Goal: Task Accomplishment & Management: Complete application form

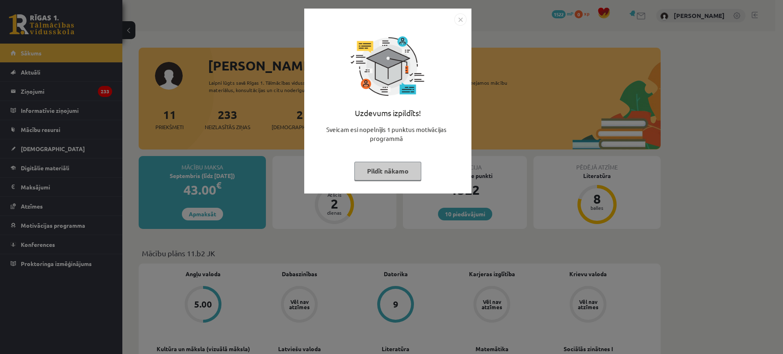
click at [406, 174] on button "Pildīt nākamo" at bounding box center [387, 171] width 67 height 19
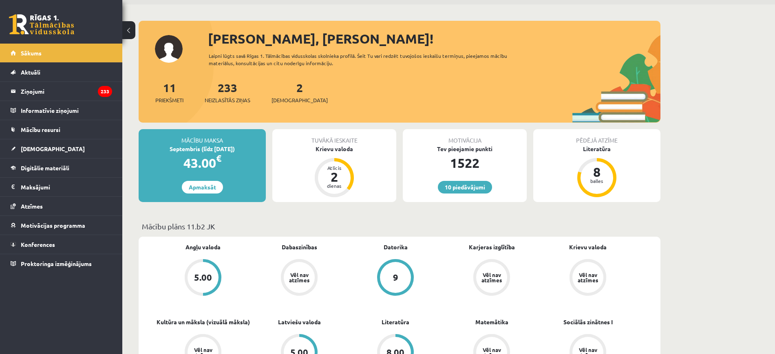
scroll to position [51, 0]
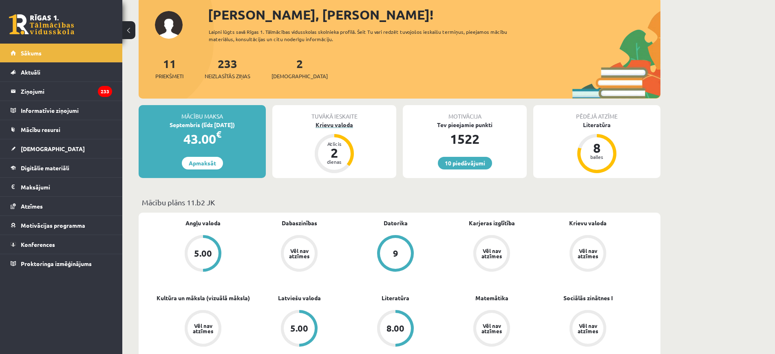
click at [331, 125] on div "Krievu valoda" at bounding box center [334, 125] width 124 height 9
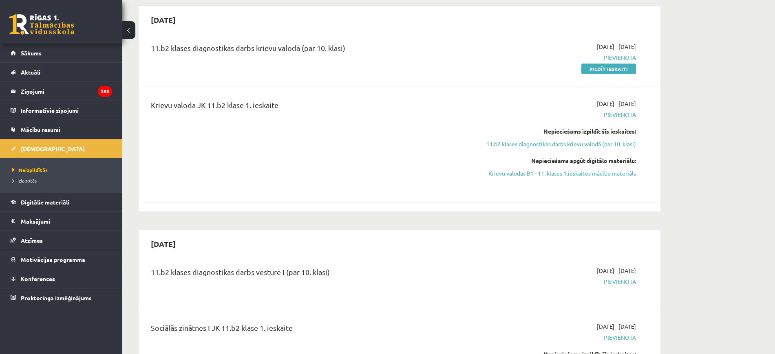
scroll to position [51, 0]
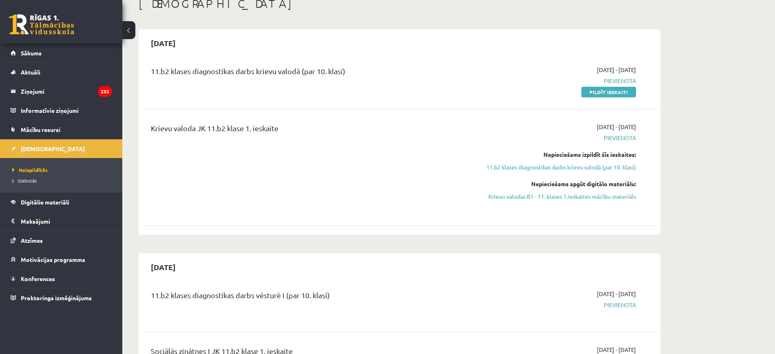
drag, startPoint x: 549, startPoint y: 196, endPoint x: 418, endPoint y: 36, distance: 206.8
click at [549, 196] on link "Krievu valodas B1 - 11. klases 1.ieskaites mācību materiāls" at bounding box center [559, 196] width 154 height 9
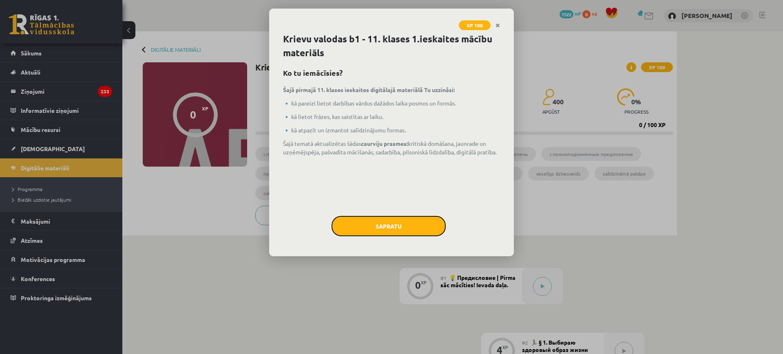
click at [368, 228] on button "Sapratu" at bounding box center [388, 226] width 114 height 20
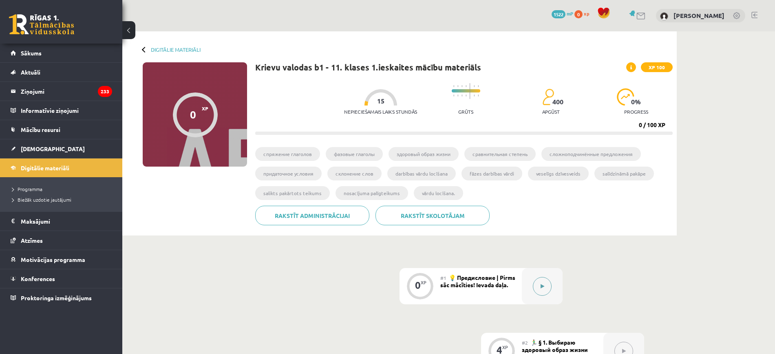
click at [539, 280] on button at bounding box center [542, 286] width 19 height 19
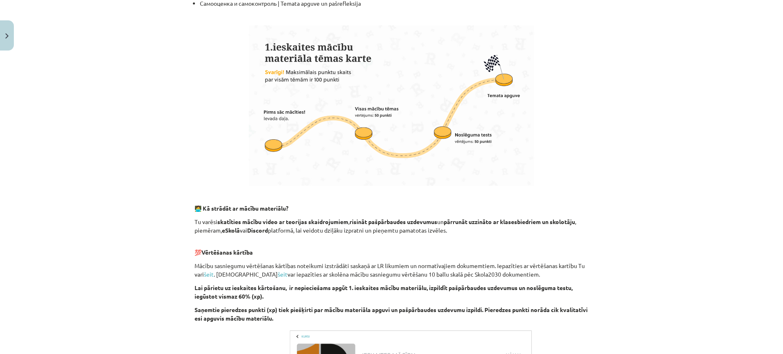
scroll to position [478, 0]
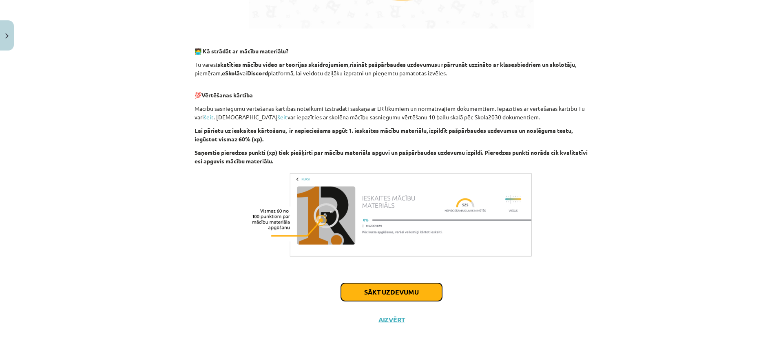
click at [412, 300] on button "Sākt uzdevumu" at bounding box center [391, 292] width 101 height 18
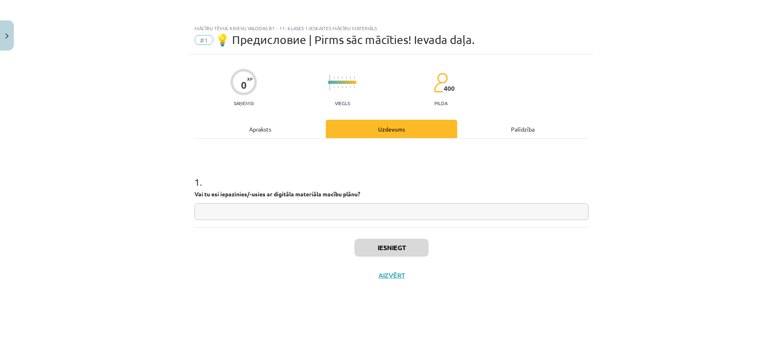
click at [299, 215] on input "text" at bounding box center [391, 211] width 394 height 17
type input "**"
click at [417, 251] on button "Iesniegt" at bounding box center [391, 248] width 74 height 18
click at [396, 278] on button "Nākamā nodarbība" at bounding box center [391, 280] width 80 height 19
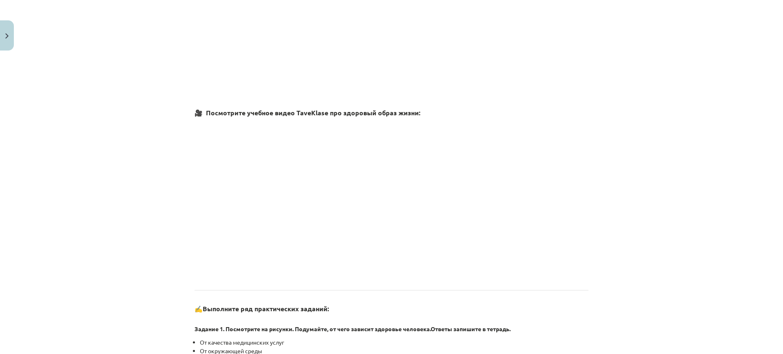
scroll to position [459, 0]
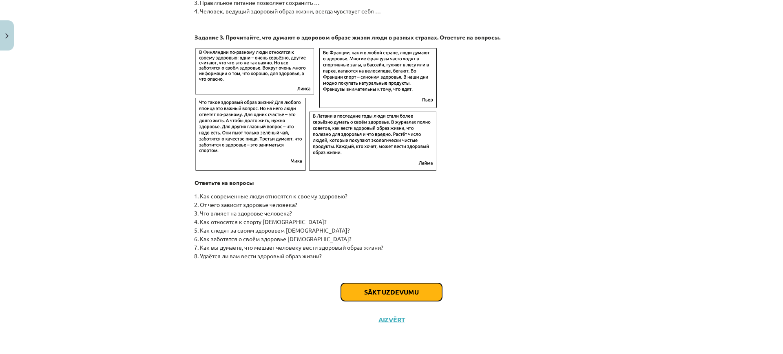
click at [409, 292] on button "Sākt uzdevumu" at bounding box center [391, 292] width 101 height 18
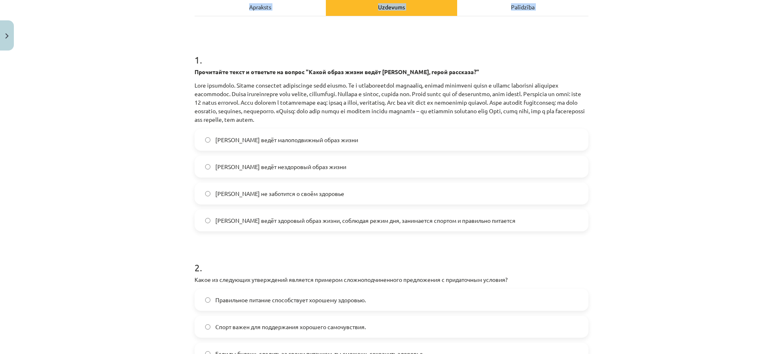
scroll to position [254, 0]
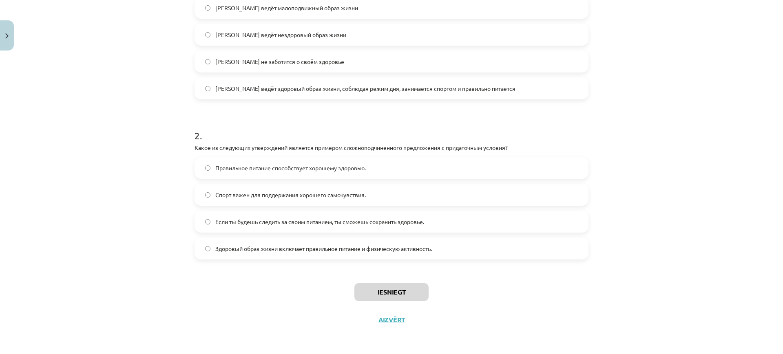
drag, startPoint x: 167, startPoint y: 55, endPoint x: 461, endPoint y: 252, distance: 354.2
click at [461, 254] on div "Mācību tēma: Krievu valodas b1 - 11. klases 1.ieskaites mācību materiāls #2 🏃‍♂…" at bounding box center [391, 177] width 783 height 354
copy form "1 . Прочитайте текст и ответьте на вопрос "Какой образ жизни ведёт Олег, герой …"
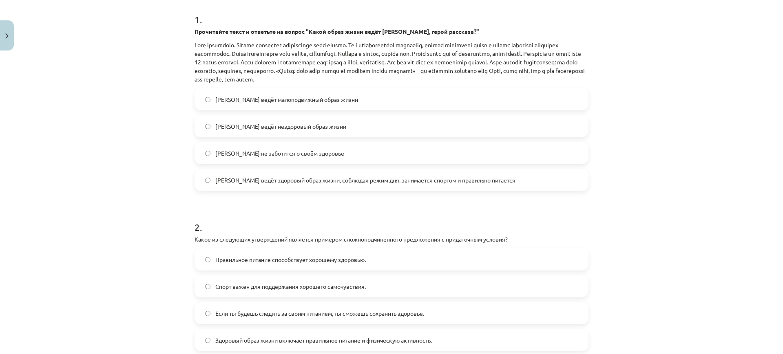
scroll to position [101, 0]
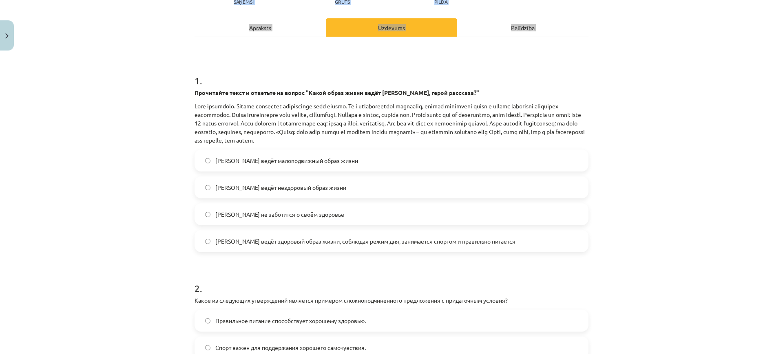
click at [164, 211] on div "Mācību tēma: Krievu valodas b1 - 11. klases 1.ieskaites mācību materiāls #2 🏃‍♂…" at bounding box center [391, 177] width 783 height 354
click at [200, 245] on label "Олег ведёт здоровый образ жизни, соблюдая режим дня, занимается спортом и прави…" at bounding box center [391, 241] width 392 height 20
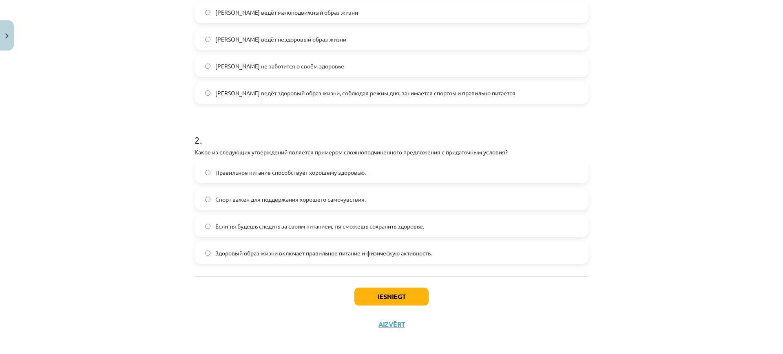
scroll to position [254, 0]
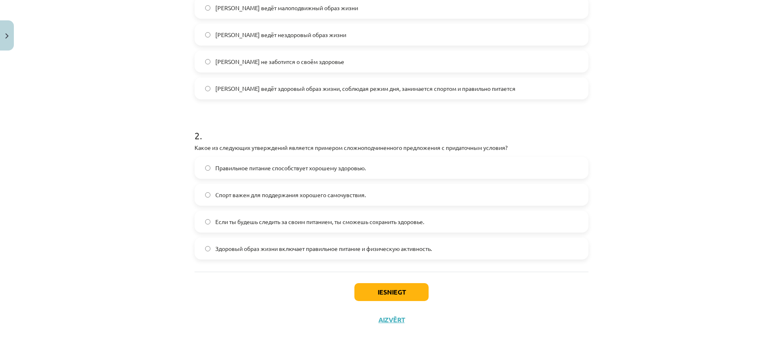
click at [285, 222] on span "Если ты будешь следить за своим питанием, ты сможешь сохранить здоровье." at bounding box center [319, 222] width 209 height 9
click at [380, 296] on button "Iesniegt" at bounding box center [391, 292] width 74 height 18
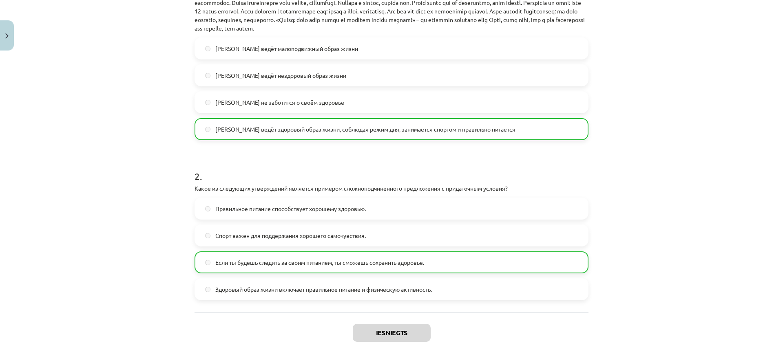
scroll to position [280, 0]
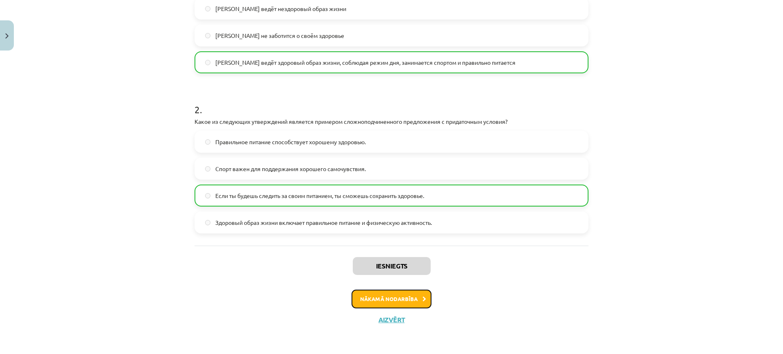
click at [371, 295] on button "Nākamā nodarbība" at bounding box center [391, 299] width 80 height 19
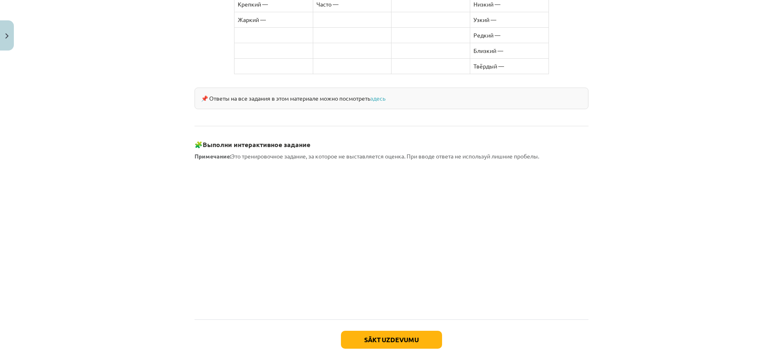
scroll to position [679, 0]
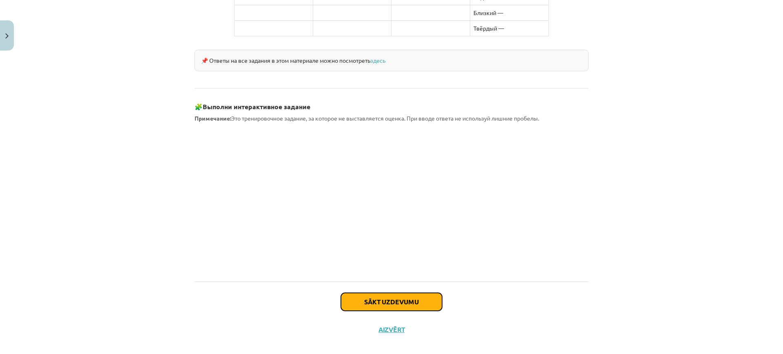
click at [381, 293] on button "Sākt uzdevumu" at bounding box center [391, 302] width 101 height 18
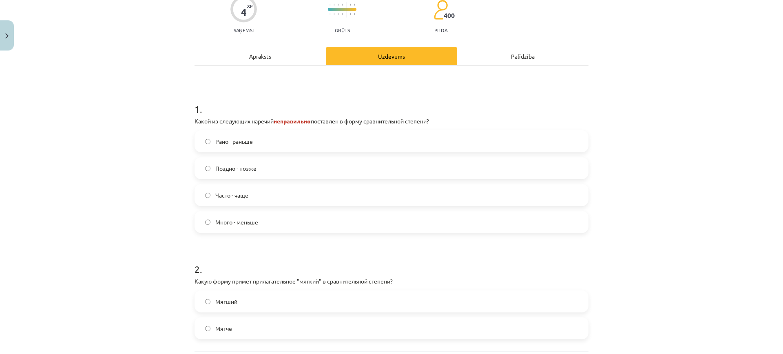
scroll to position [166, 0]
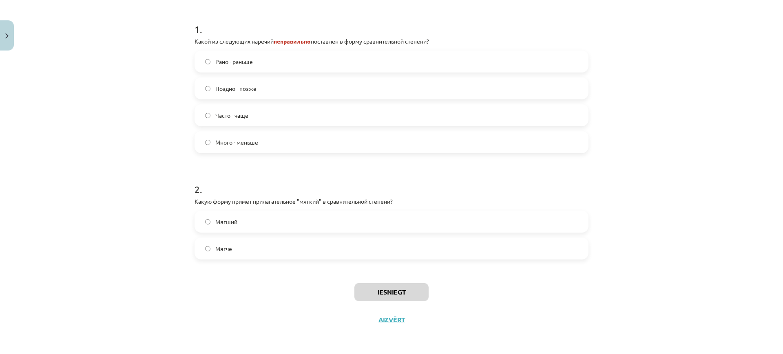
click at [273, 141] on label "Много - меньше" at bounding box center [391, 142] width 392 height 20
click at [238, 254] on label "Мягче" at bounding box center [391, 248] width 392 height 20
click at [412, 300] on button "Iesniegt" at bounding box center [391, 292] width 74 height 18
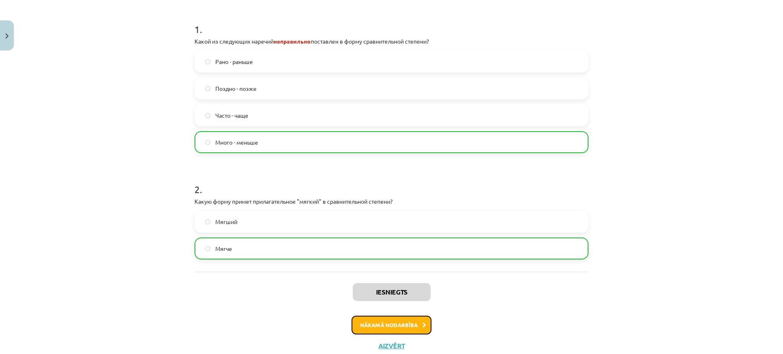
click at [373, 329] on button "Nākamā nodarbība" at bounding box center [391, 325] width 80 height 19
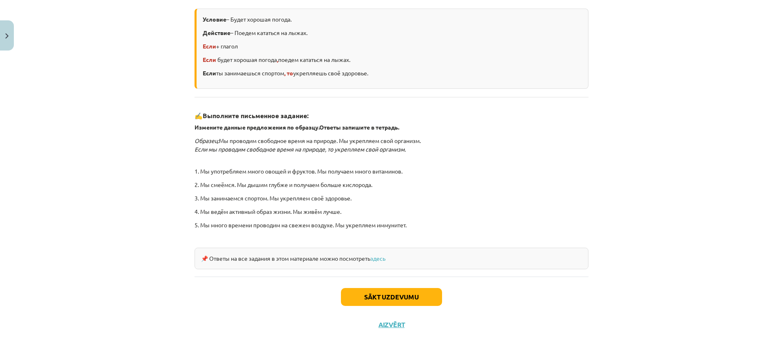
scroll to position [186, 0]
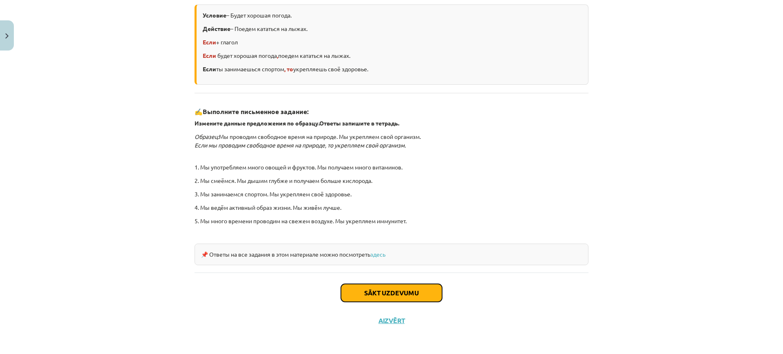
click at [385, 288] on button "Sākt uzdevumu" at bounding box center [391, 293] width 101 height 18
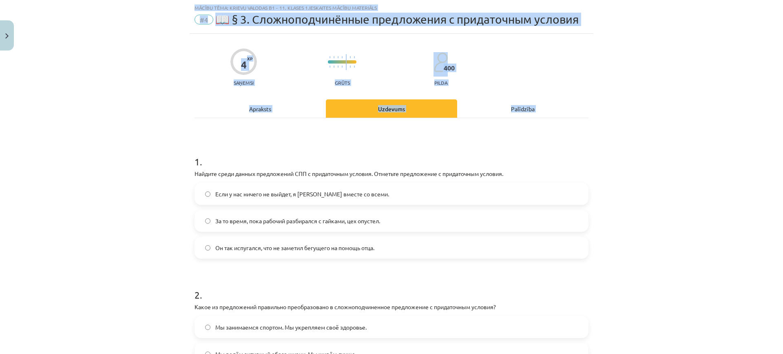
scroll to position [153, 0]
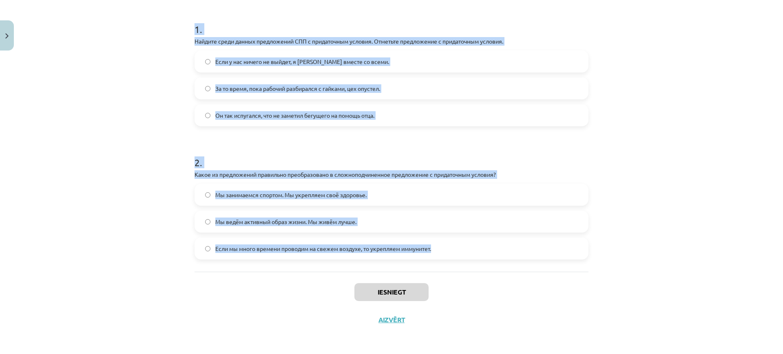
drag, startPoint x: 189, startPoint y: 152, endPoint x: 426, endPoint y: 221, distance: 247.0
click at [447, 249] on div "4 XP Saņemsi Grūts 400 pilda Apraksts Uzdevums Palīdzība 1 . Найдите среди данн…" at bounding box center [392, 117] width 404 height 432
copy form "1 . Найдите среди данных предложений СПП с придаточным условия. Отметьте предло…"
click at [161, 108] on div "Mācību tēma: Krievu valodas b1 - 11. klases 1.ieskaites mācību materiāls #4 📖 §…" at bounding box center [391, 177] width 783 height 354
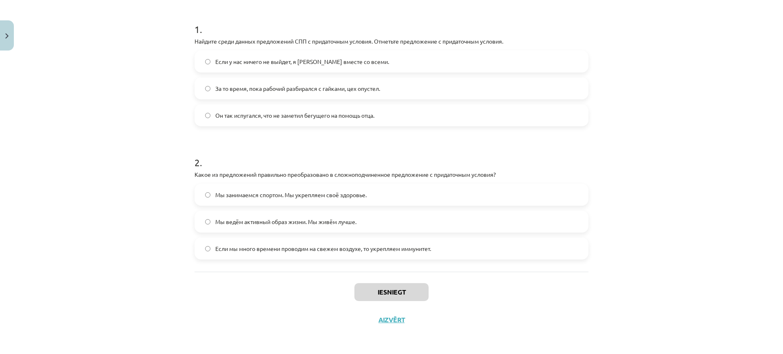
click at [247, 59] on span "Если у нас ничего не выйдет, я уеду вместе со всеми." at bounding box center [302, 61] width 174 height 9
click at [284, 246] on span "Если мы много времени проводим на свежем воздухе, то укрепляем иммунитет." at bounding box center [323, 249] width 216 height 9
click at [397, 296] on button "Iesniegt" at bounding box center [391, 292] width 74 height 18
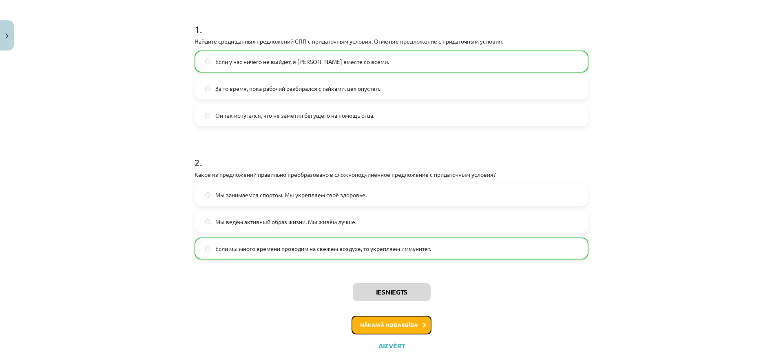
click at [403, 329] on button "Nākamā nodarbība" at bounding box center [391, 325] width 80 height 19
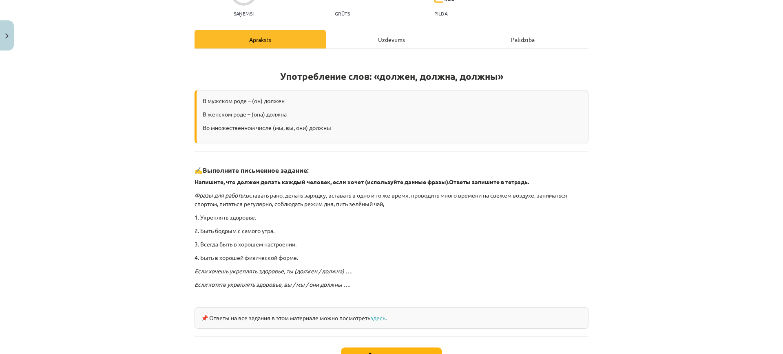
scroll to position [153, 0]
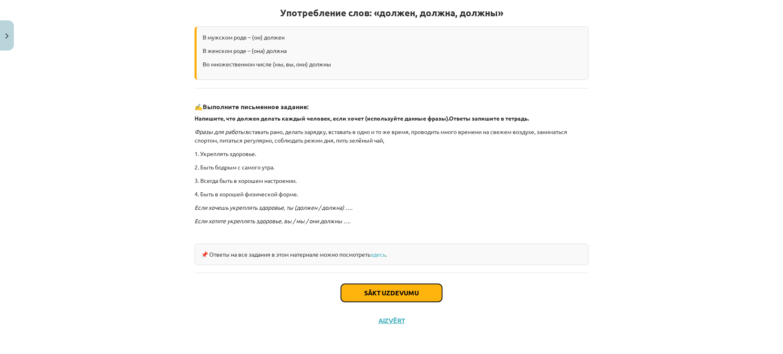
click at [388, 294] on button "Sākt uzdevumu" at bounding box center [391, 293] width 101 height 18
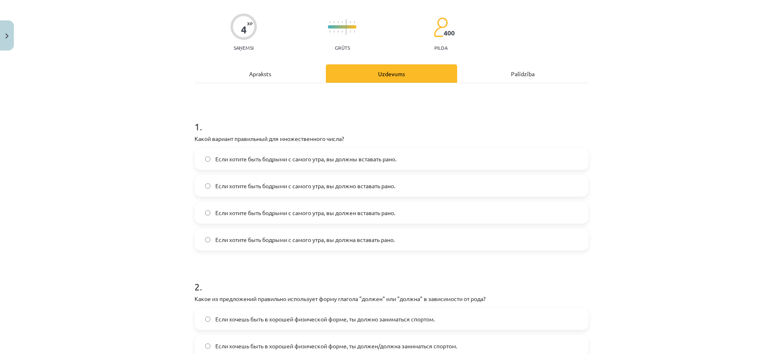
scroll to position [71, 0]
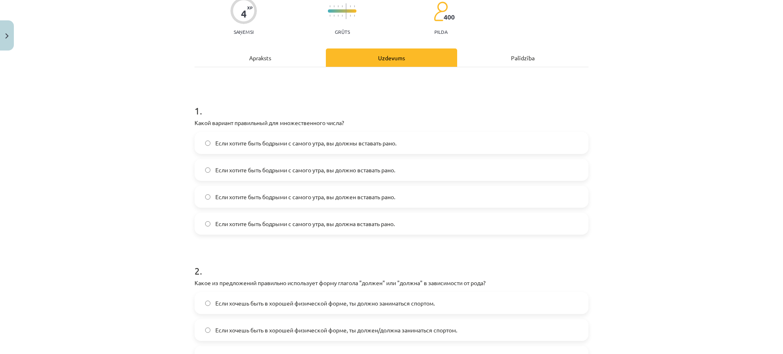
click at [330, 144] on span "Если хотите быть бодрыми с самого утра, вы должны вставать рано." at bounding box center [305, 143] width 181 height 9
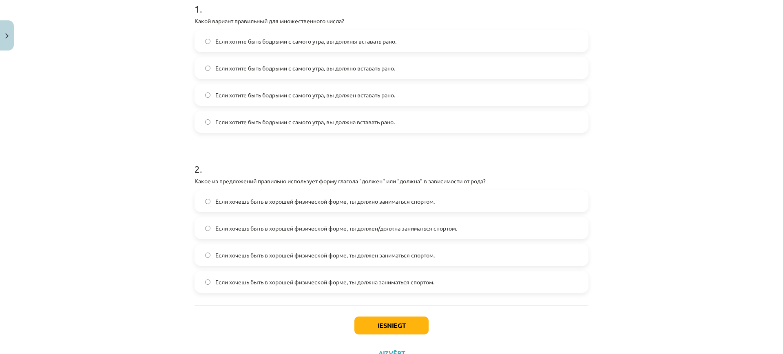
scroll to position [207, 0]
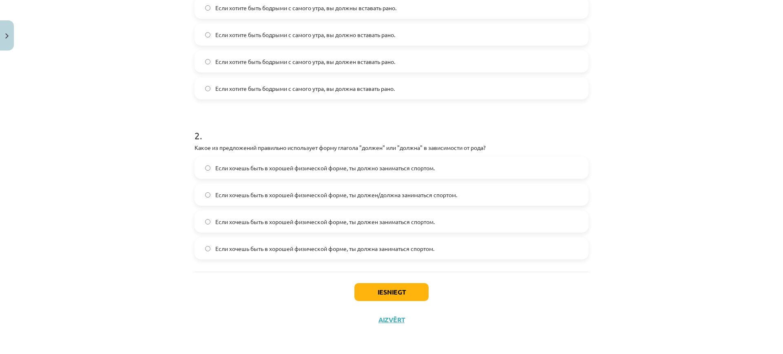
click at [477, 193] on label "Если хочешь быть в хорошей физической форме, ты должен/должна заниматься спорто…" at bounding box center [391, 195] width 392 height 20
click at [451, 225] on label "Если хочешь быть в хорошей физической форме, ты должен заниматься спортом." at bounding box center [391, 222] width 392 height 20
click at [383, 197] on span "Если хочешь быть в хорошей физической форме, ты должен/должна заниматься спорто…" at bounding box center [336, 195] width 242 height 9
click at [405, 296] on button "Iesniegt" at bounding box center [391, 292] width 74 height 18
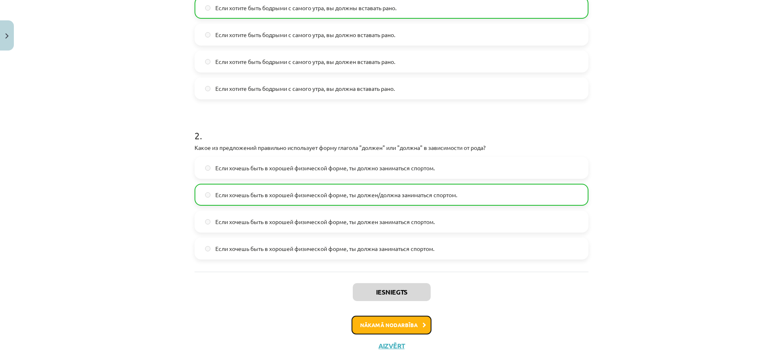
click at [412, 317] on button "Nākamā nodarbība" at bounding box center [391, 325] width 80 height 19
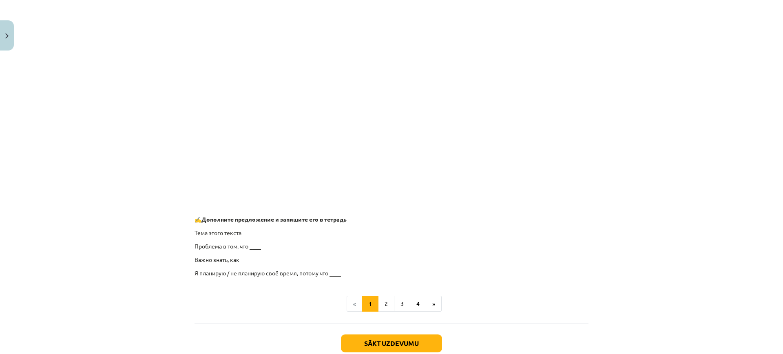
scroll to position [585, 0]
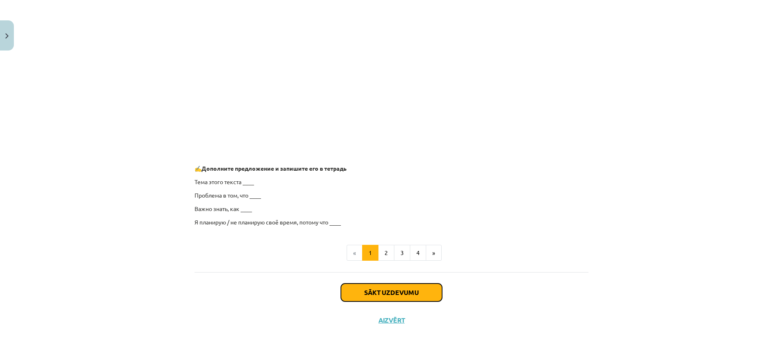
click at [393, 288] on button "Sākt uzdevumu" at bounding box center [391, 293] width 101 height 18
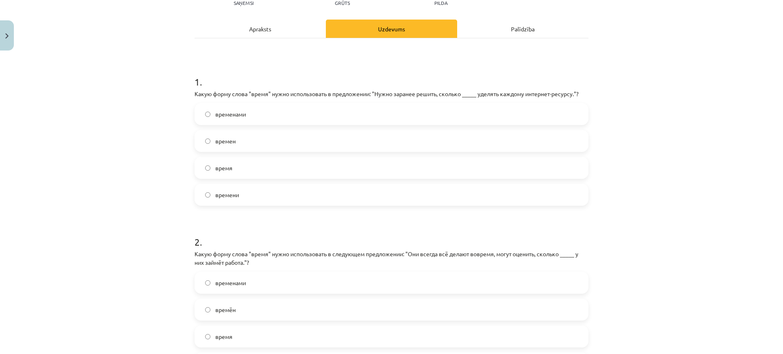
scroll to position [173, 0]
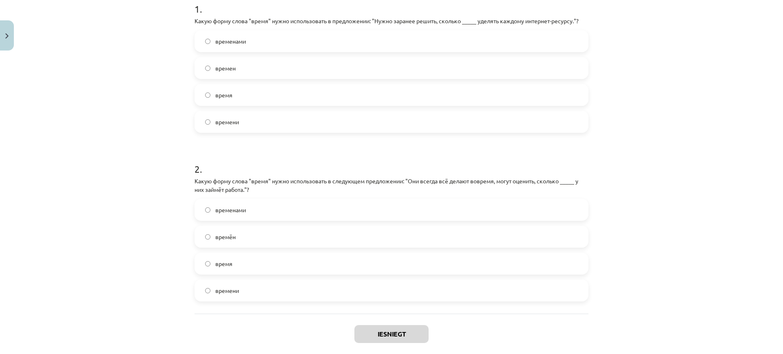
click at [269, 118] on label "времени" at bounding box center [391, 122] width 392 height 20
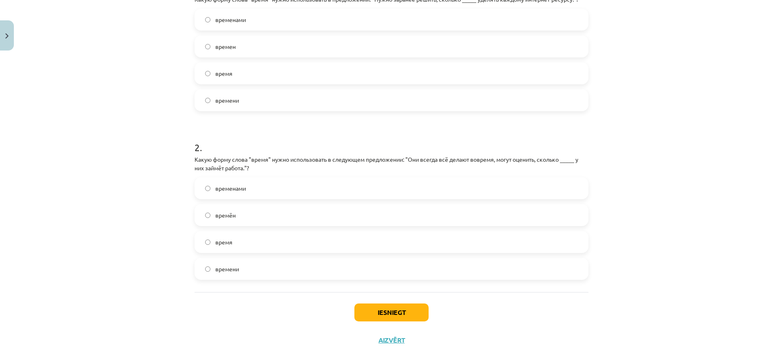
scroll to position [215, 0]
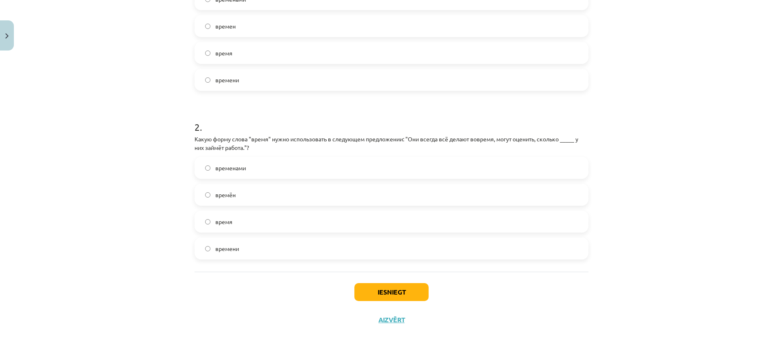
click at [263, 254] on label "времени" at bounding box center [391, 248] width 392 height 20
click at [363, 295] on button "Iesniegt" at bounding box center [391, 292] width 74 height 18
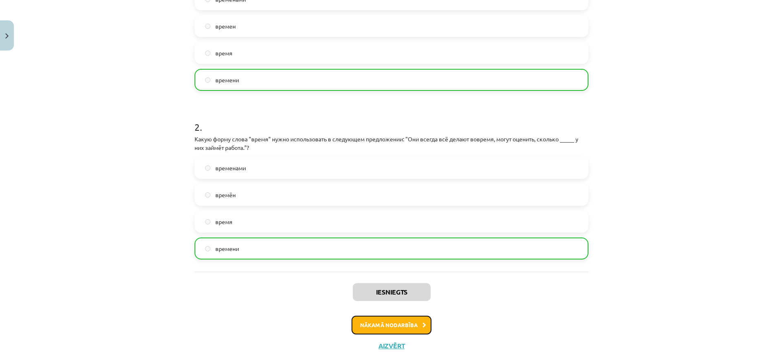
click at [389, 331] on button "Nākamā nodarbība" at bounding box center [391, 325] width 80 height 19
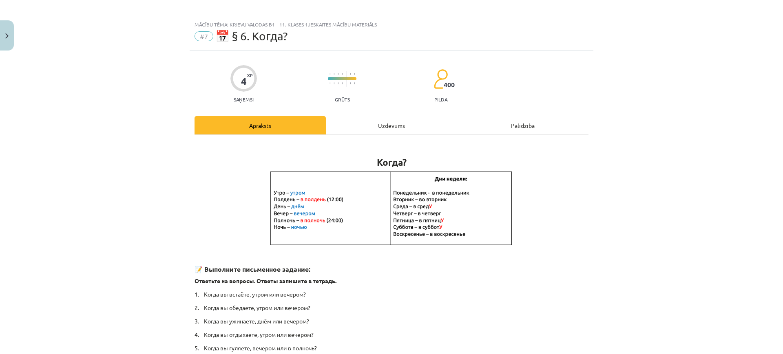
scroll to position [0, 0]
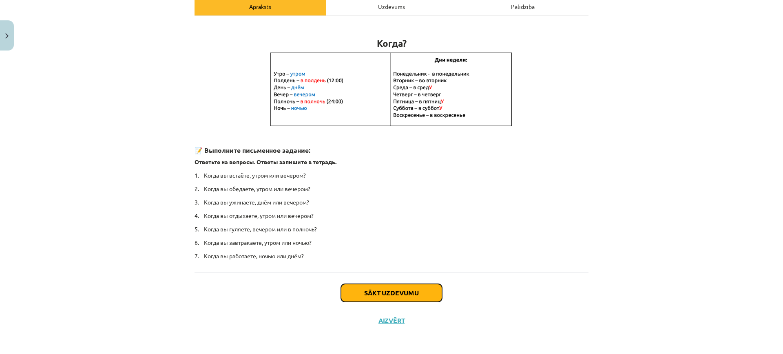
click at [370, 285] on button "Sākt uzdevumu" at bounding box center [391, 293] width 101 height 18
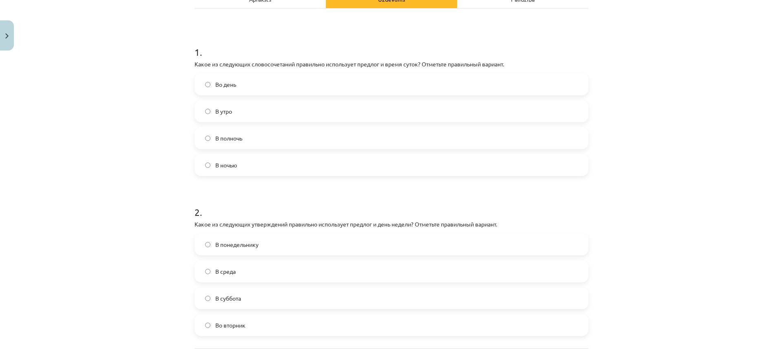
scroll to position [204, 0]
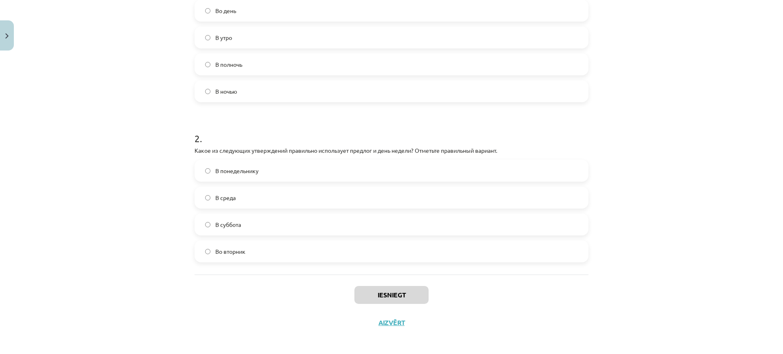
click at [308, 248] on label "Во вторник" at bounding box center [391, 251] width 392 height 20
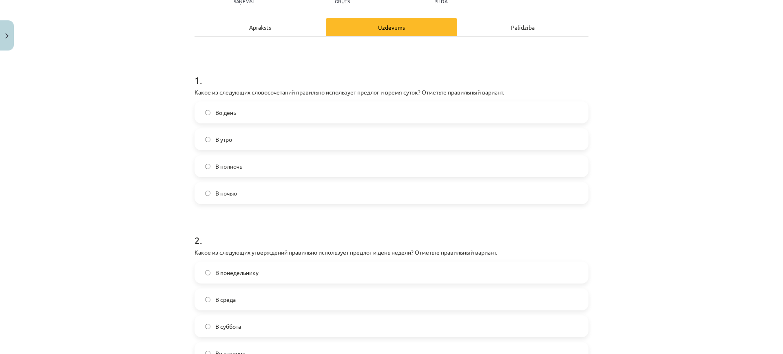
drag, startPoint x: 266, startPoint y: 172, endPoint x: 282, endPoint y: 146, distance: 30.5
click at [266, 172] on label "В полночь" at bounding box center [391, 166] width 392 height 20
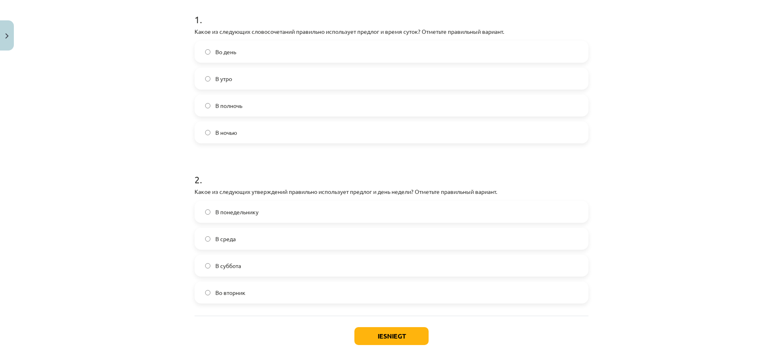
scroll to position [207, 0]
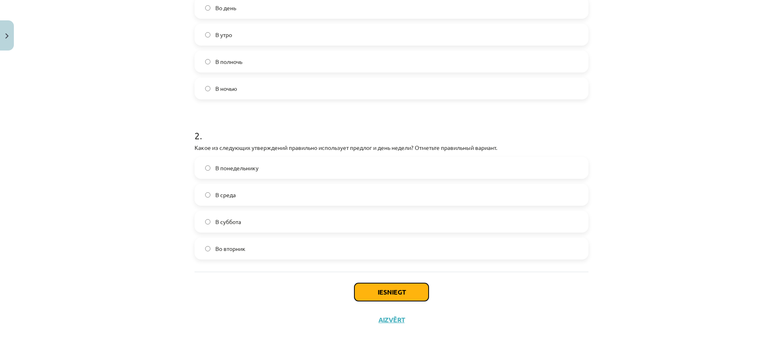
click at [387, 298] on button "Iesniegt" at bounding box center [391, 292] width 74 height 18
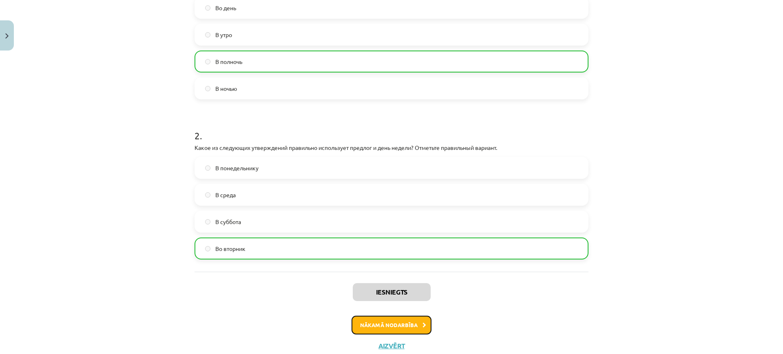
click at [401, 318] on button "Nākamā nodarbība" at bounding box center [391, 325] width 80 height 19
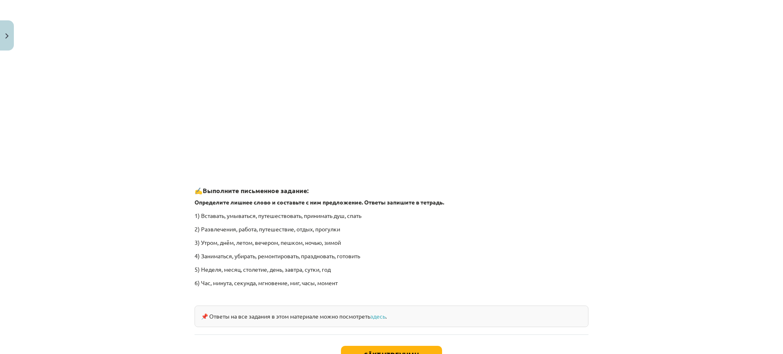
scroll to position [1168, 0]
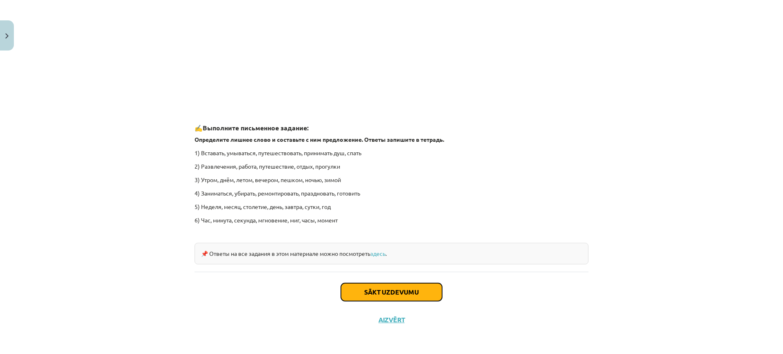
click at [384, 293] on button "Sākt uzdevumu" at bounding box center [391, 292] width 101 height 18
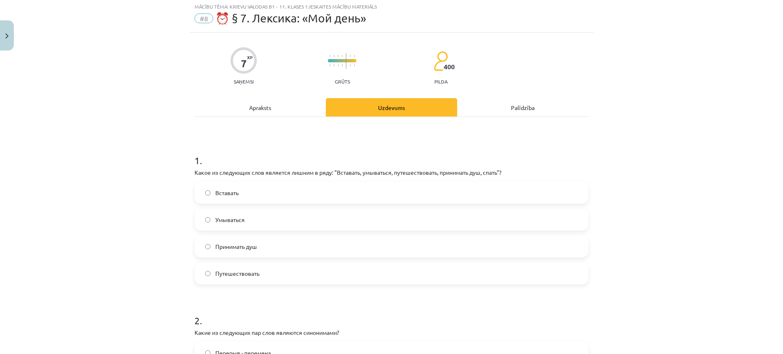
scroll to position [20, 0]
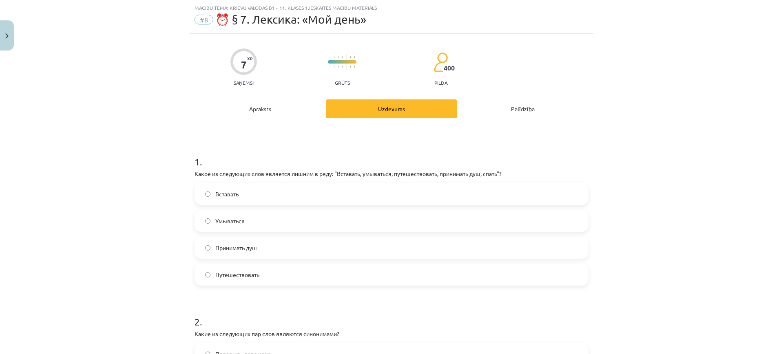
click at [365, 238] on label "Принимать душ" at bounding box center [391, 248] width 392 height 20
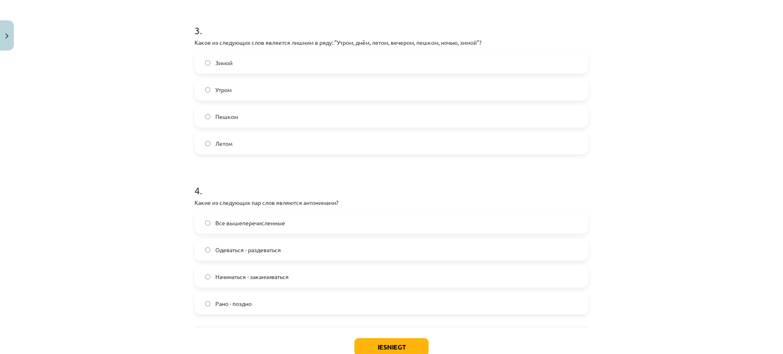
scroll to position [500, 0]
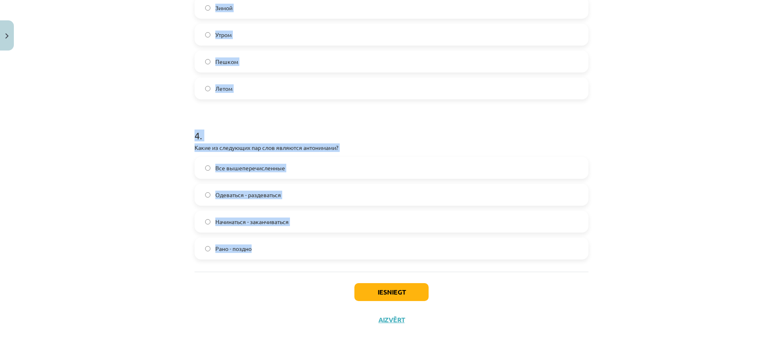
drag, startPoint x: 179, startPoint y: 157, endPoint x: 318, endPoint y: 172, distance: 140.2
click at [390, 259] on div "Mācību tēma: Krievu valodas b1 - 11. klases 1.ieskaites mācību materiāls #8 ⏰ §…" at bounding box center [391, 177] width 783 height 354
copy form "1 . Какое из следующих слов является лишним в ряду: "Вставать, умываться, путеш…"
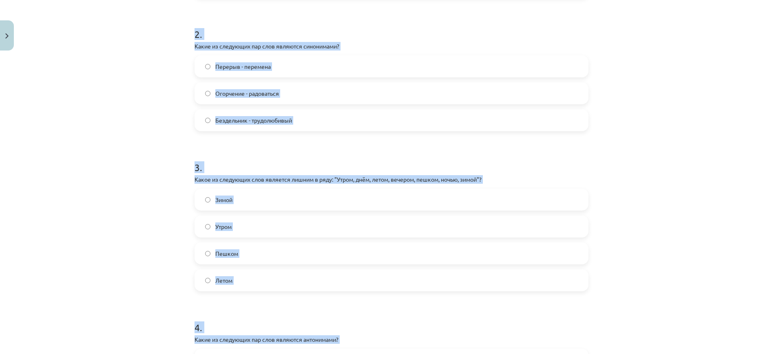
scroll to position [245, 0]
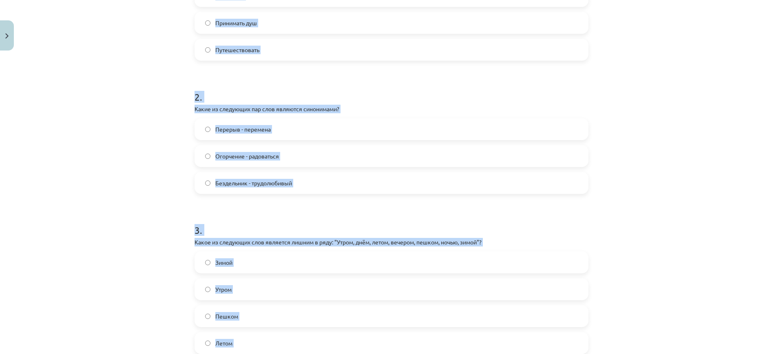
click at [309, 128] on label "Перерыв - перемена" at bounding box center [391, 129] width 392 height 20
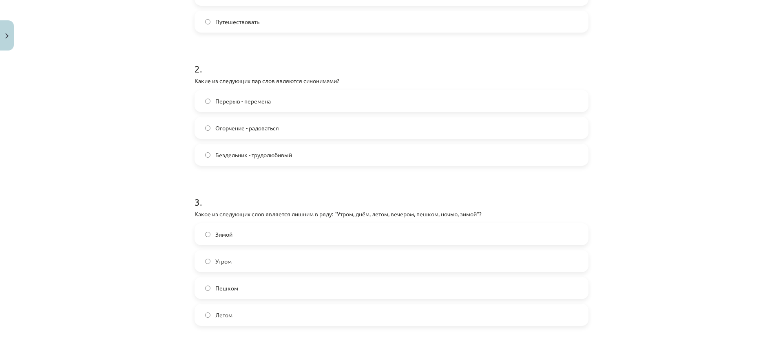
scroll to position [296, 0]
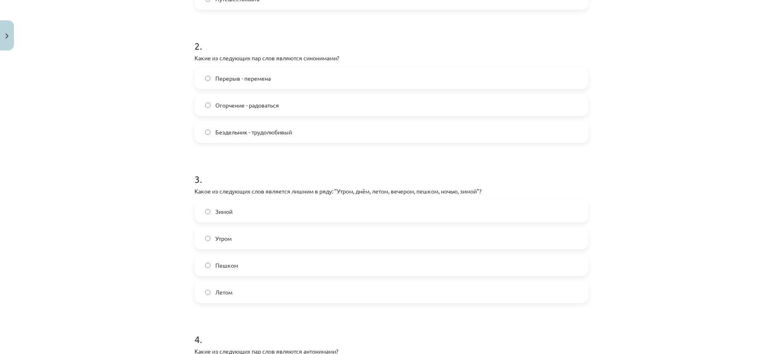
click at [254, 262] on label "Пешком" at bounding box center [391, 265] width 392 height 20
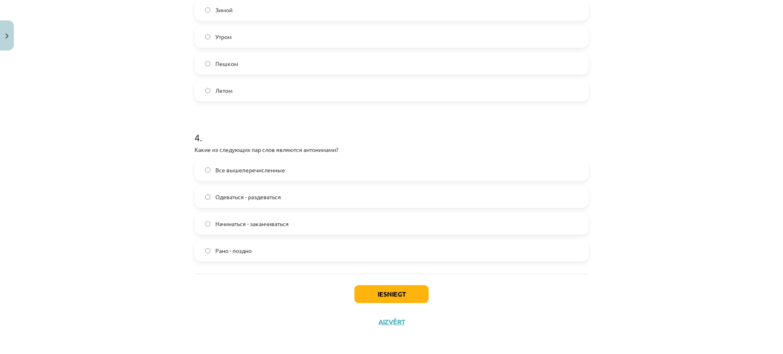
scroll to position [500, 0]
click at [313, 168] on label "Все вышеперечисленные" at bounding box center [391, 168] width 392 height 20
click at [416, 293] on button "Iesniegt" at bounding box center [391, 292] width 74 height 18
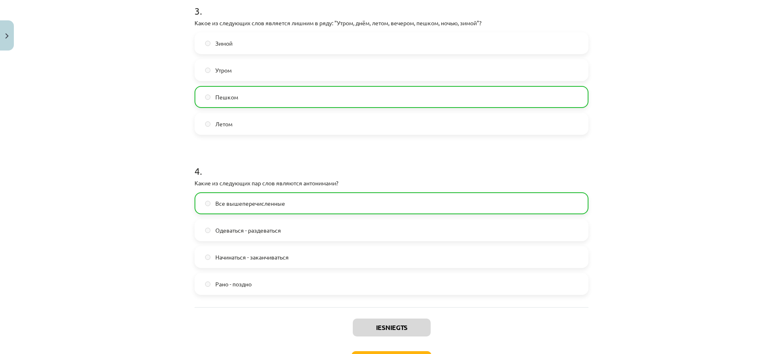
scroll to position [526, 0]
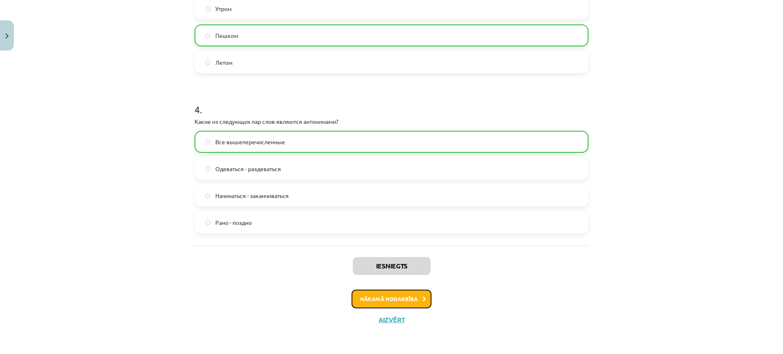
click at [374, 294] on button "Nākamā nodarbība" at bounding box center [391, 299] width 80 height 19
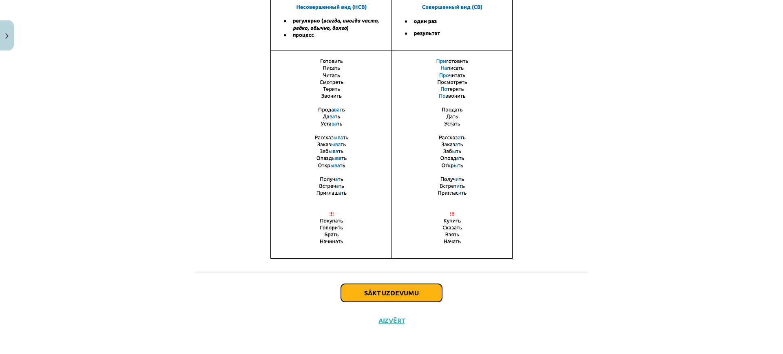
click at [379, 293] on button "Sākt uzdevumu" at bounding box center [391, 293] width 101 height 18
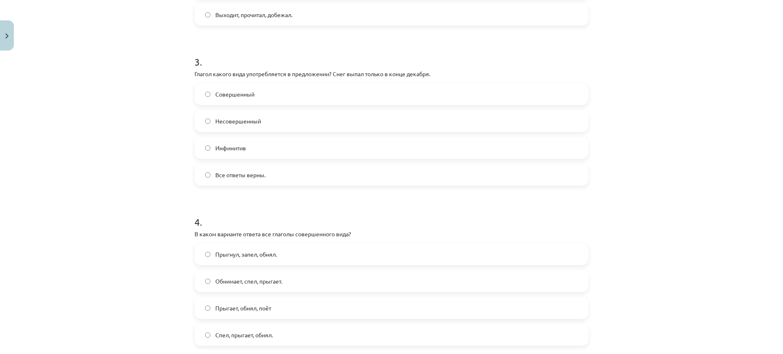
scroll to position [527, 0]
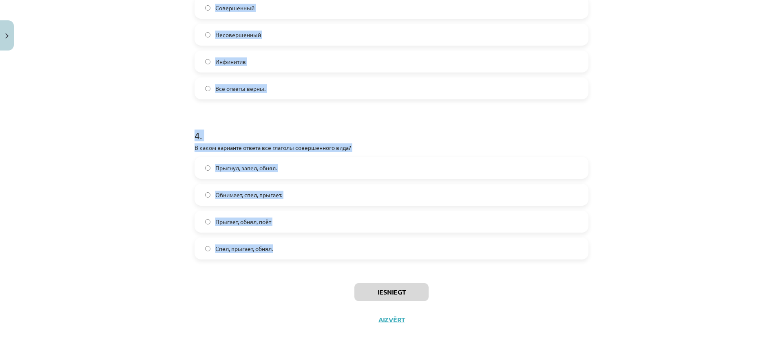
drag, startPoint x: 179, startPoint y: 158, endPoint x: 346, endPoint y: 252, distance: 191.3
click at [351, 260] on div "Mācību tēma: Krievu valodas b1 - 11. klases 1.ieskaites mācību materiāls #9 📖 §…" at bounding box center [391, 177] width 783 height 354
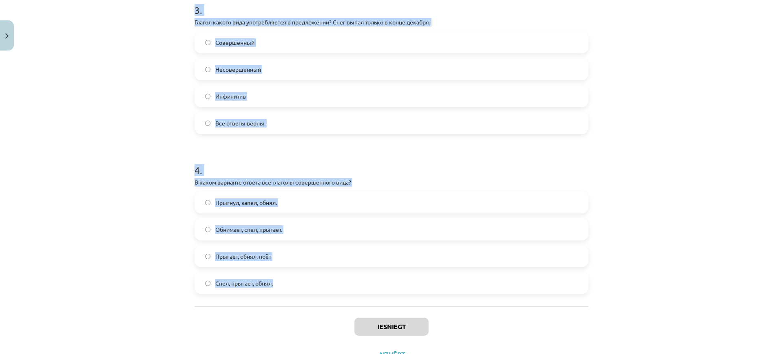
scroll to position [476, 0]
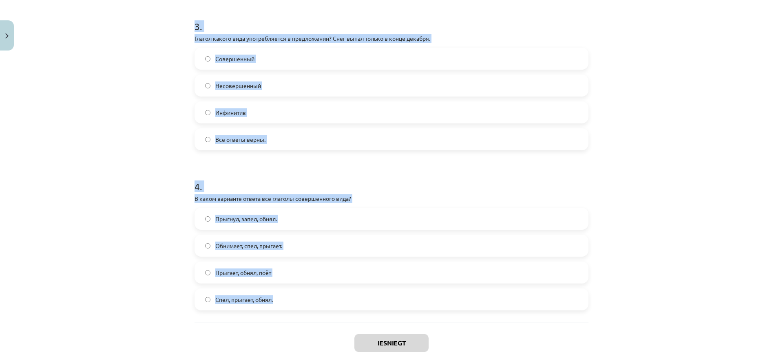
copy form "1 . Глагол какого вида употребляется в предложении? Книгу мама прочитает только…"
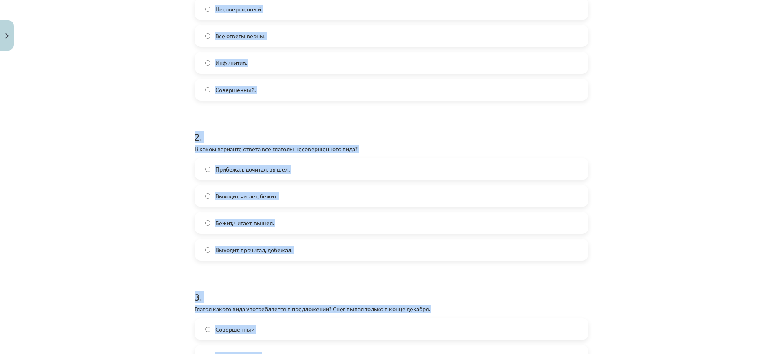
scroll to position [18, 0]
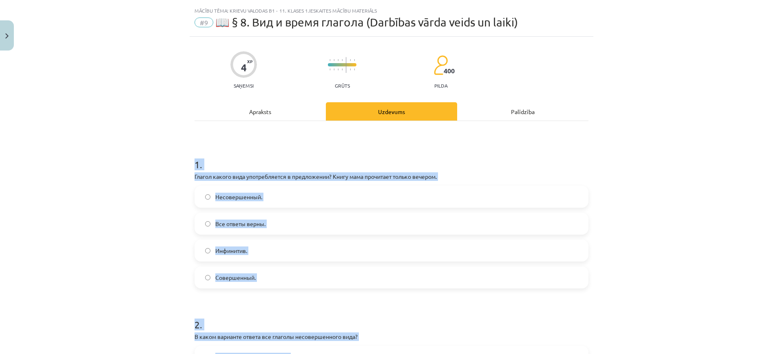
click at [247, 285] on label "Совершенный." at bounding box center [391, 277] width 392 height 20
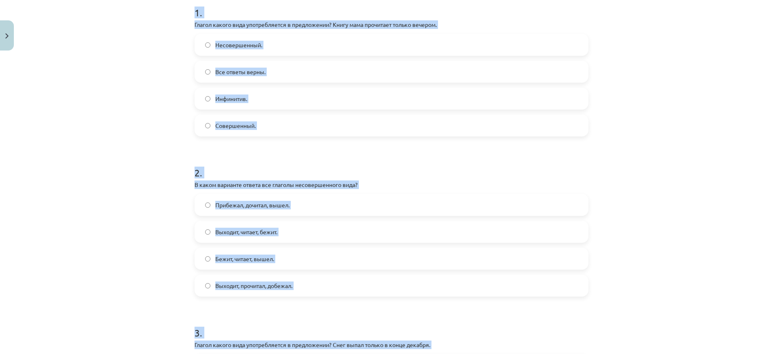
scroll to position [170, 0]
click at [326, 226] on label "Выходит, читает, бежит." at bounding box center [391, 231] width 392 height 20
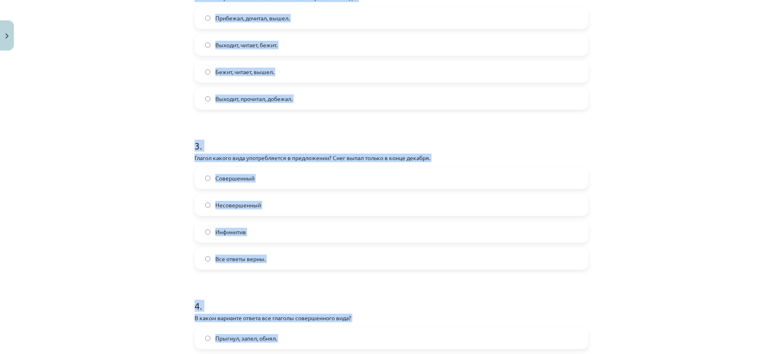
scroll to position [374, 0]
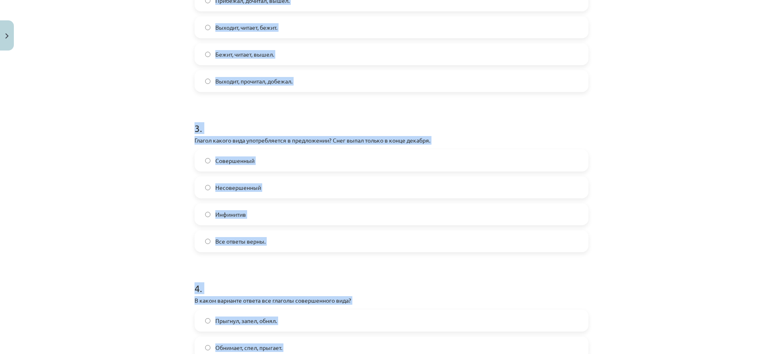
click at [278, 161] on label "Совершенный" at bounding box center [391, 160] width 392 height 20
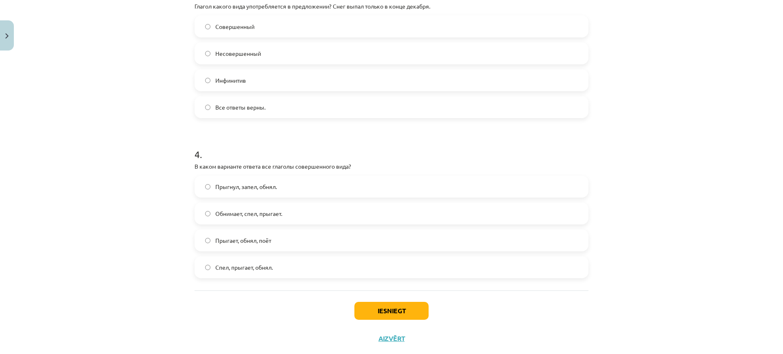
scroll to position [527, 0]
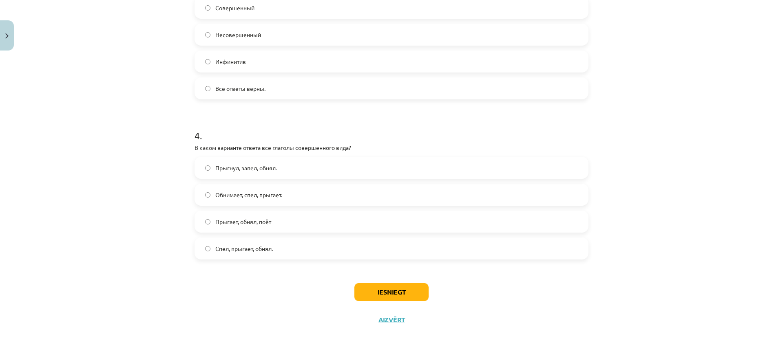
click at [280, 171] on label "Прыгнул, запел, обнял." at bounding box center [391, 168] width 392 height 20
click at [372, 291] on button "Iesniegt" at bounding box center [391, 292] width 74 height 18
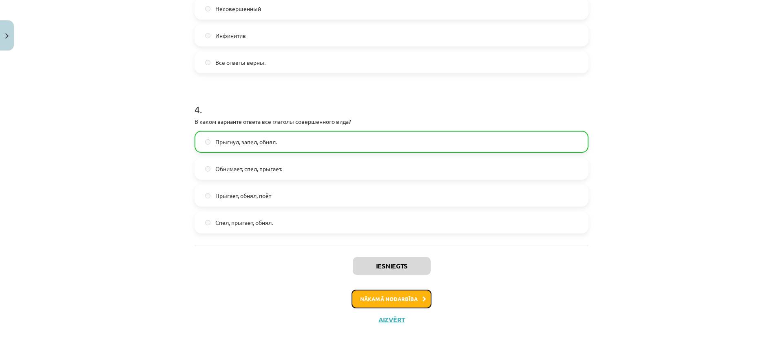
click at [368, 291] on button "Nākamā nodarbība" at bounding box center [391, 299] width 80 height 19
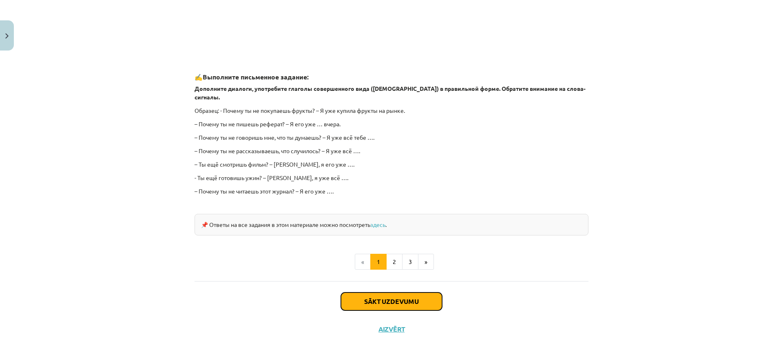
click at [384, 294] on button "Sākt uzdevumu" at bounding box center [391, 302] width 101 height 18
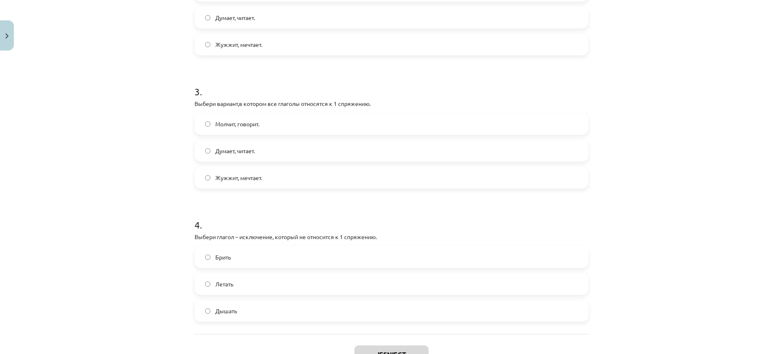
scroll to position [419, 0]
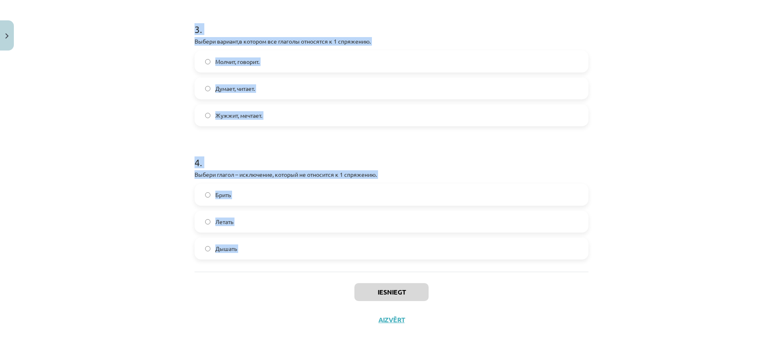
drag, startPoint x: 174, startPoint y: 128, endPoint x: 342, endPoint y: 272, distance: 222.0
click at [342, 272] on div "Mācību tēma: Krievu valodas b1 - 11. klases 1.ieskaites mācību materiāls #10 📖 …" at bounding box center [391, 177] width 783 height 354
copy form "1 . Выбери глагол – исключение, который не относится ко 2 спряжению. Чинить Ход…"
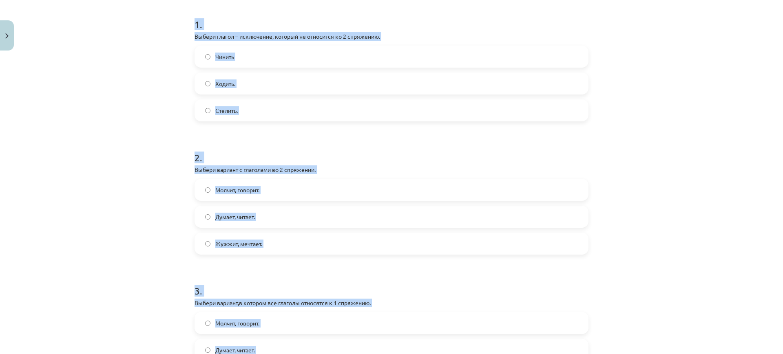
scroll to position [114, 0]
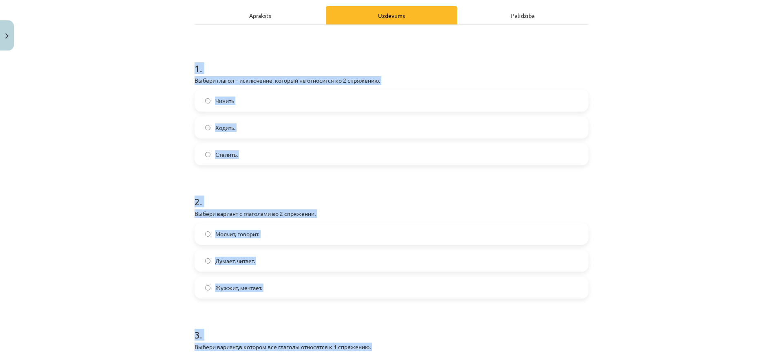
click at [274, 127] on label "Ходить." at bounding box center [391, 127] width 392 height 20
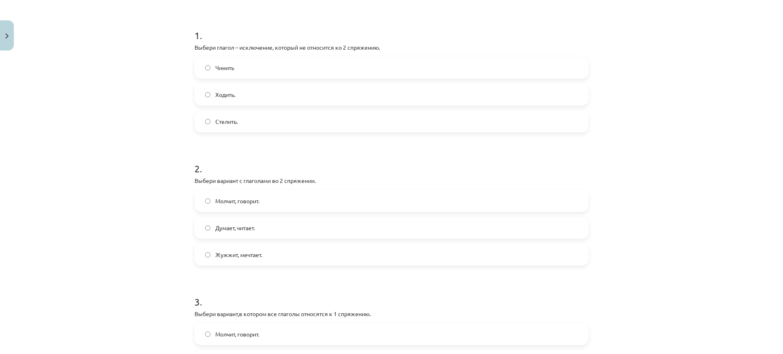
scroll to position [165, 0]
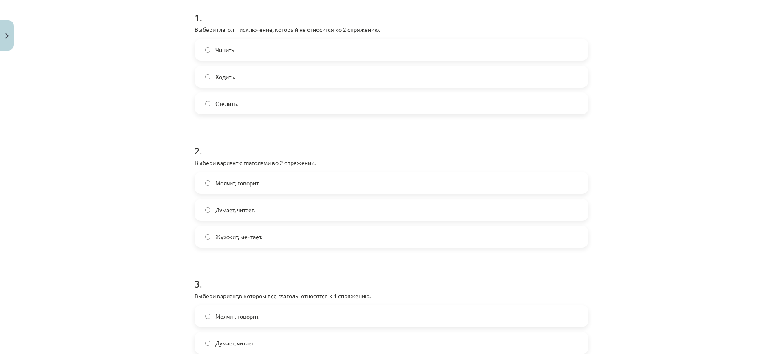
click at [282, 182] on label "Молчит, говорит." at bounding box center [391, 183] width 392 height 20
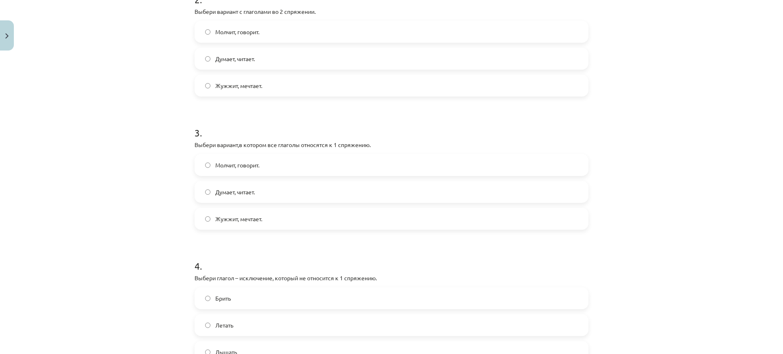
scroll to position [318, 0]
drag, startPoint x: 303, startPoint y: 189, endPoint x: 307, endPoint y: 182, distance: 7.5
click at [304, 189] on label "Думает, читает." at bounding box center [391, 190] width 392 height 20
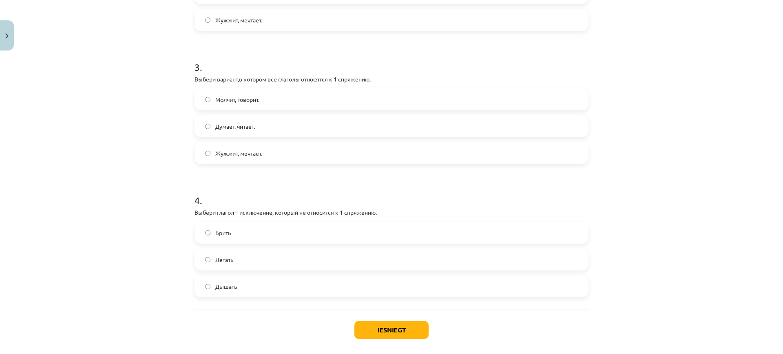
scroll to position [419, 0]
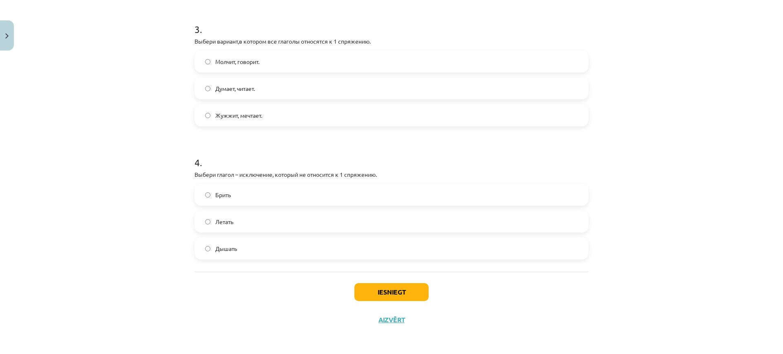
click at [271, 247] on label "Дышать" at bounding box center [391, 248] width 392 height 20
click at [406, 291] on button "Iesniegt" at bounding box center [391, 292] width 74 height 18
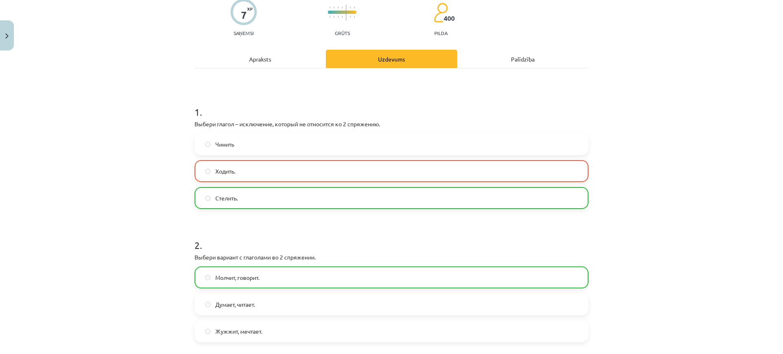
scroll to position [0, 0]
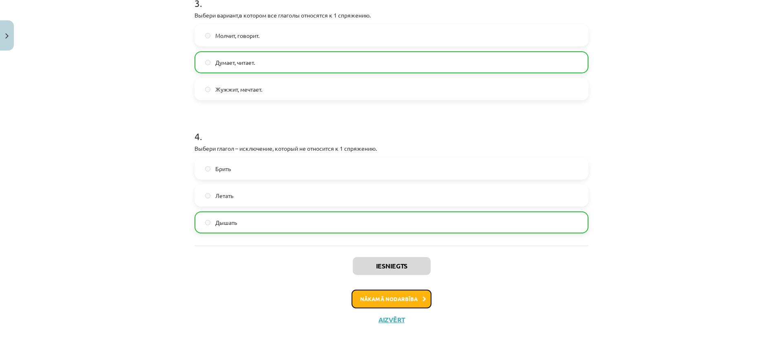
click at [395, 296] on button "Nākamā nodarbība" at bounding box center [391, 299] width 80 height 19
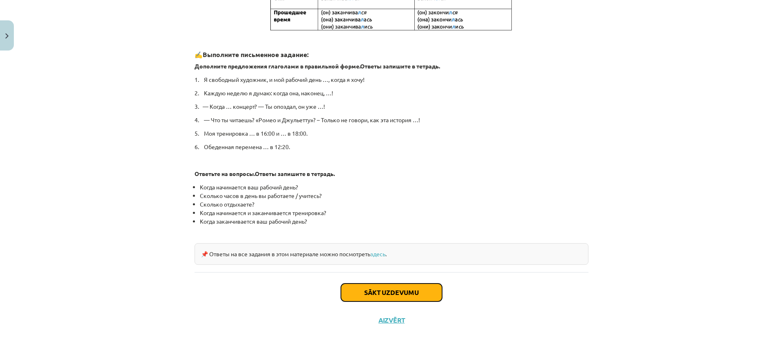
click at [369, 289] on button "Sākt uzdevumu" at bounding box center [391, 293] width 101 height 18
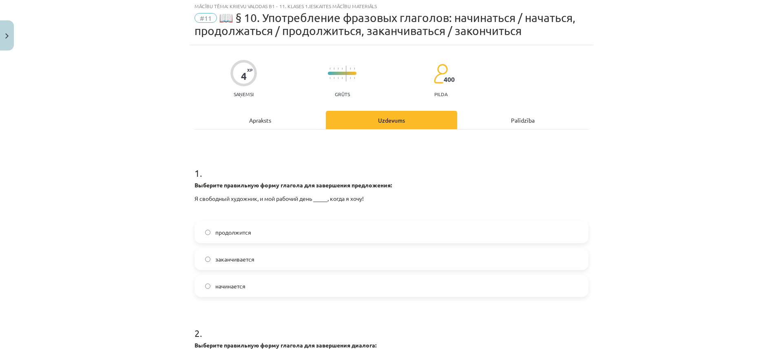
scroll to position [20, 0]
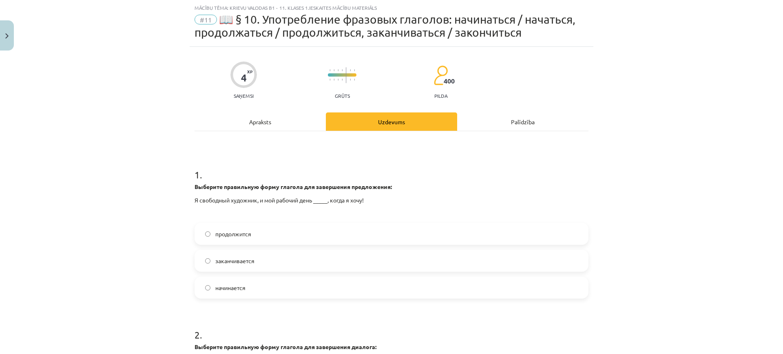
click at [281, 296] on label "начинается" at bounding box center [391, 288] width 392 height 20
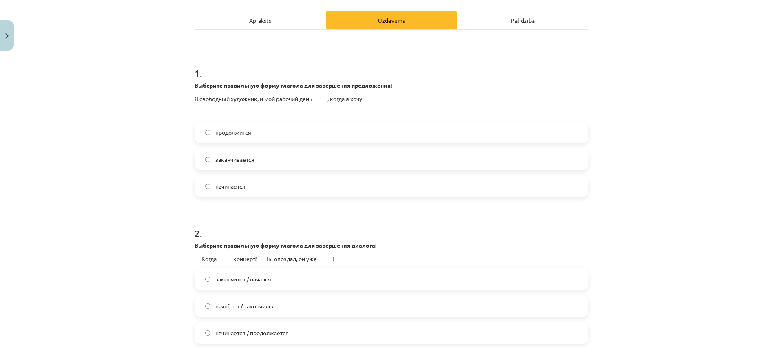
scroll to position [206, 0]
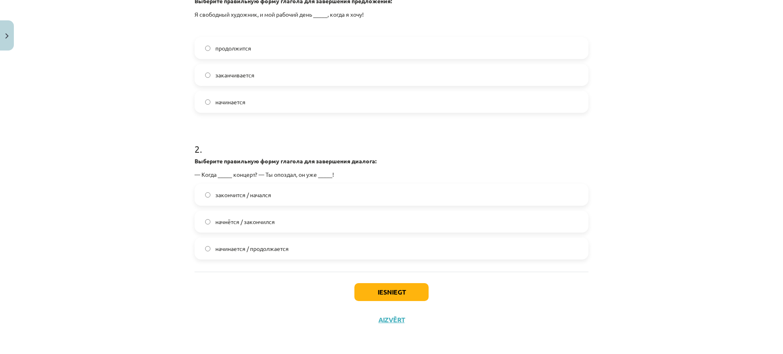
click at [364, 226] on label "начнётся / закончился" at bounding box center [391, 222] width 392 height 20
click at [390, 286] on button "Iesniegt" at bounding box center [391, 292] width 74 height 18
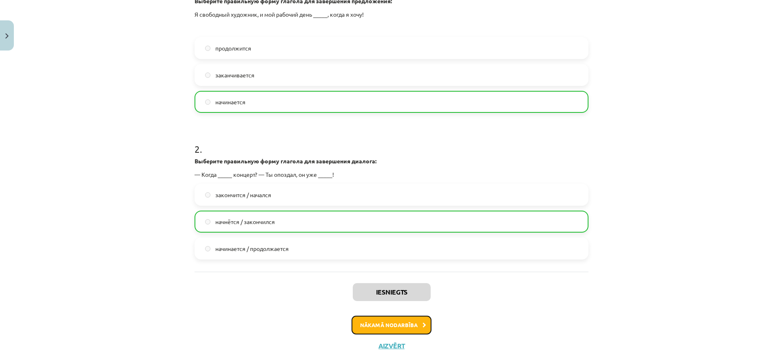
click at [391, 326] on button "Nākamā nodarbība" at bounding box center [391, 325] width 80 height 19
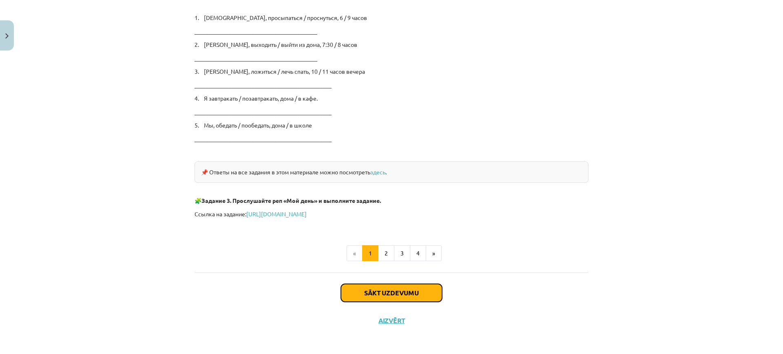
click at [378, 297] on button "Sākt uzdevumu" at bounding box center [391, 293] width 101 height 18
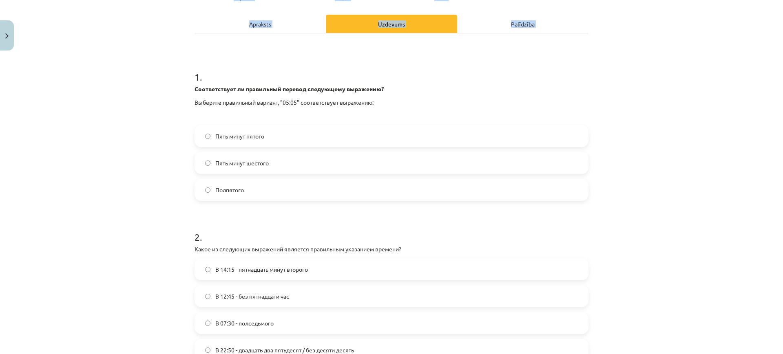
scroll to position [207, 0]
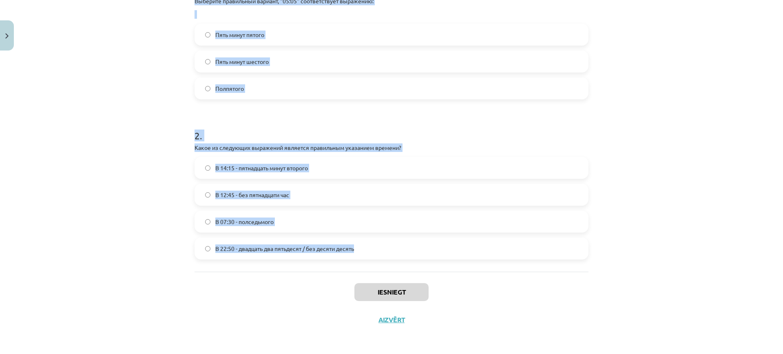
drag, startPoint x: 189, startPoint y: 158, endPoint x: 372, endPoint y: 192, distance: 186.7
click at [375, 262] on div "4 XP Saņemsi Grūts 400 pilda Apraksts Uzdevums Palīdzība 1 . Соответствует ли п…" at bounding box center [392, 91] width 404 height 486
copy form "1 . Соответствует ли правильный перевод следующему выражению? Выберите правильн…"
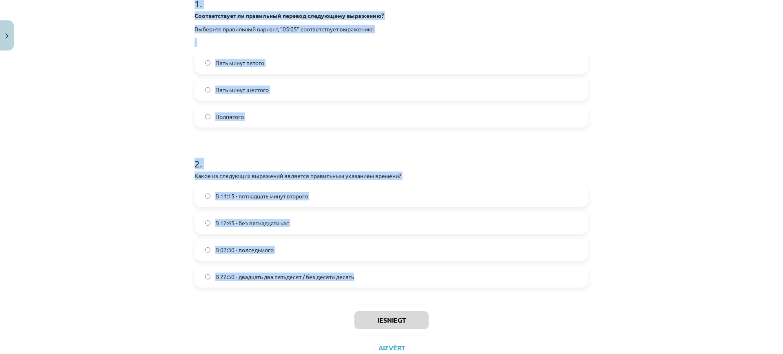
scroll to position [156, 0]
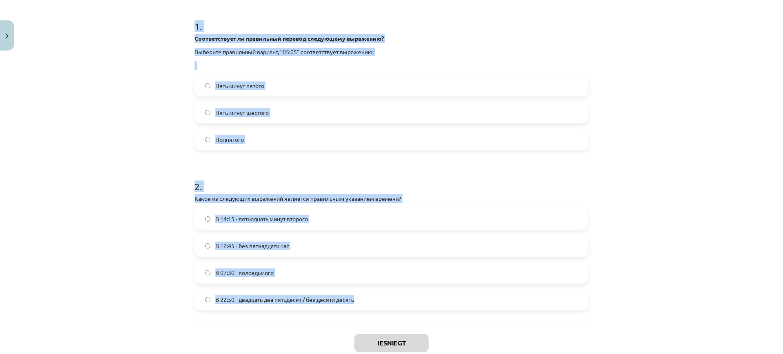
click at [285, 104] on label "Пять минут шестого" at bounding box center [391, 112] width 392 height 20
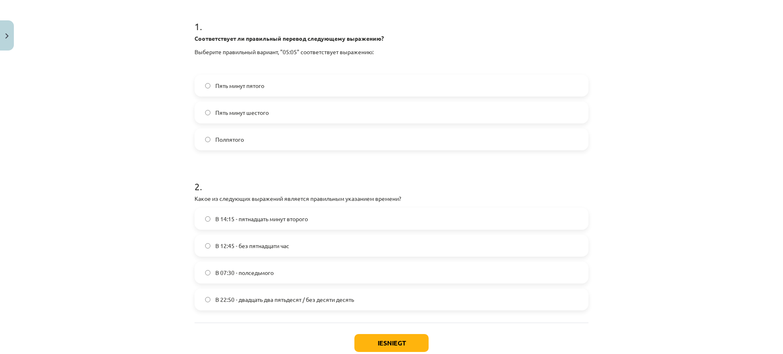
click at [275, 296] on span "В 22:50 - двадцать два пятьдесят / без десяти десять" at bounding box center [284, 300] width 139 height 9
click at [397, 339] on button "Iesniegt" at bounding box center [391, 343] width 74 height 18
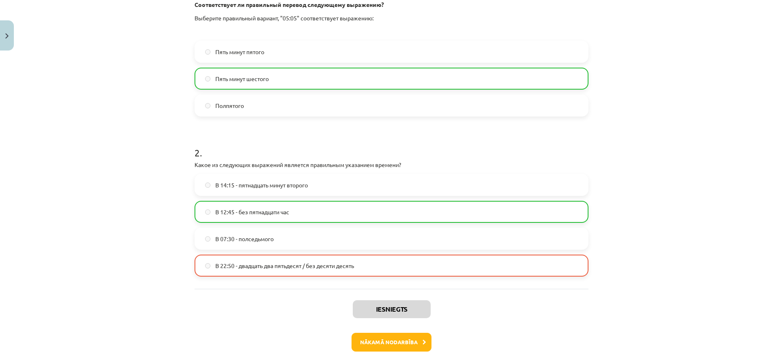
scroll to position [207, 0]
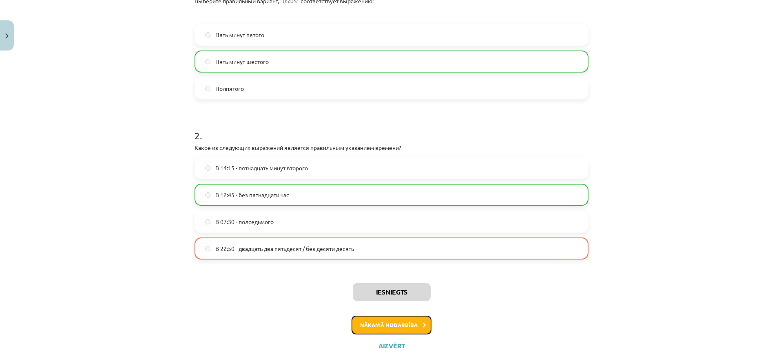
click at [384, 316] on button "Nākamā nodarbība" at bounding box center [391, 325] width 80 height 19
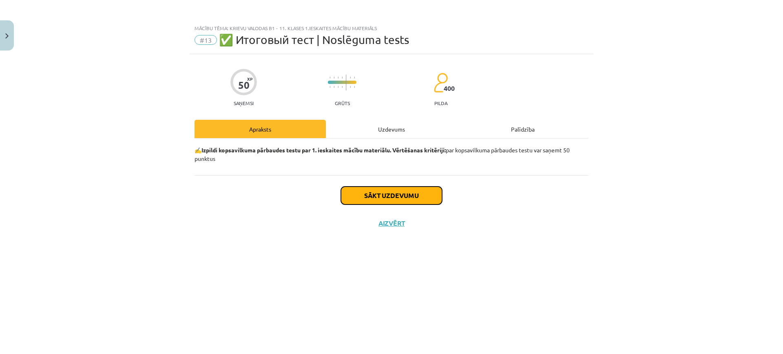
click at [393, 196] on button "Sākt uzdevumu" at bounding box center [391, 196] width 101 height 18
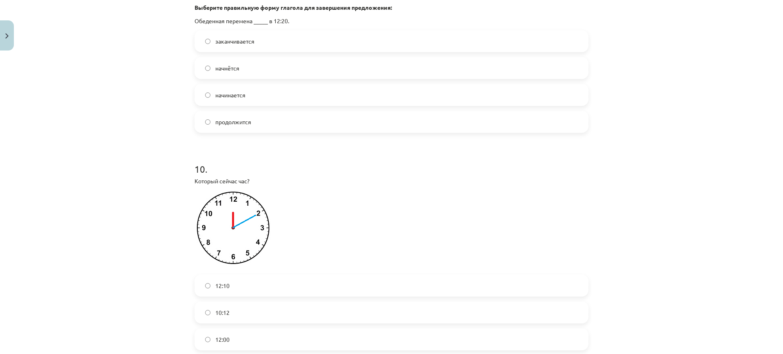
scroll to position [1571, 0]
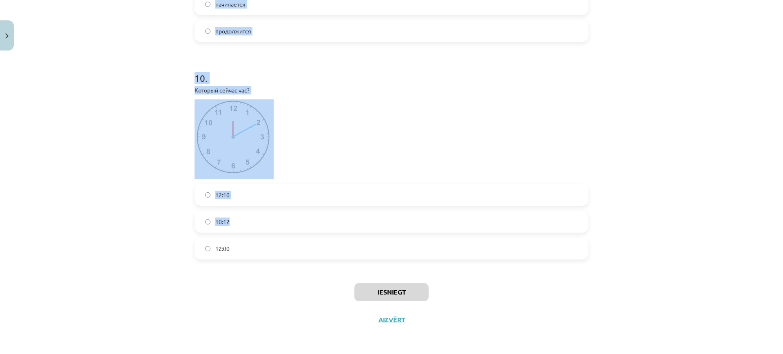
drag, startPoint x: 180, startPoint y: 77, endPoint x: 342, endPoint y: 175, distance: 189.4
click at [340, 179] on div "Mācību tēma: Krievu valodas b1 - 11. klases 1.ieskaites mācību materiāls #13 ✅ …" at bounding box center [391, 177] width 783 height 354
click at [395, 107] on p at bounding box center [391, 138] width 394 height 79
click at [140, 124] on div "Mācību tēma: Krievu valodas b1 - 11. klases 1.ieskaites mācību materiāls #13 ✅ …" at bounding box center [391, 177] width 783 height 354
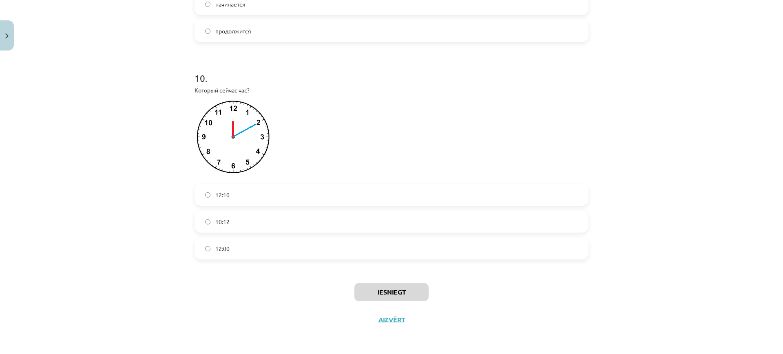
click at [291, 299] on div "Iesniegt Aizvērt" at bounding box center [391, 300] width 394 height 57
click at [254, 191] on label "12:10" at bounding box center [391, 195] width 392 height 20
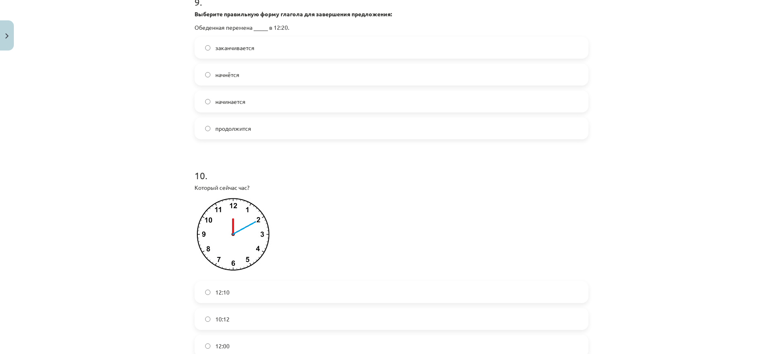
scroll to position [1418, 0]
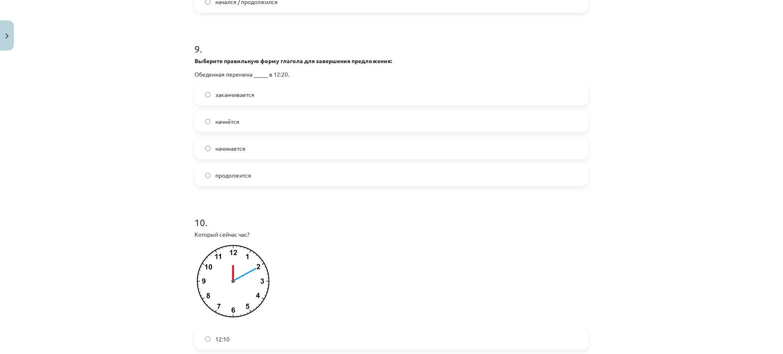
click at [272, 104] on label "заканчивается" at bounding box center [391, 94] width 392 height 20
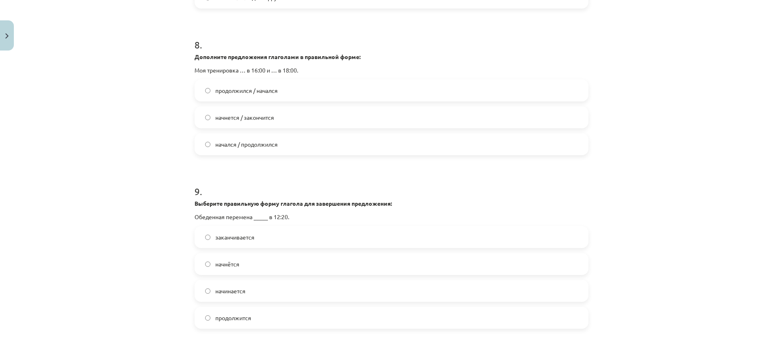
scroll to position [1215, 0]
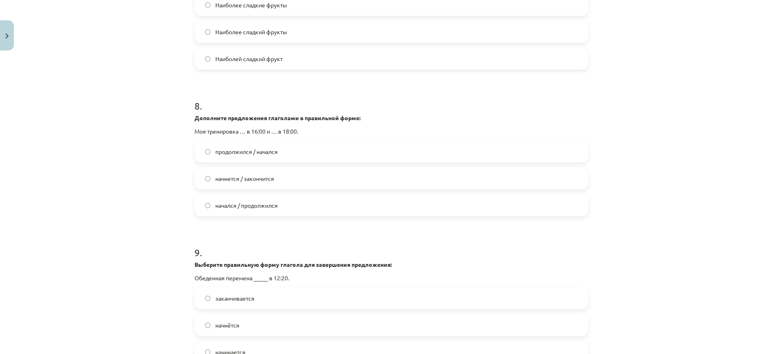
click at [283, 189] on label "начнется / закончится" at bounding box center [391, 178] width 392 height 20
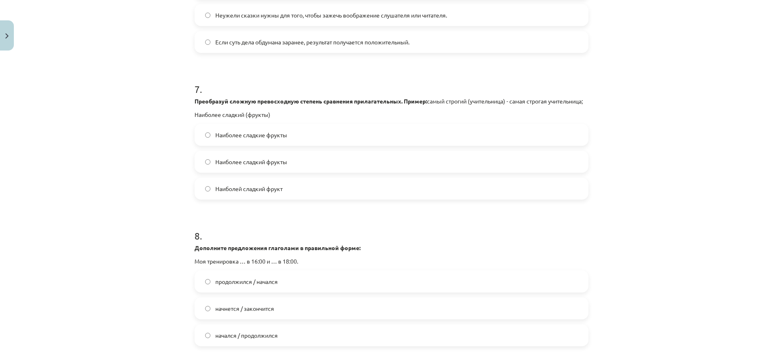
scroll to position [1062, 0]
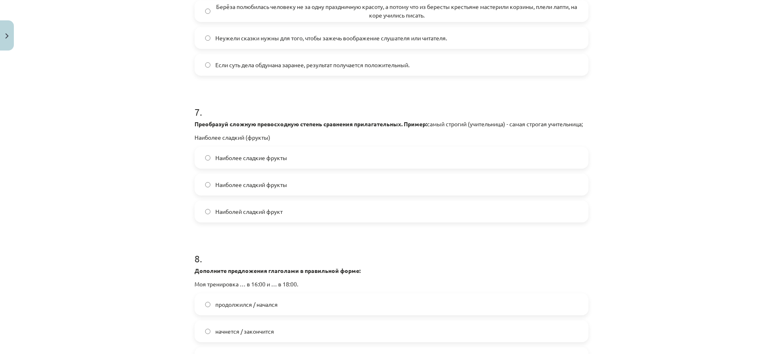
click at [343, 161] on label "Наиболее сладкие фрукты" at bounding box center [391, 158] width 392 height 20
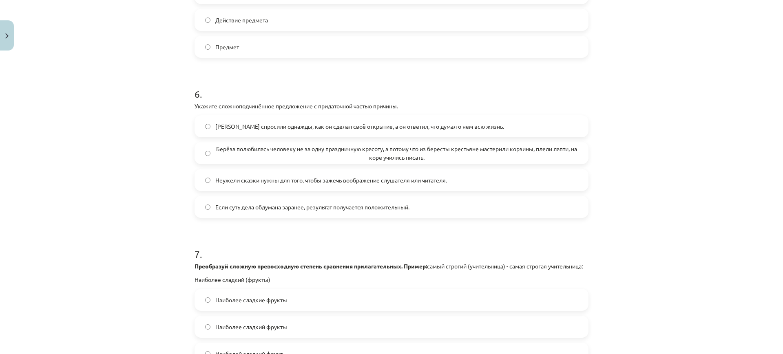
scroll to position [909, 0]
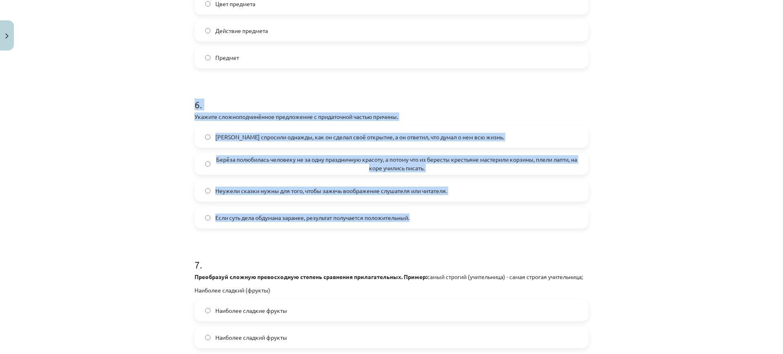
drag, startPoint x: 189, startPoint y: 97, endPoint x: 423, endPoint y: 210, distance: 259.8
click at [424, 226] on div "50 XP Saņemsi Grūts 400 pilda Apraksts Uzdevums Palīdzība 1 . Что обозначает гл…" at bounding box center [392, 66] width 404 height 1842
copy div "6 . Укажите сложноподчинённое предложение с придаточной частью причины. Менделе…"
click at [275, 164] on span "Берёза полюбилась человеку не за одну праздничную красоту, а потому что из бере…" at bounding box center [396, 163] width 362 height 17
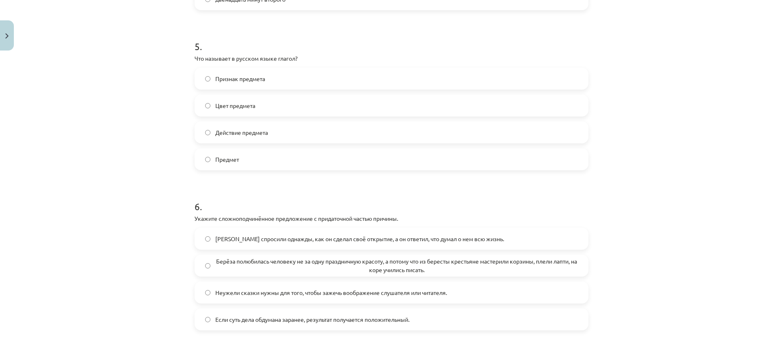
scroll to position [705, 0]
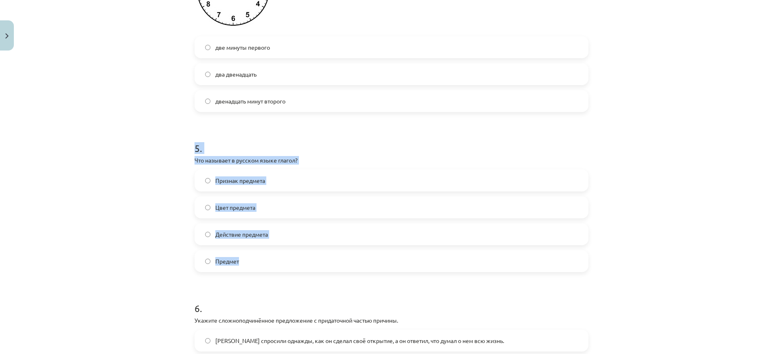
drag, startPoint x: 182, startPoint y: 146, endPoint x: 291, endPoint y: 257, distance: 155.6
click at [291, 257] on div "Mācību tēma: Krievu valodas b1 - 11. klases 1.ieskaites mācību materiāls #13 ✅ …" at bounding box center [391, 177] width 783 height 354
copy div "5 . Что называет в русском языке глагол? Признак предмета Цвет предмета Действи…"
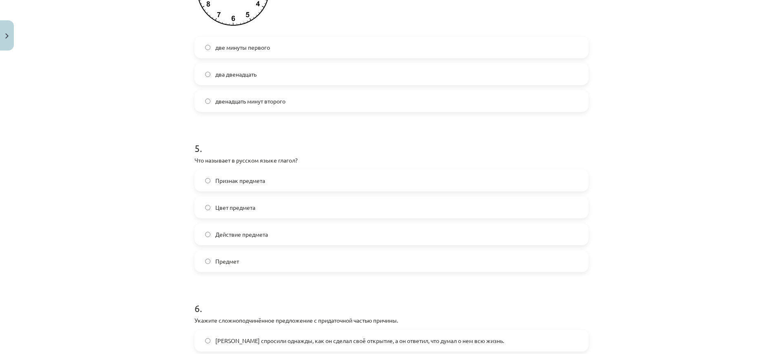
click at [259, 274] on form "1 . Что обозначает глагол совершенного вида? Действие ещё продолжается. Все отв…" at bounding box center [391, 287] width 394 height 1660
click at [276, 232] on label "Действие предмета" at bounding box center [391, 234] width 392 height 20
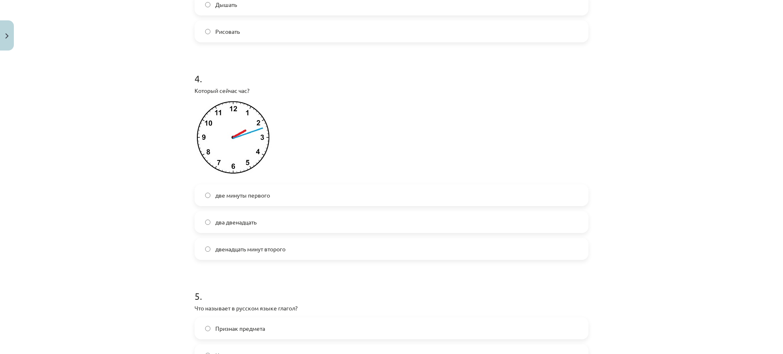
scroll to position [552, 0]
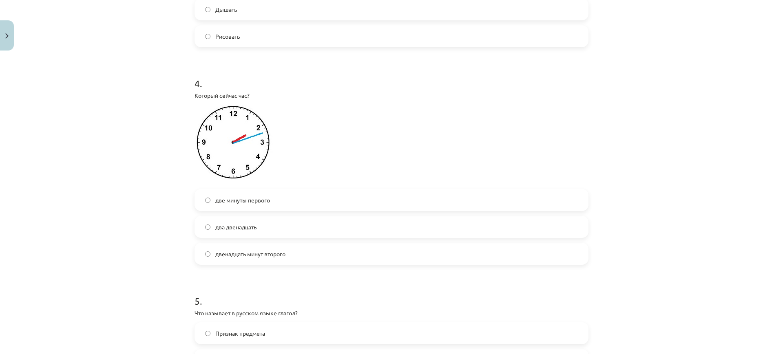
click at [302, 228] on label "два двенадцать" at bounding box center [391, 227] width 392 height 20
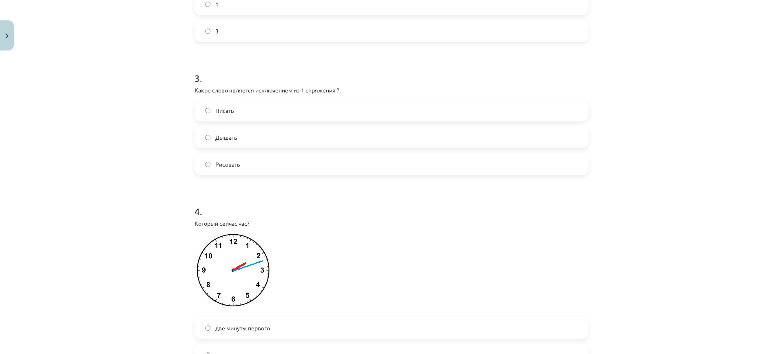
scroll to position [399, 0]
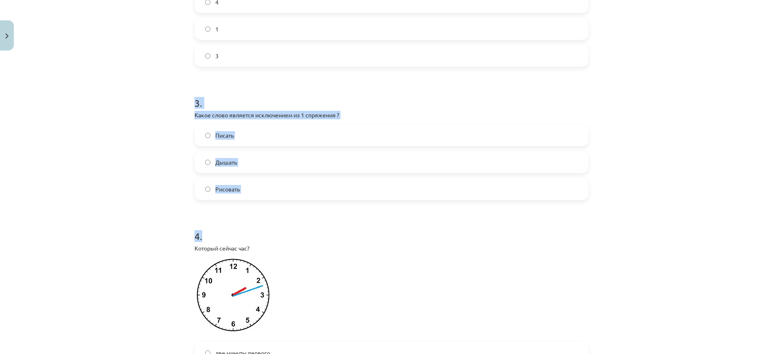
drag, startPoint x: 183, startPoint y: 100, endPoint x: 316, endPoint y: 205, distance: 169.2
click at [316, 205] on div "Mācību tēma: Krievu valodas b1 - 11. klases 1.ieskaites mācību materiāls #13 ✅ …" at bounding box center [391, 177] width 783 height 354
drag, startPoint x: 190, startPoint y: 100, endPoint x: 276, endPoint y: 194, distance: 127.8
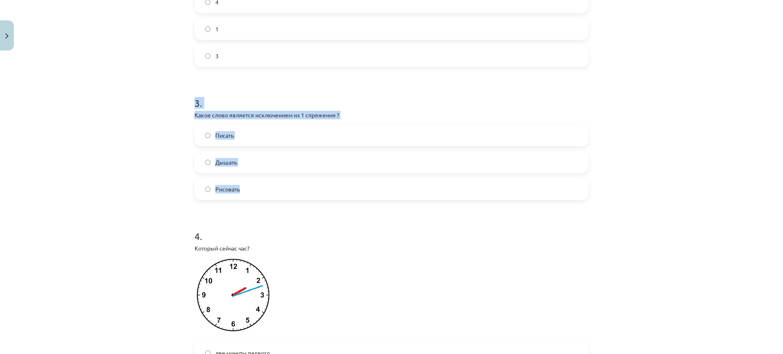
copy div "3 . Какое слово является исключением из 1 спряжения ? Писать Дышать Рисовать"
click at [341, 269] on p at bounding box center [391, 297] width 394 height 79
click at [284, 163] on label "Дышать" at bounding box center [391, 162] width 392 height 20
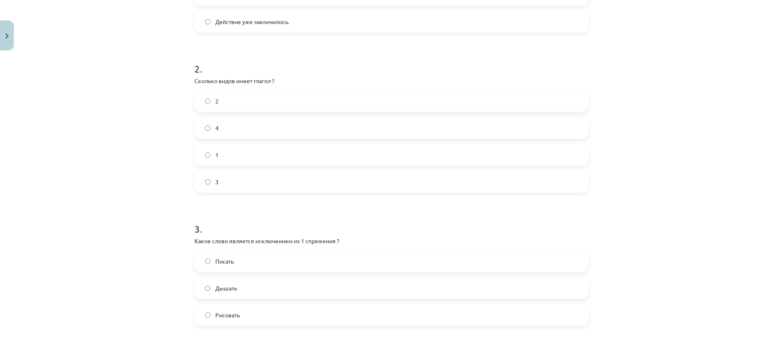
scroll to position [247, 0]
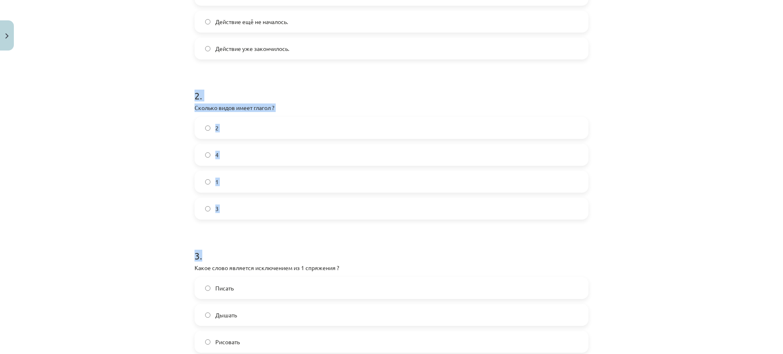
drag, startPoint x: 174, startPoint y: 92, endPoint x: 309, endPoint y: 227, distance: 191.7
click at [309, 227] on div "Mācību tēma: Krievu valodas b1 - 11. klases 1.ieskaites mācību materiāls #13 ✅ …" at bounding box center [391, 177] width 783 height 354
drag, startPoint x: 254, startPoint y: 237, endPoint x: 257, endPoint y: 214, distance: 23.4
click at [255, 237] on h1 "3 ." at bounding box center [391, 248] width 394 height 25
click at [144, 208] on div "Mācību tēma: Krievu valodas b1 - 11. klases 1.ieskaites mācību materiāls #13 ✅ …" at bounding box center [391, 177] width 783 height 354
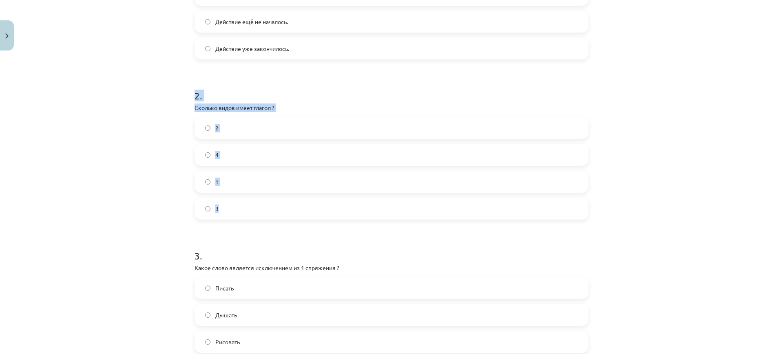
drag, startPoint x: 185, startPoint y: 97, endPoint x: 272, endPoint y: 211, distance: 143.3
click at [272, 211] on div "Mācību tēma: Krievu valodas b1 - 11. klases 1.ieskaites mācību materiāls #13 ✅ …" at bounding box center [391, 177] width 783 height 354
copy div "2 . Сколько видов имеет глагол ? 2 4 1 3"
click at [262, 125] on label "2" at bounding box center [391, 128] width 392 height 20
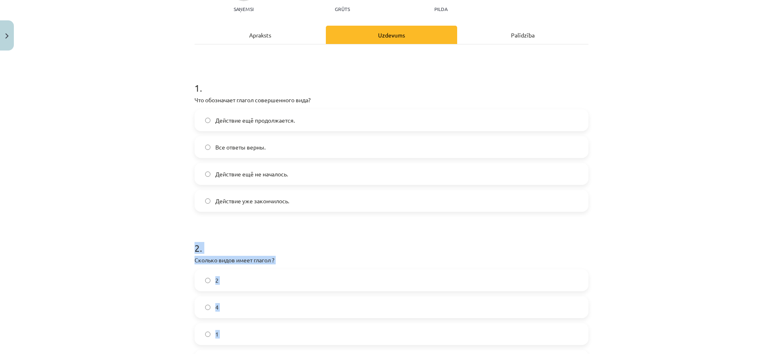
scroll to position [94, 0]
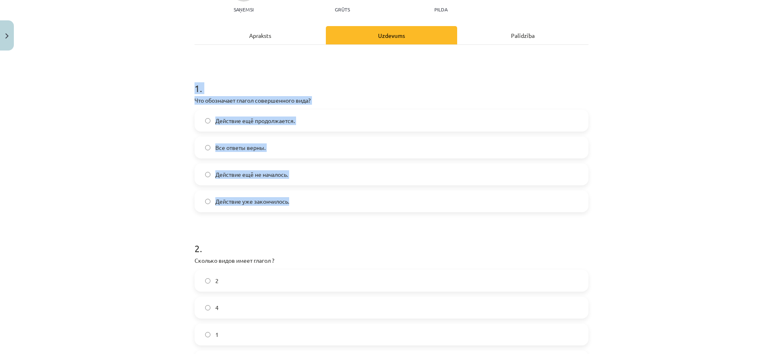
drag, startPoint x: 178, startPoint y: 90, endPoint x: 291, endPoint y: 207, distance: 162.3
click at [291, 207] on div "Mācību tēma: Krievu valodas b1 - 11. klases 1.ieskaites mācību materiāls #13 ✅ …" at bounding box center [391, 177] width 783 height 354
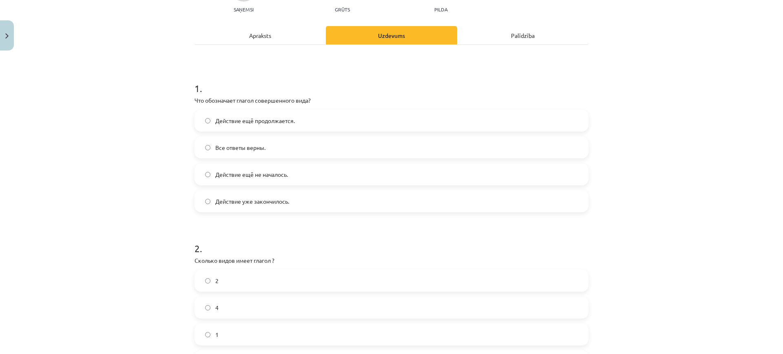
drag, startPoint x: 301, startPoint y: 242, endPoint x: 304, endPoint y: 207, distance: 35.2
click at [301, 242] on h1 "2 ." at bounding box center [391, 241] width 394 height 25
click at [304, 194] on label "Действие уже закончилось." at bounding box center [391, 201] width 392 height 20
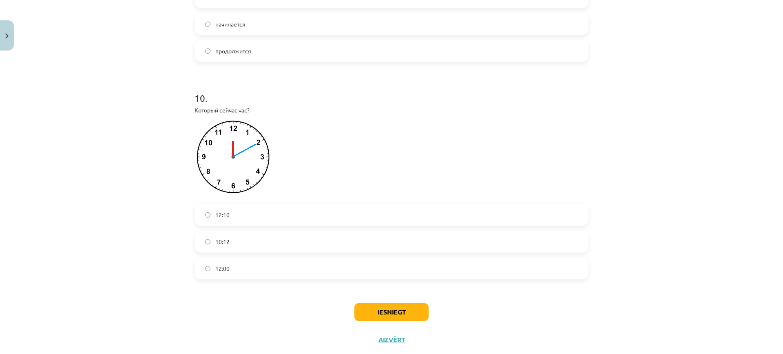
scroll to position [1571, 0]
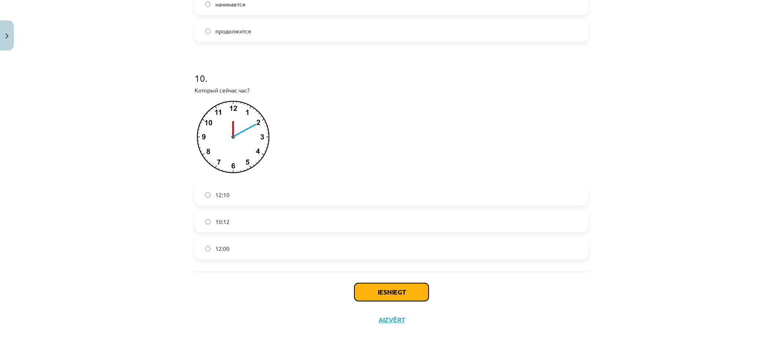
click at [404, 296] on button "Iesniegt" at bounding box center [391, 292] width 74 height 18
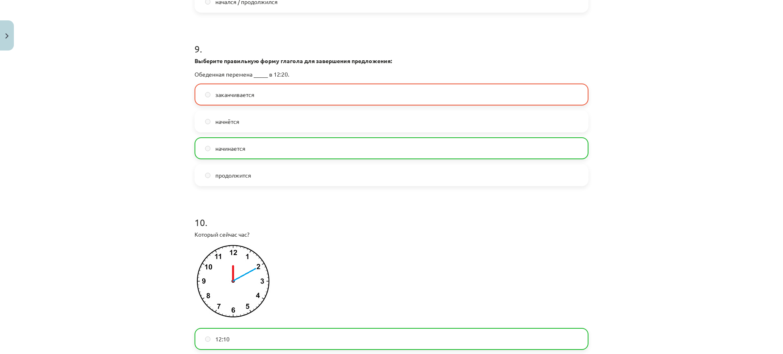
click at [329, 154] on label "начинается" at bounding box center [391, 148] width 392 height 20
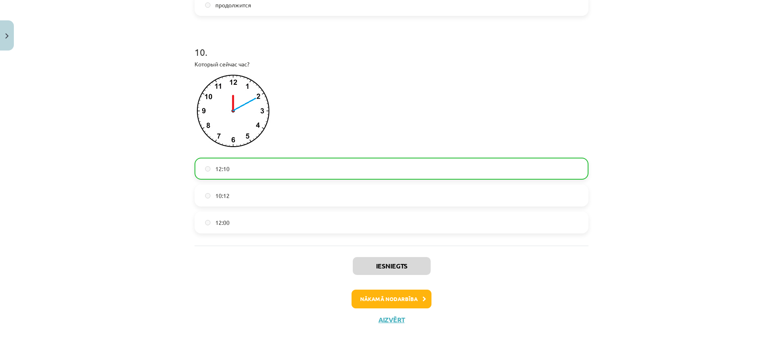
scroll to position [1597, 0]
click at [370, 291] on button "Nākamā nodarbība" at bounding box center [391, 299] width 80 height 19
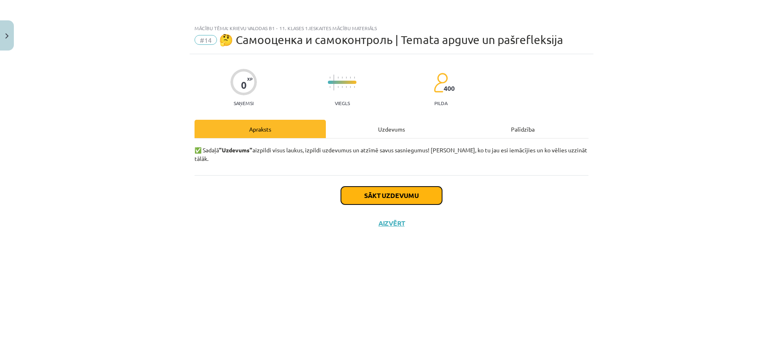
click at [376, 190] on button "Sākt uzdevumu" at bounding box center [391, 196] width 101 height 18
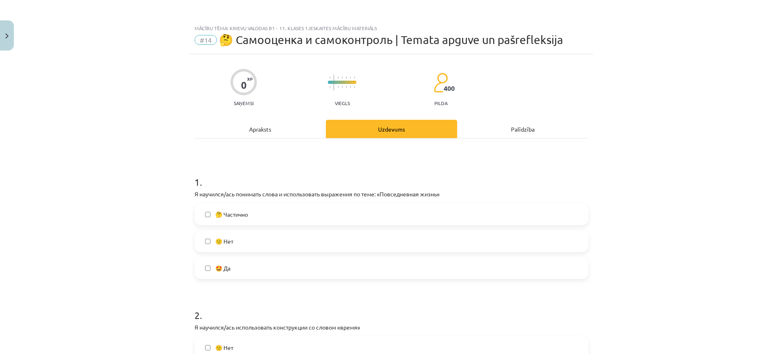
click at [280, 211] on label "🤔 Частично" at bounding box center [391, 214] width 392 height 20
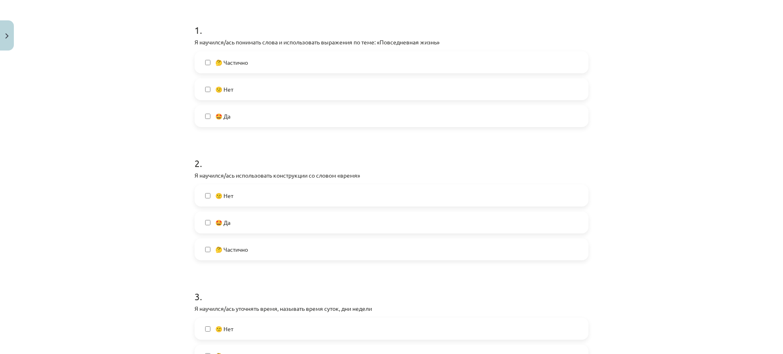
scroll to position [153, 0]
click at [251, 222] on label "🤩 Да" at bounding box center [391, 222] width 392 height 20
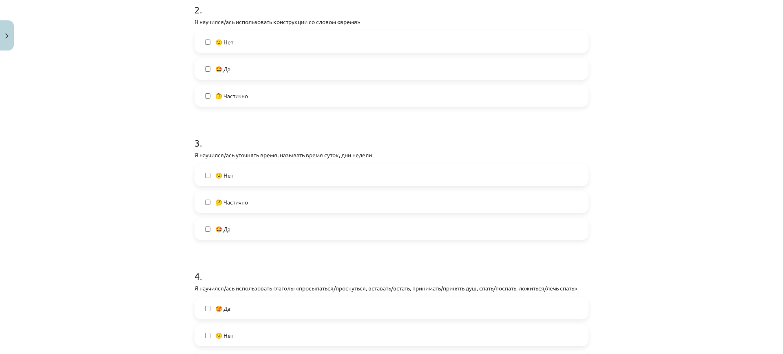
click at [240, 226] on label "🤩 Да" at bounding box center [391, 229] width 392 height 20
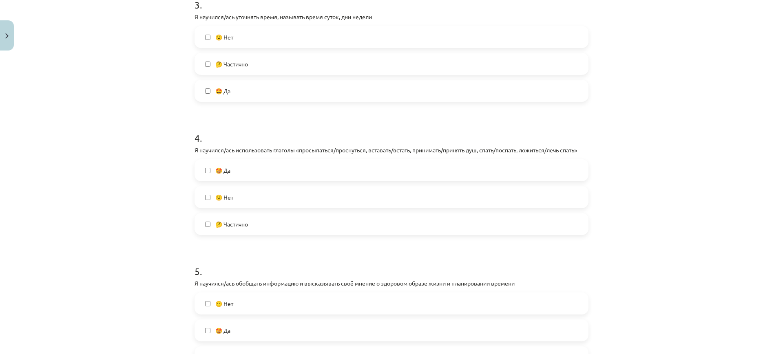
scroll to position [510, 0]
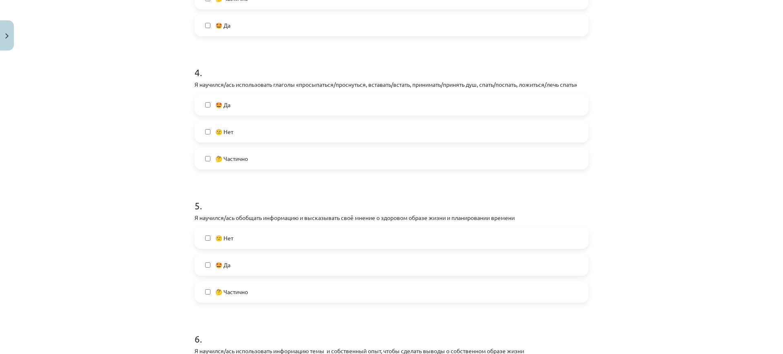
click at [273, 154] on label "🤔 Частично" at bounding box center [391, 158] width 392 height 20
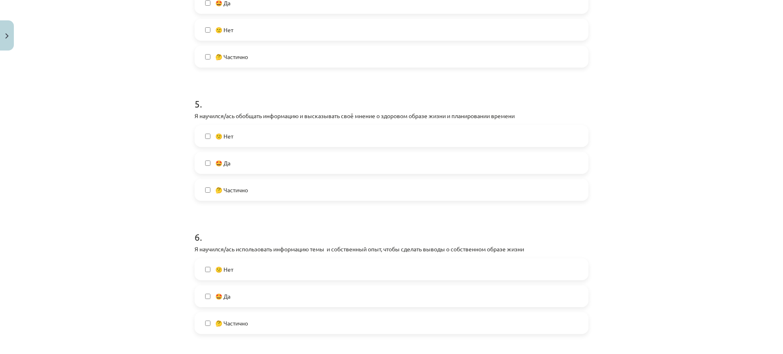
click at [266, 168] on label "🤩 Да" at bounding box center [391, 163] width 392 height 20
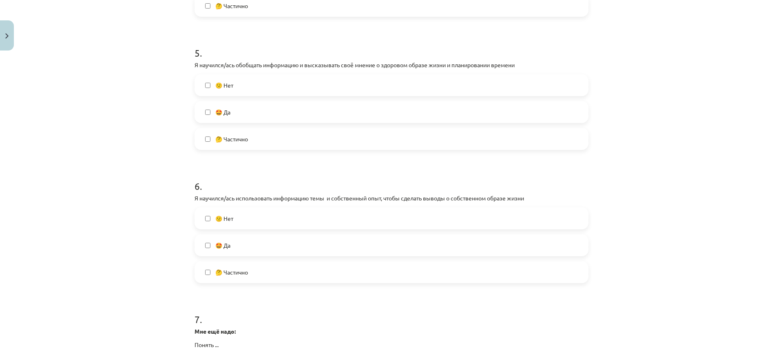
click at [262, 249] on label "🤩 Да" at bounding box center [391, 245] width 392 height 20
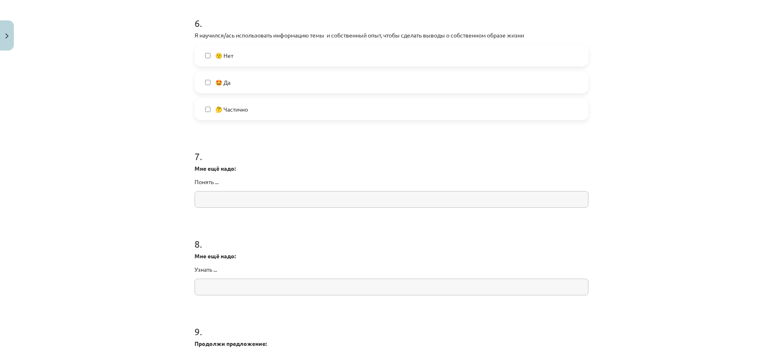
scroll to position [866, 0]
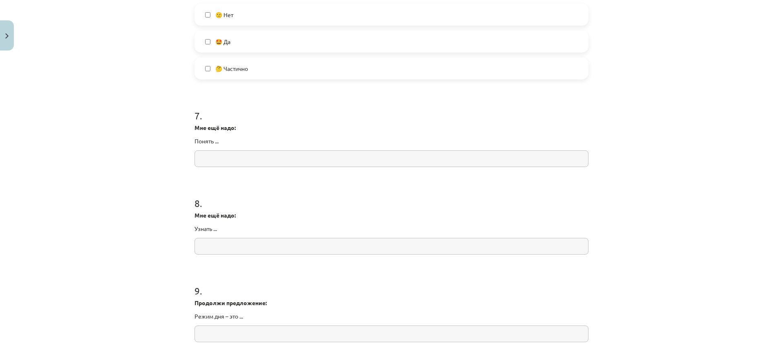
click at [270, 156] on input "text" at bounding box center [391, 158] width 394 height 17
click at [213, 126] on strong "Мне ещё надо:" at bounding box center [214, 127] width 41 height 7
click at [250, 161] on input "**********" at bounding box center [391, 158] width 394 height 17
paste input "*"
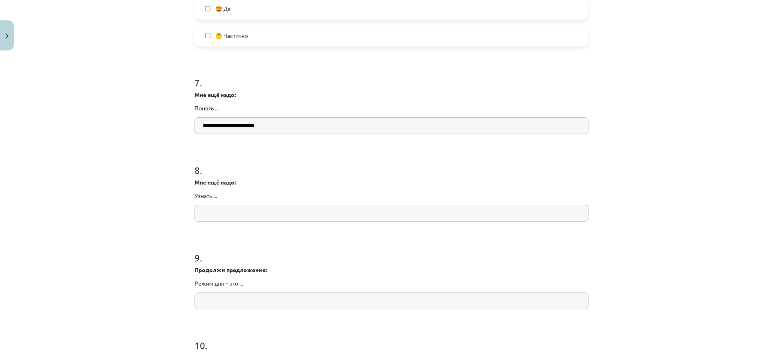
scroll to position [917, 0]
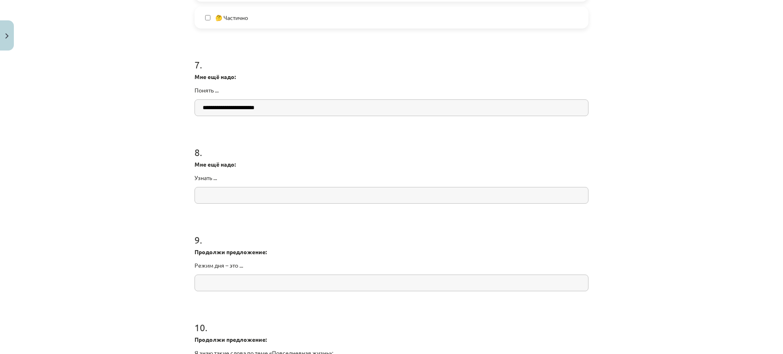
type input "**********"
click at [339, 195] on input "text" at bounding box center [391, 195] width 394 height 17
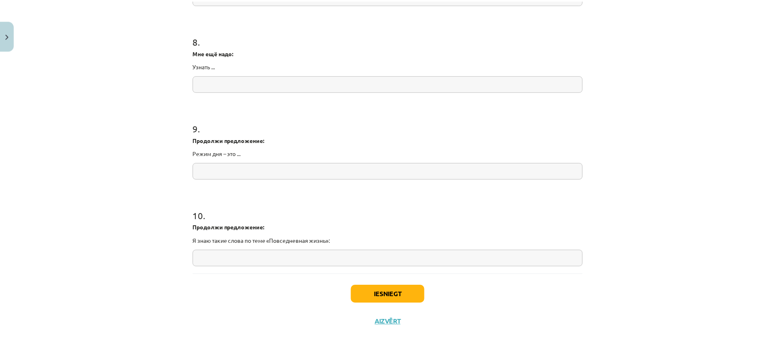
scroll to position [1032, 0]
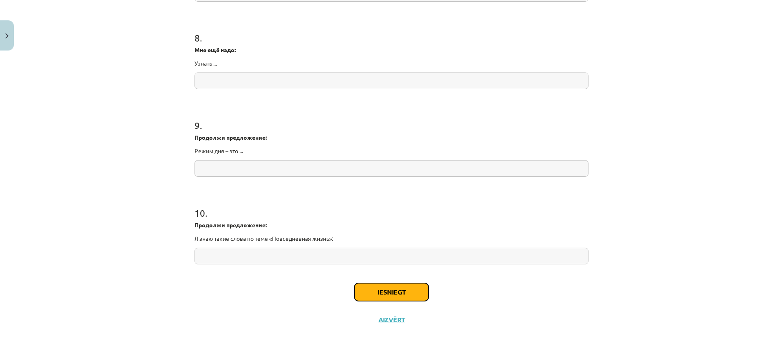
click at [389, 295] on button "Iesniegt" at bounding box center [391, 292] width 74 height 18
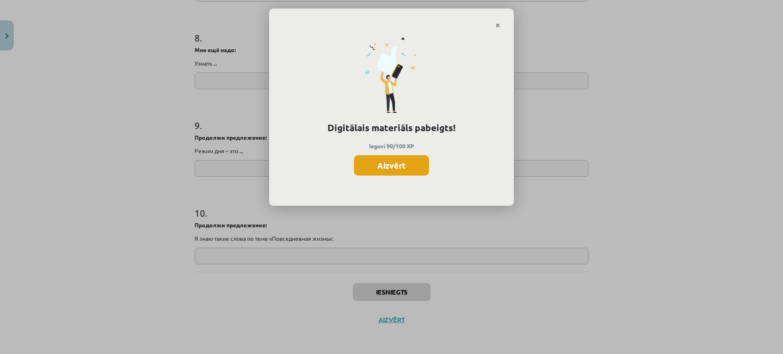
click at [395, 169] on button "Aizvērt" at bounding box center [391, 165] width 75 height 20
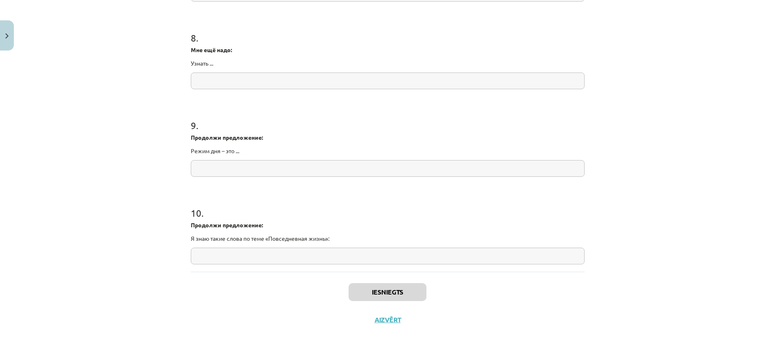
click at [393, 323] on div "Iesniegts Aizvērt" at bounding box center [388, 300] width 394 height 57
click at [388, 324] on div "Iesniegts Aizvērt" at bounding box center [388, 300] width 394 height 57
click at [390, 318] on button "Aizvērt" at bounding box center [387, 320] width 31 height 8
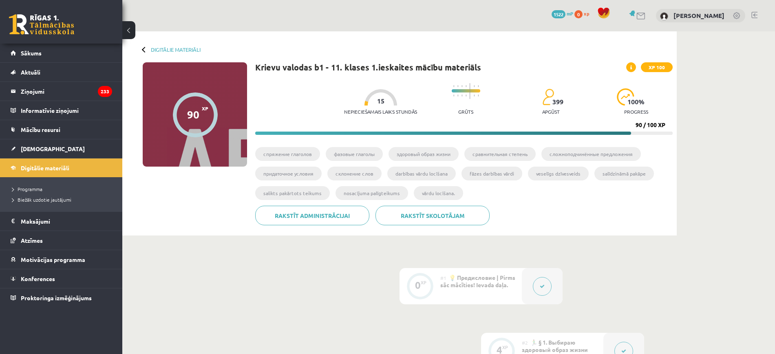
drag, startPoint x: 14, startPoint y: 37, endPoint x: 17, endPoint y: 29, distance: 9.0
click at [17, 30] on div "0 Dāvanas 1522 mP 0 xp" at bounding box center [61, 22] width 122 height 44
click at [43, 146] on span "[DEMOGRAPHIC_DATA]" at bounding box center [53, 148] width 64 height 7
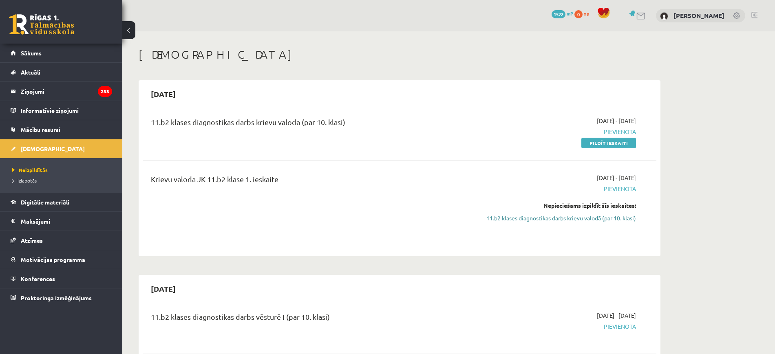
click at [589, 220] on link "11.b2 klases diagnostikas darbs krievu valodā (par 10. klasi)" at bounding box center [559, 218] width 154 height 9
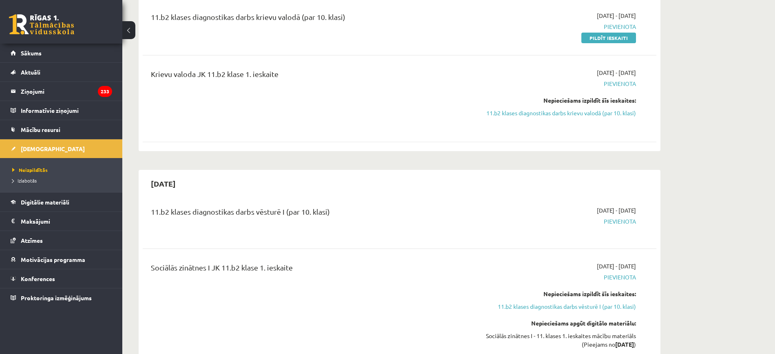
scroll to position [7, 0]
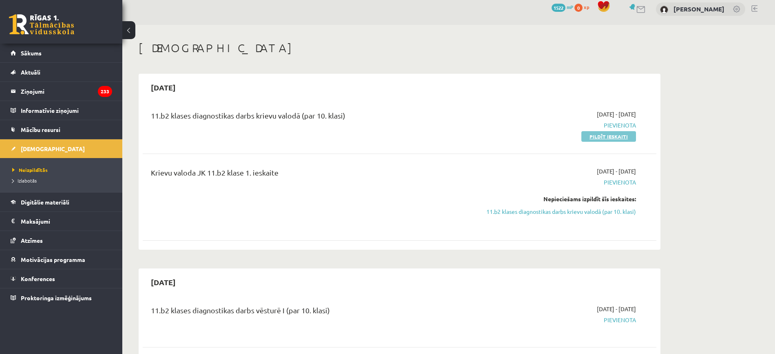
click at [602, 137] on link "Pildīt ieskaiti" at bounding box center [608, 136] width 55 height 11
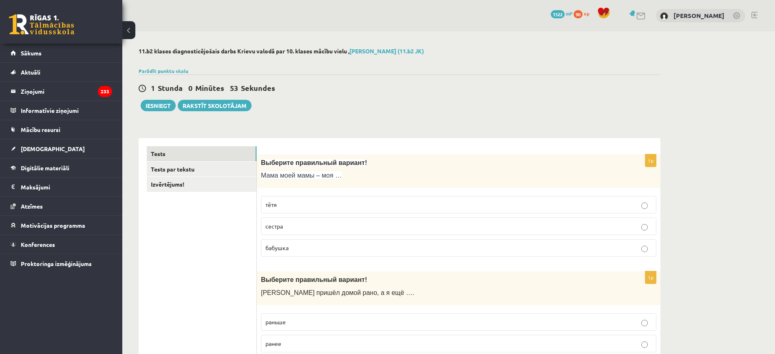
scroll to position [51, 0]
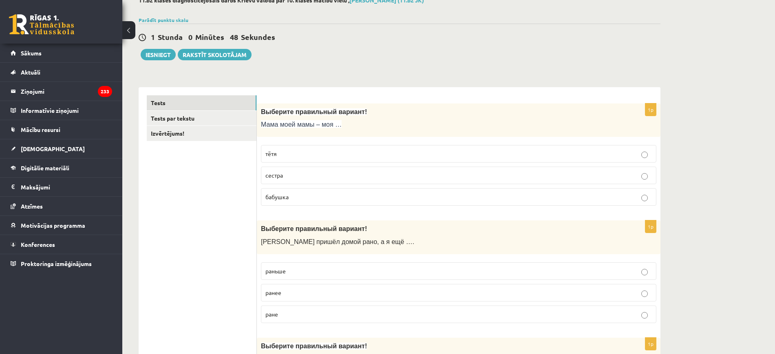
click at [338, 195] on p "бабушка" at bounding box center [458, 197] width 386 height 9
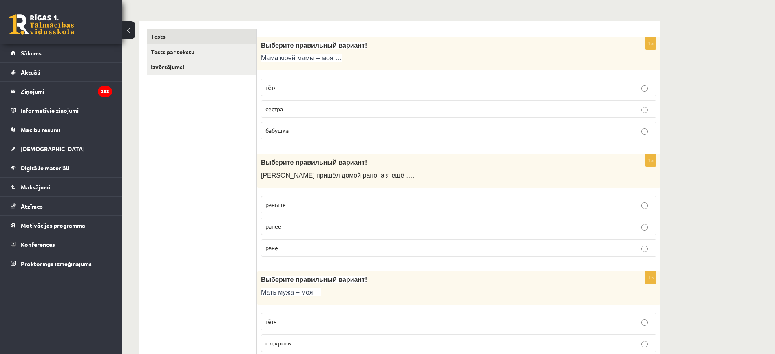
scroll to position [204, 0]
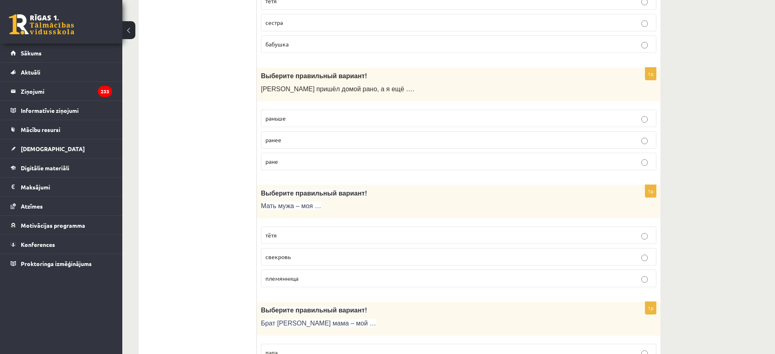
click at [318, 119] on p "раньше" at bounding box center [458, 118] width 386 height 9
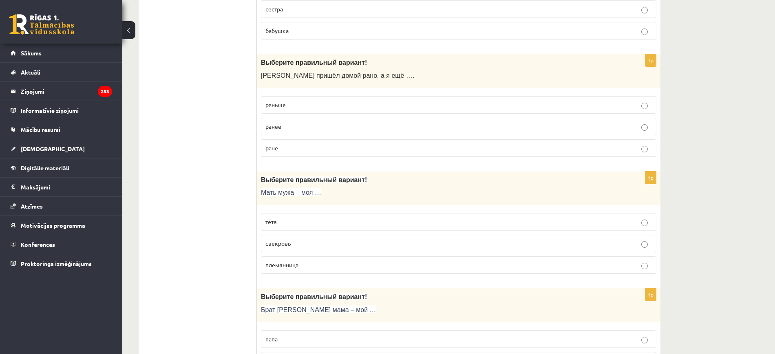
scroll to position [255, 0]
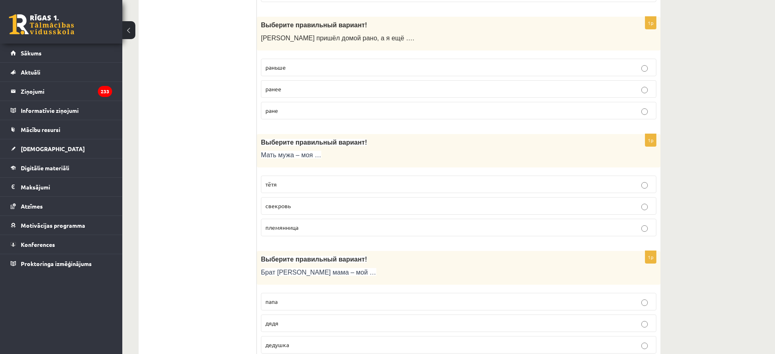
click at [323, 203] on p "свекровь" at bounding box center [458, 206] width 386 height 9
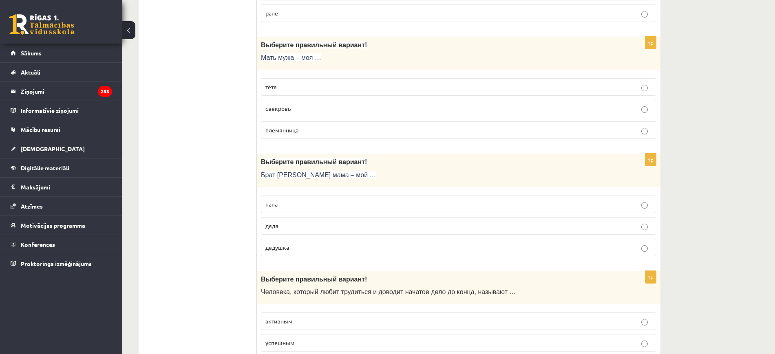
scroll to position [357, 0]
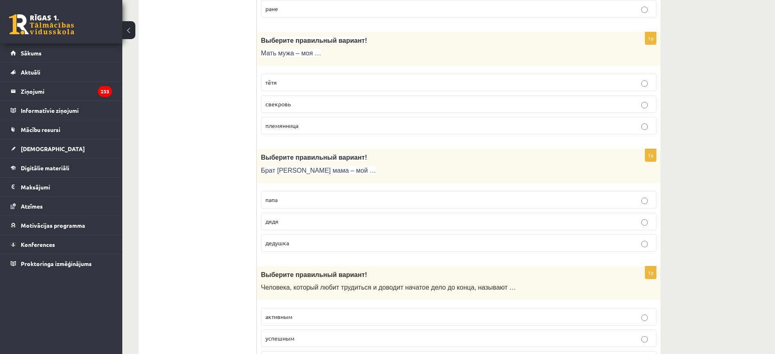
drag, startPoint x: 313, startPoint y: 223, endPoint x: 317, endPoint y: 216, distance: 7.8
click at [313, 223] on p "дядя" at bounding box center [458, 221] width 386 height 9
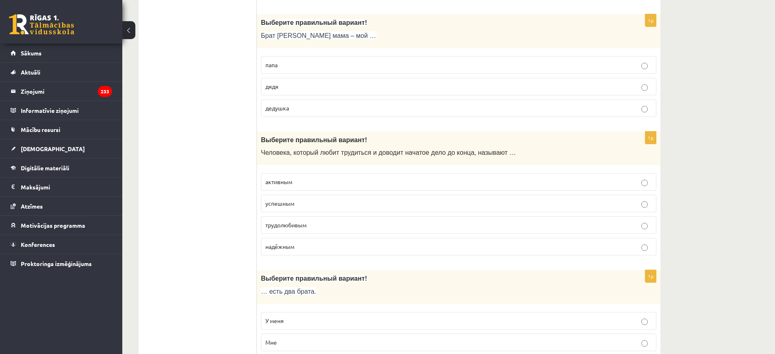
scroll to position [510, 0]
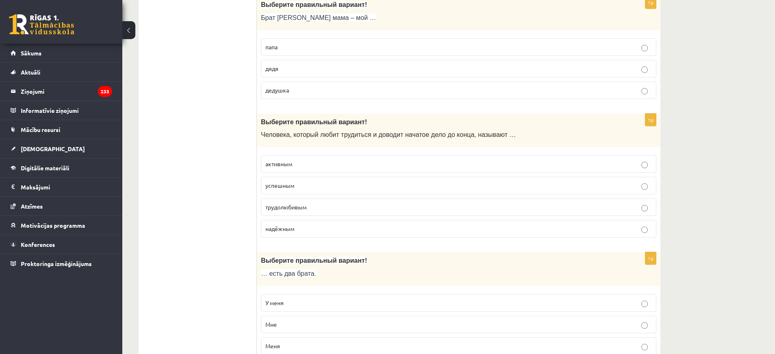
click at [350, 207] on p "трудолюбивым" at bounding box center [458, 207] width 386 height 9
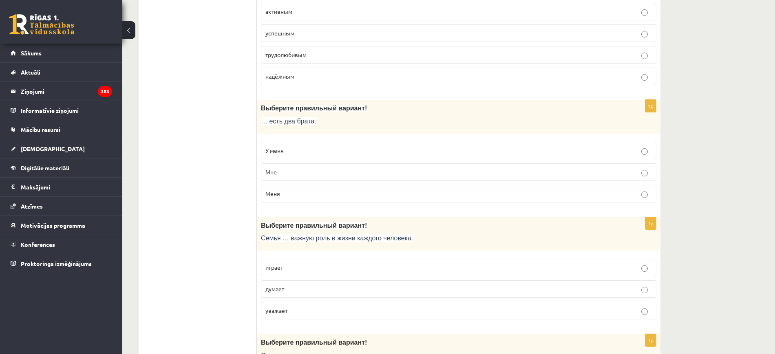
scroll to position [662, 0]
click at [333, 147] on p "У меня" at bounding box center [458, 150] width 386 height 9
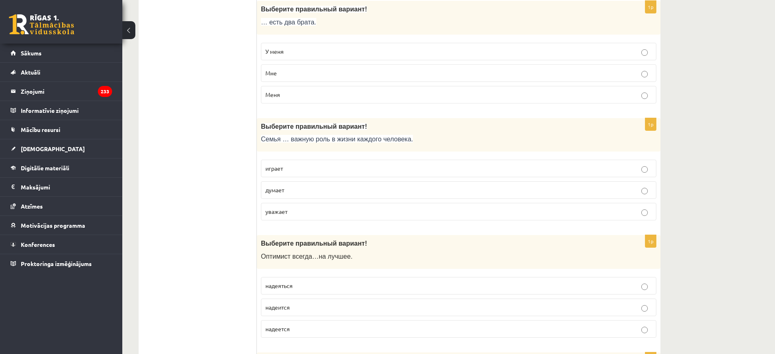
scroll to position [764, 0]
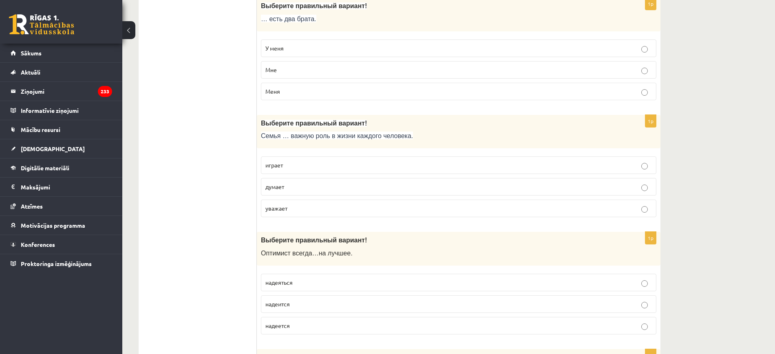
click at [308, 165] on p "играет" at bounding box center [458, 165] width 386 height 9
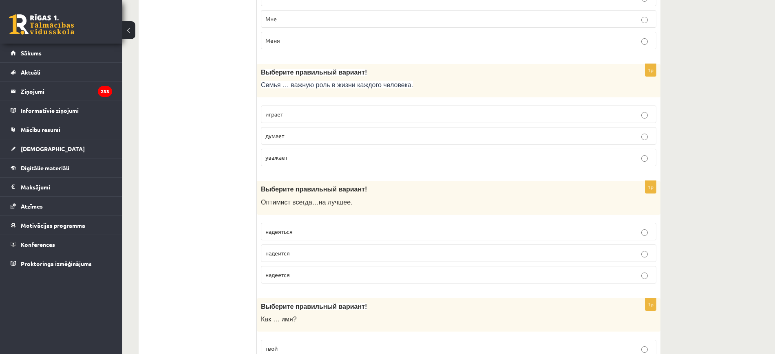
click at [308, 276] on p "надеется" at bounding box center [458, 275] width 386 height 9
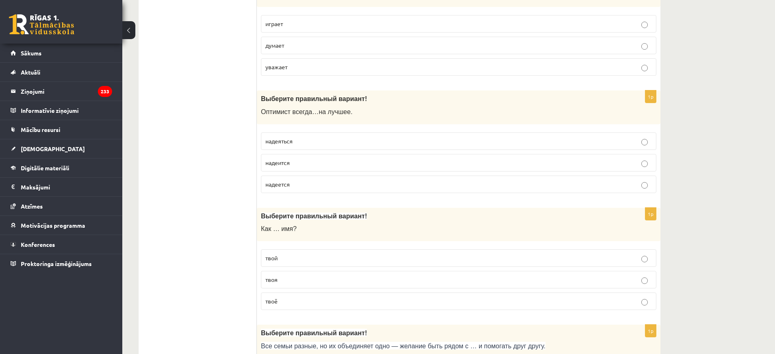
scroll to position [968, 0]
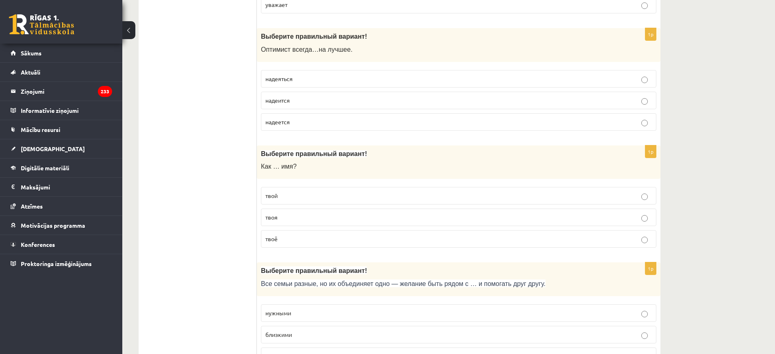
click at [316, 236] on p "твоё" at bounding box center [458, 239] width 386 height 9
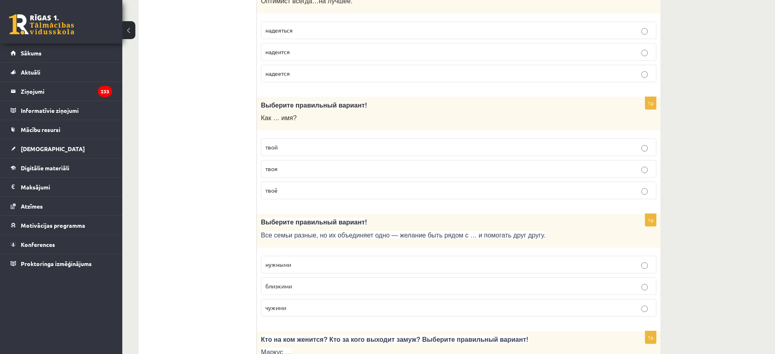
scroll to position [1070, 0]
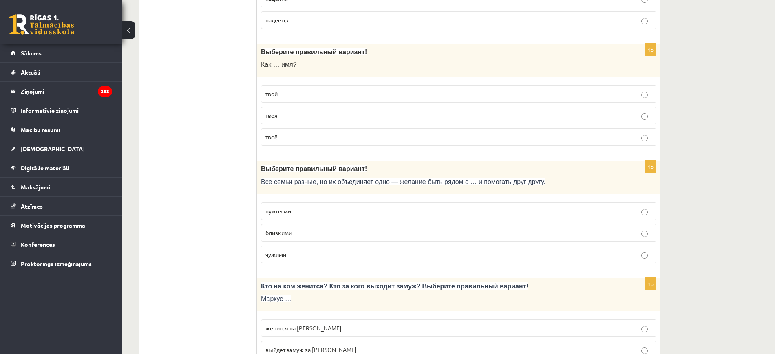
click at [342, 229] on p "близкими" at bounding box center [458, 233] width 386 height 9
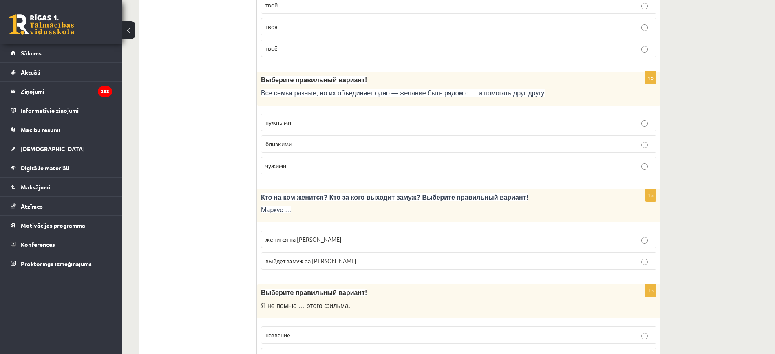
scroll to position [1223, 0]
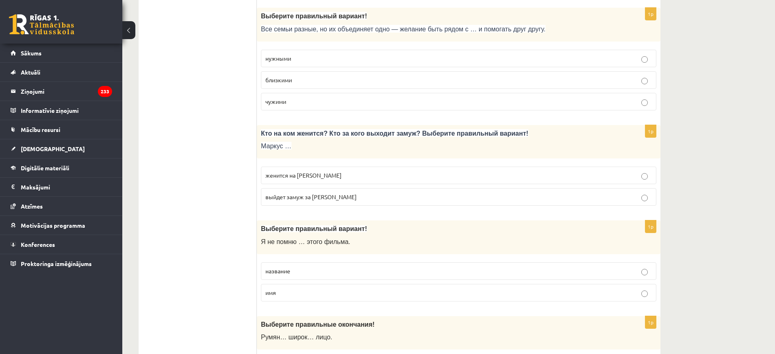
click at [345, 172] on p "женится на Агнии" at bounding box center [458, 175] width 386 height 9
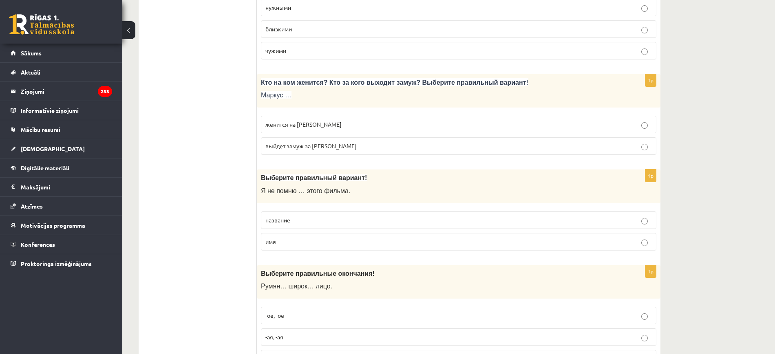
scroll to position [1325, 0]
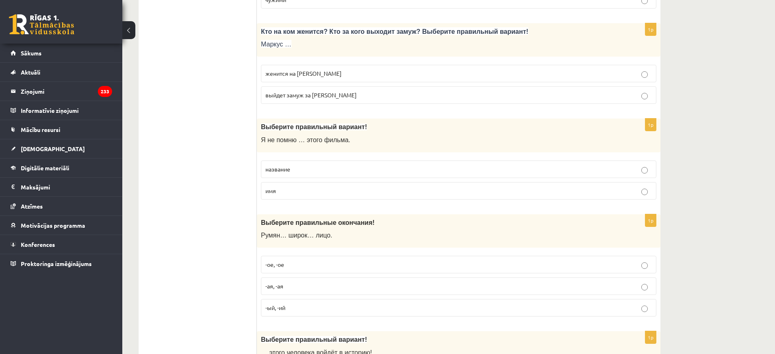
click at [323, 170] on p "название" at bounding box center [458, 169] width 386 height 9
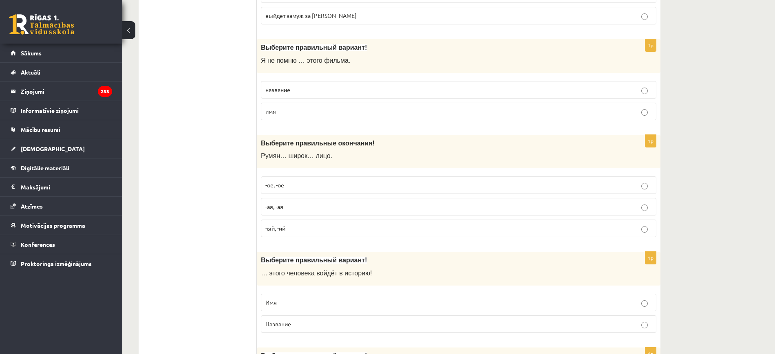
scroll to position [1427, 0]
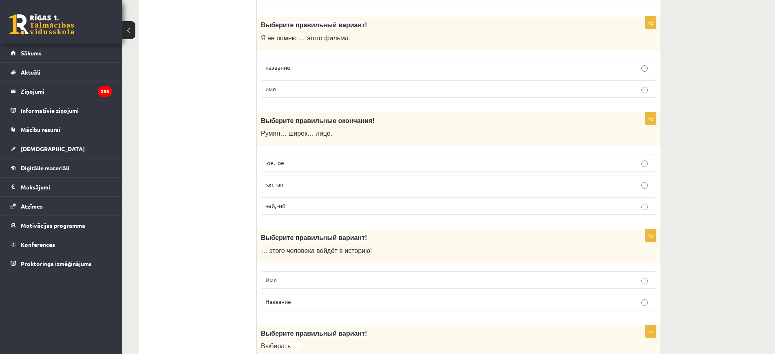
click at [335, 161] on p "-ое, -ое" at bounding box center [458, 163] width 386 height 9
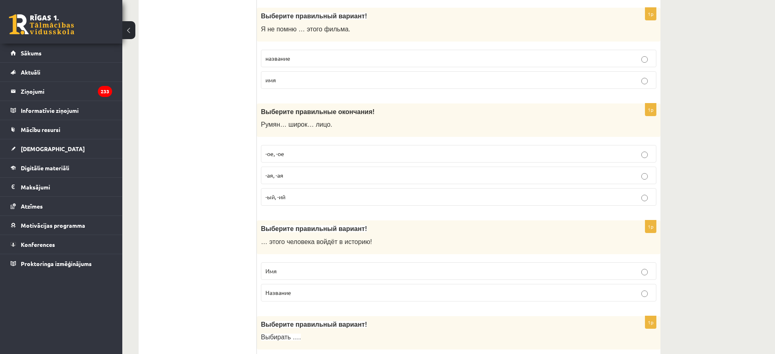
scroll to position [1529, 0]
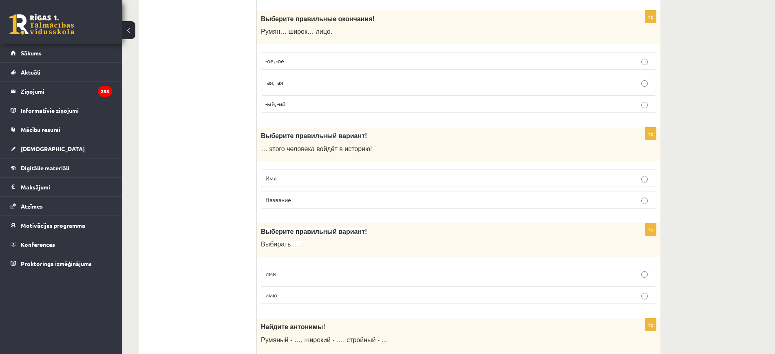
click at [317, 179] on p "Имя" at bounding box center [458, 178] width 386 height 9
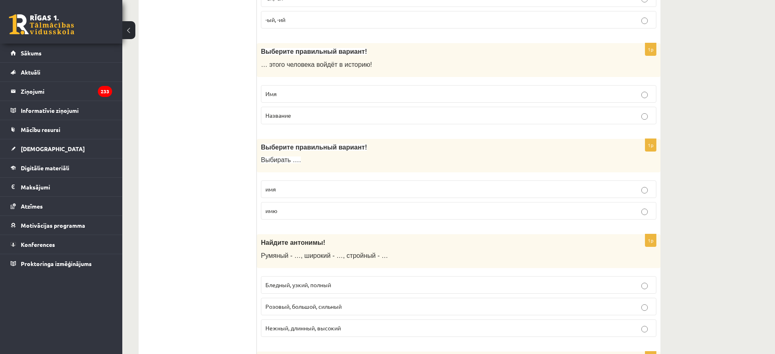
scroll to position [1630, 0]
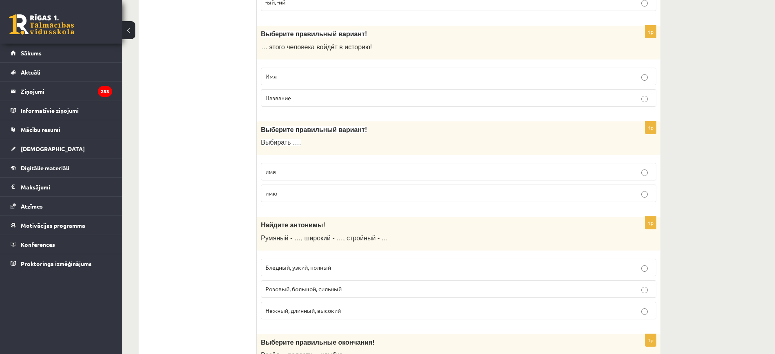
click at [313, 170] on p "имя" at bounding box center [458, 172] width 386 height 9
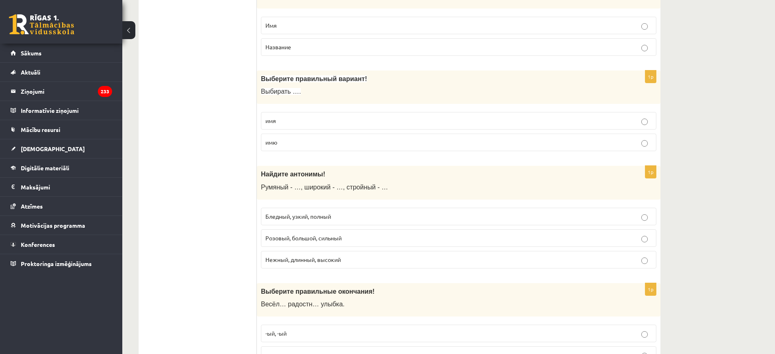
click at [353, 217] on p "Бледный, узкий, полный" at bounding box center [458, 216] width 386 height 9
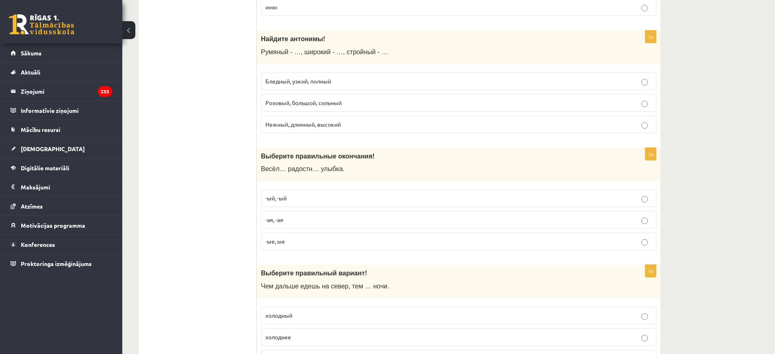
scroll to position [1834, 0]
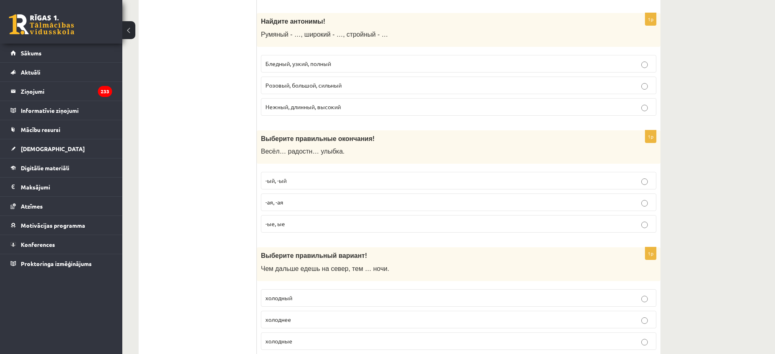
click at [307, 200] on p "-ая, -ая" at bounding box center [458, 202] width 386 height 9
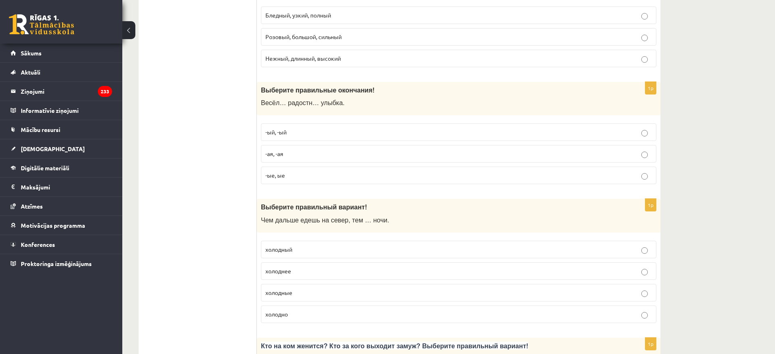
scroll to position [1936, 0]
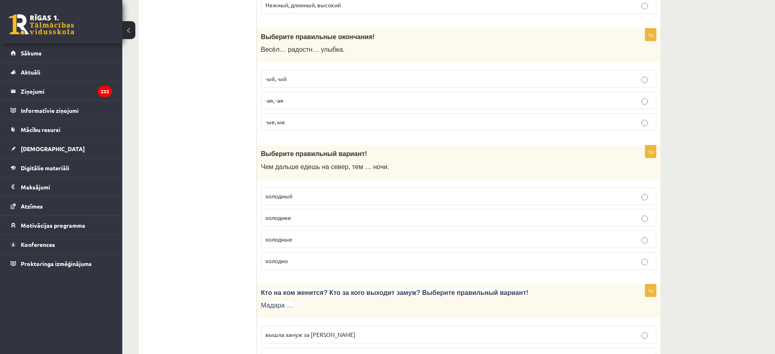
click at [328, 223] on label "холоднее" at bounding box center [458, 218] width 395 height 18
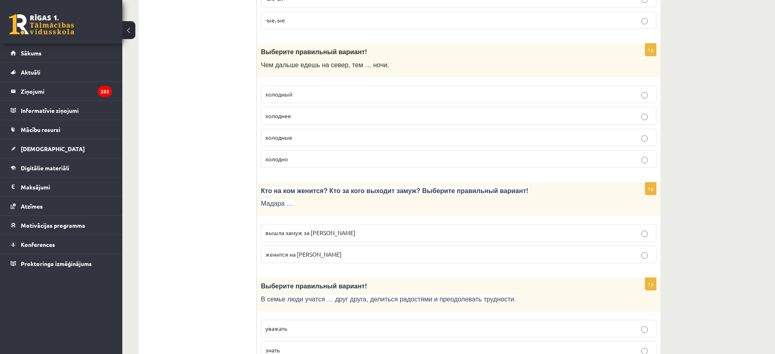
scroll to position [2140, 0]
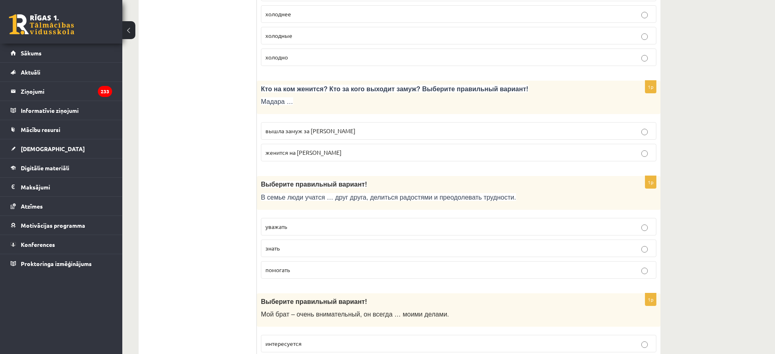
click at [370, 129] on p "вышла замуж за Марка" at bounding box center [458, 131] width 386 height 9
click at [314, 227] on p "уважать" at bounding box center [458, 227] width 386 height 9
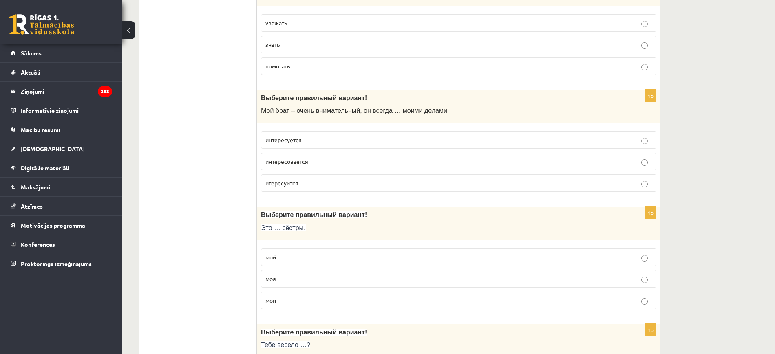
scroll to position [2395, 0]
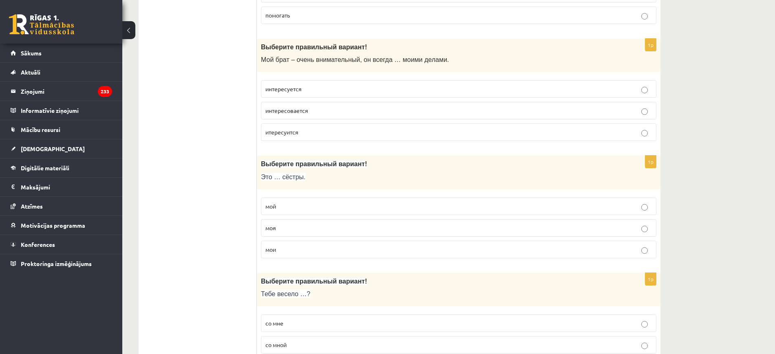
click at [311, 91] on p "интересуется" at bounding box center [458, 89] width 386 height 9
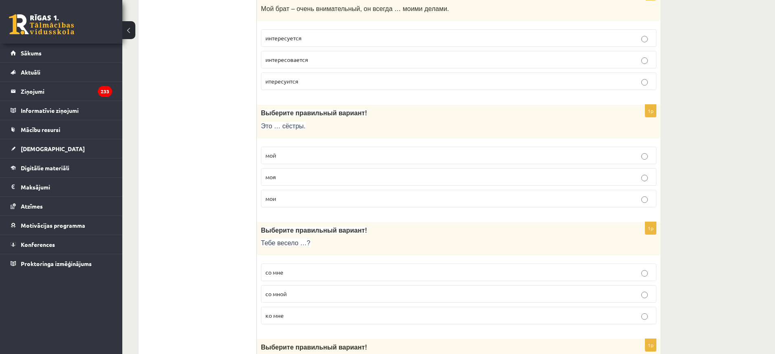
click at [287, 199] on p "мои" at bounding box center [458, 198] width 386 height 9
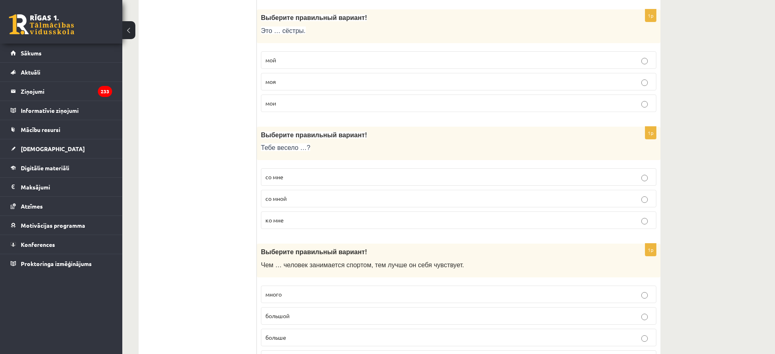
scroll to position [2548, 0]
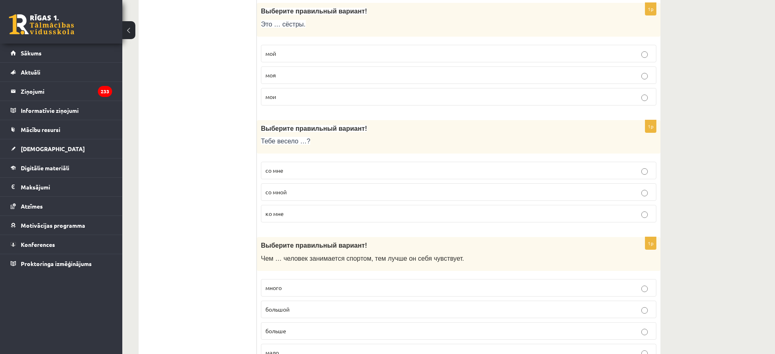
click at [276, 192] on span "со мной" at bounding box center [275, 191] width 21 height 7
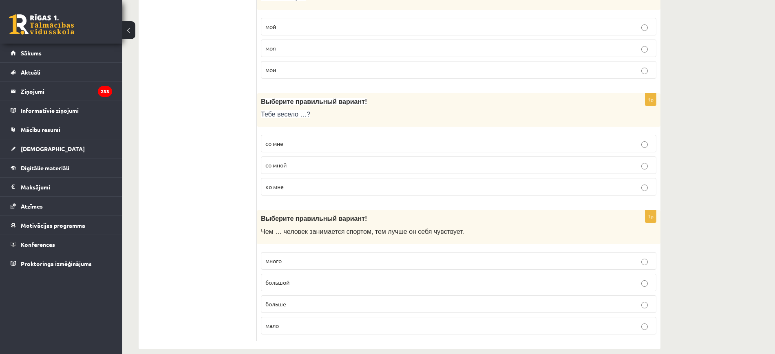
scroll to position [2586, 0]
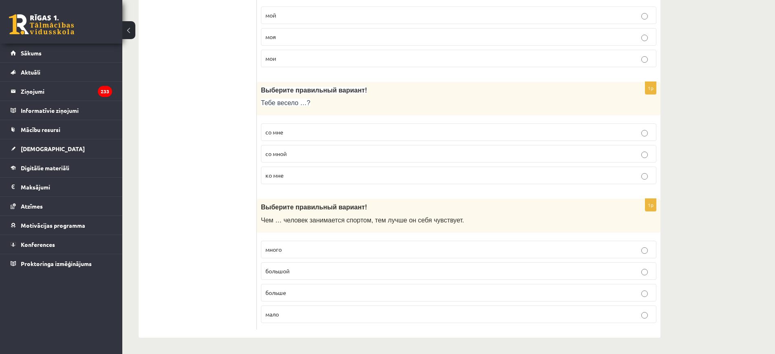
click at [297, 291] on p "больше" at bounding box center [458, 293] width 386 height 9
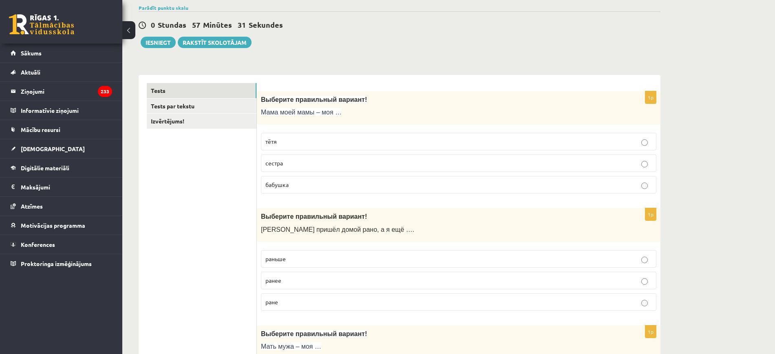
scroll to position [0, 0]
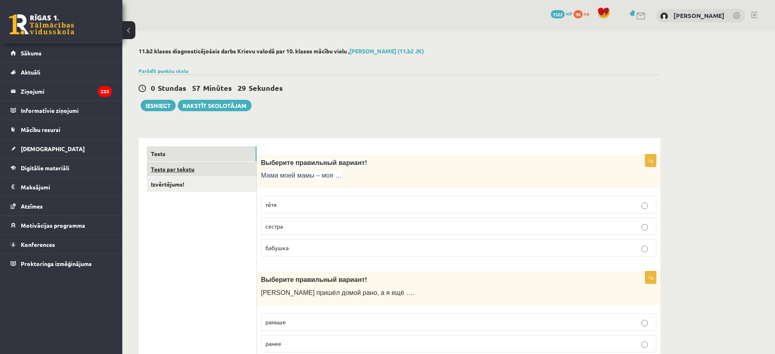
click at [215, 169] on link "Tests par tekstu" at bounding box center [202, 169] width 110 height 15
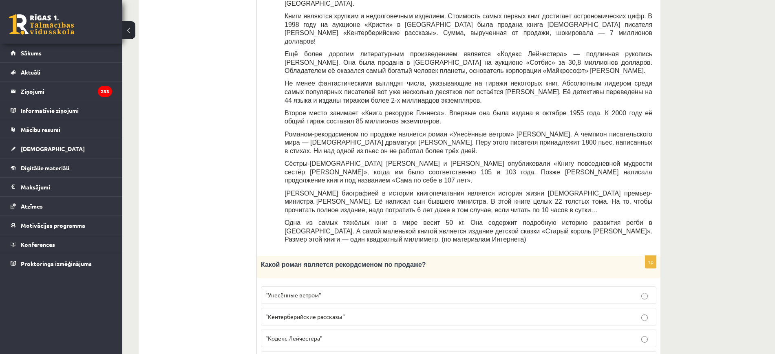
scroll to position [102, 0]
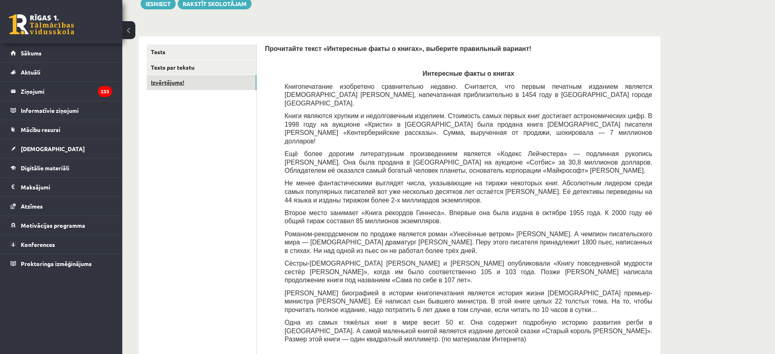
click at [194, 81] on link "Izvērtējums!" at bounding box center [202, 82] width 110 height 15
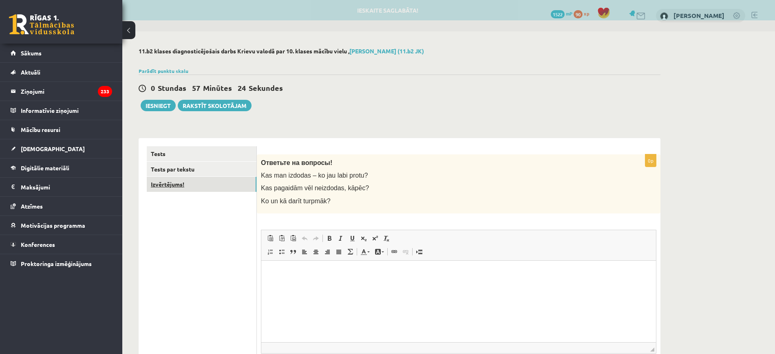
scroll to position [0, 0]
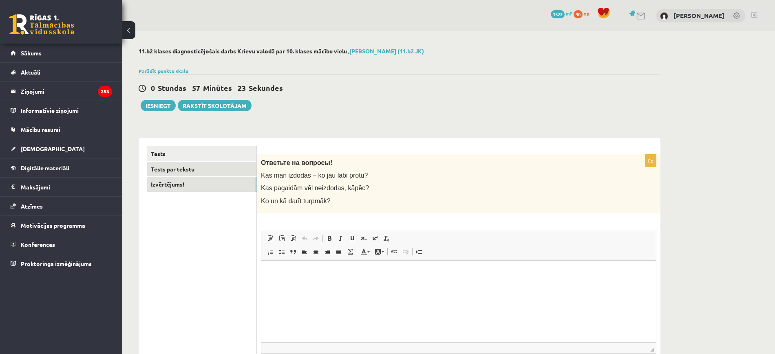
drag, startPoint x: 205, startPoint y: 170, endPoint x: 220, endPoint y: 163, distance: 16.8
click at [205, 170] on link "Tests par tekstu" at bounding box center [202, 169] width 110 height 15
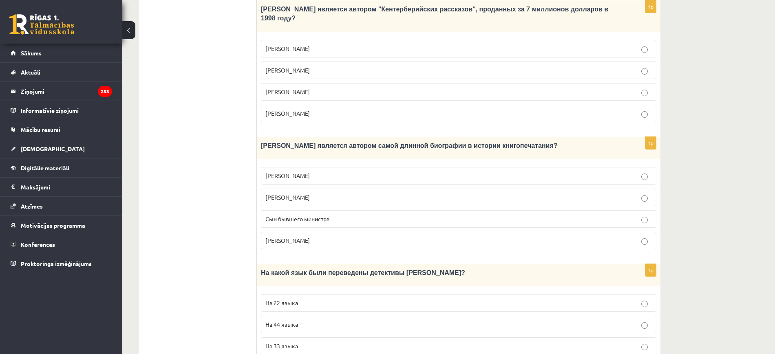
scroll to position [733, 0]
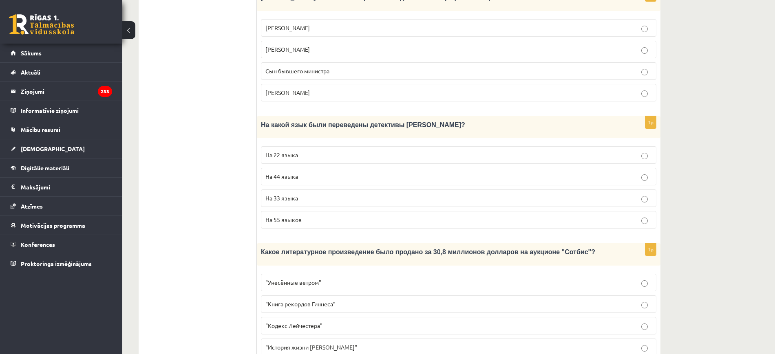
drag, startPoint x: 262, startPoint y: 131, endPoint x: 505, endPoint y: 334, distance: 316.6
copy form "Прочитайте текст «Интересные факты о книгах», выберите правильный вариант! Инте…"
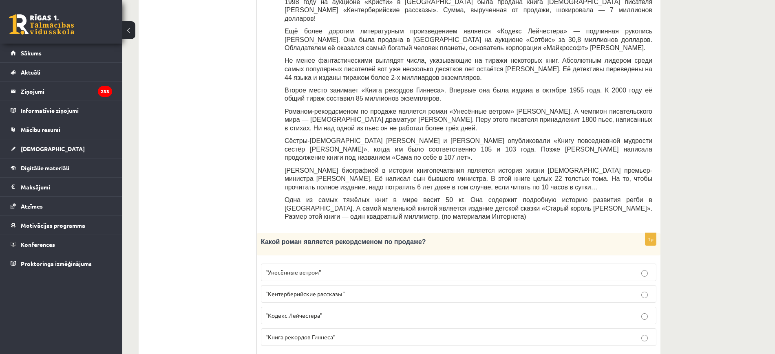
scroll to position [223, 0]
click at [354, 269] on p ""Унесённые ветром"" at bounding box center [458, 273] width 386 height 9
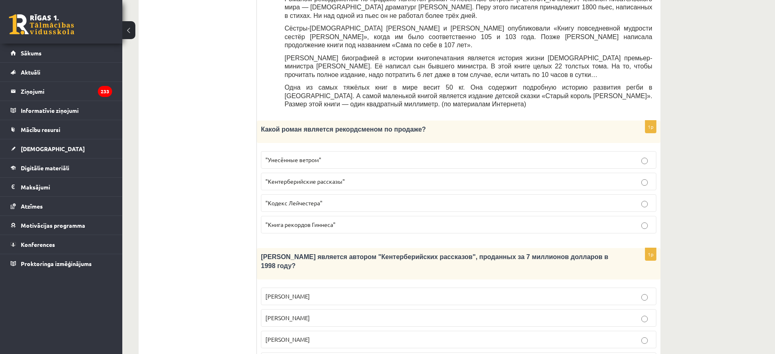
scroll to position [427, 0]
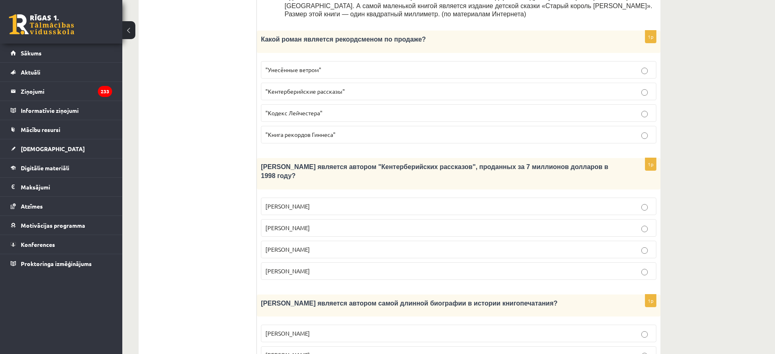
click at [326, 245] on p "Джефри Чосер" at bounding box center [458, 249] width 386 height 9
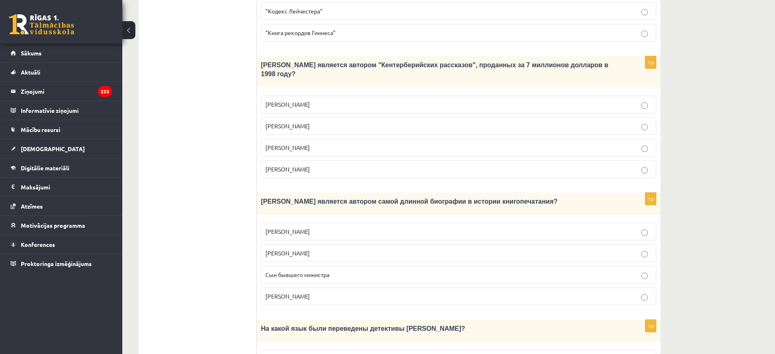
drag, startPoint x: 334, startPoint y: 241, endPoint x: 337, endPoint y: 236, distance: 5.9
click at [334, 271] on p "Сын бывшего министра" at bounding box center [458, 275] width 386 height 9
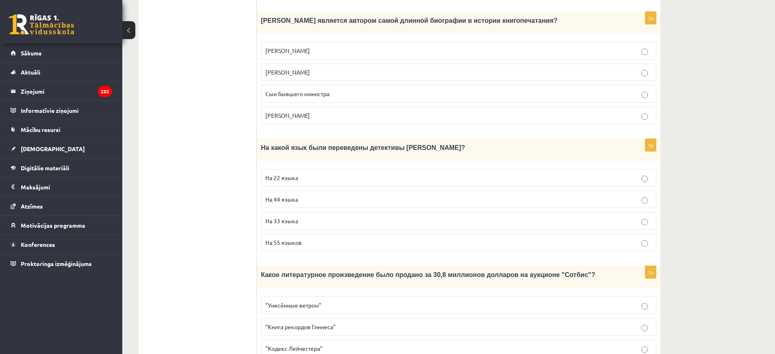
scroll to position [733, 0]
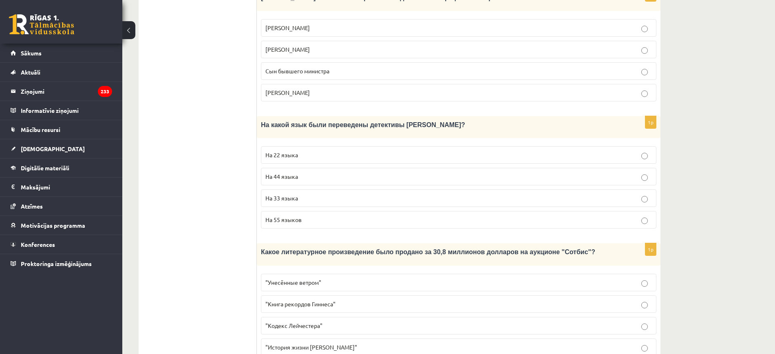
click at [338, 168] on label "На 44 языка" at bounding box center [458, 177] width 395 height 18
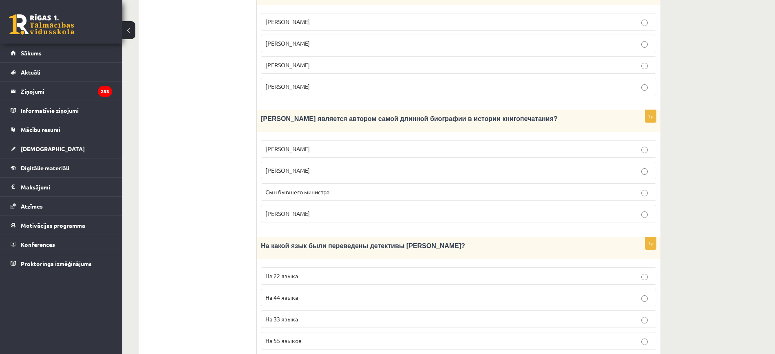
scroll to position [682, 0]
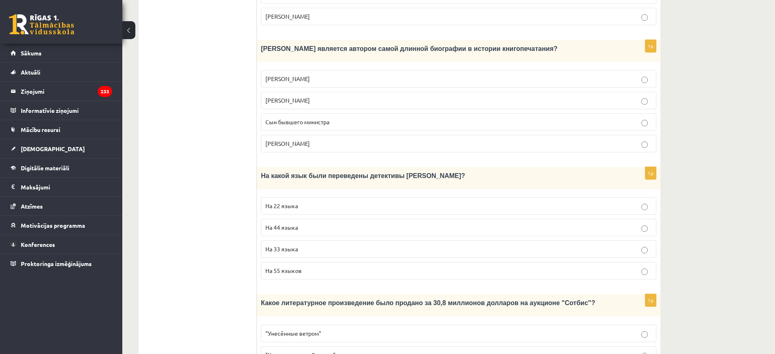
click at [331, 267] on p "На 55 языков" at bounding box center [458, 271] width 386 height 9
click at [345, 223] on p "На 44 языка" at bounding box center [458, 227] width 386 height 9
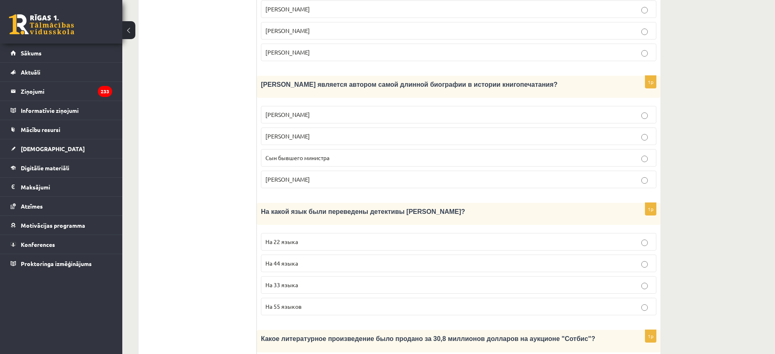
scroll to position [733, 0]
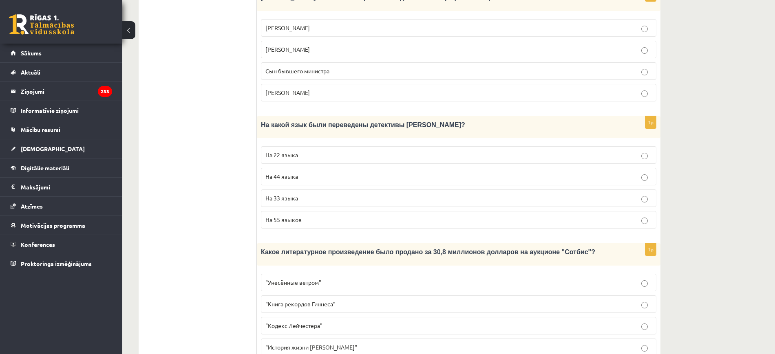
click at [361, 322] on p ""Кодекс Лейчестера"" at bounding box center [458, 326] width 386 height 9
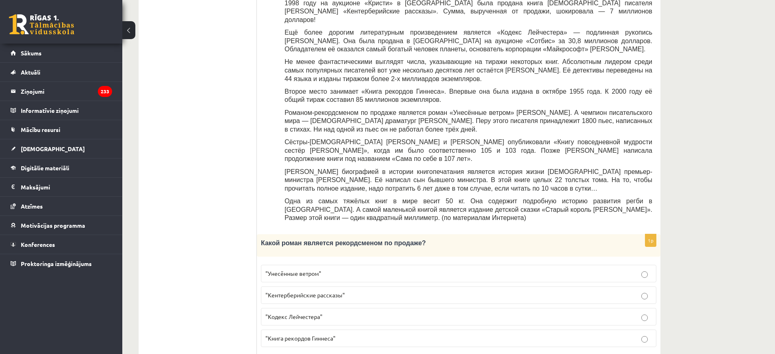
scroll to position [0, 0]
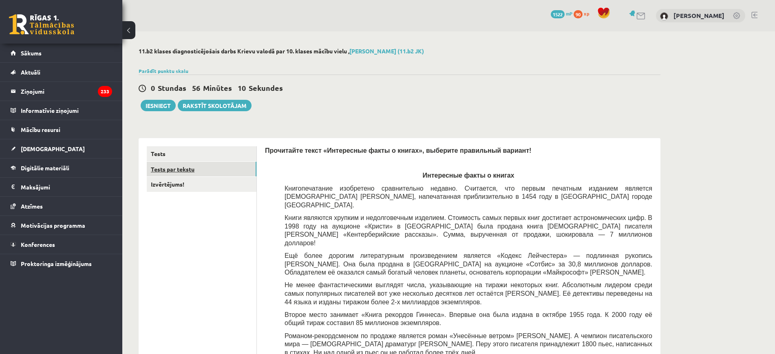
click at [213, 166] on link "Tests par tekstu" at bounding box center [202, 169] width 110 height 15
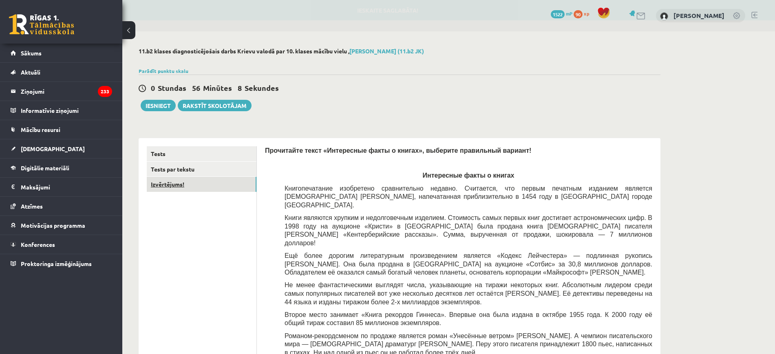
click at [192, 183] on link "Izvērtējums!" at bounding box center [202, 184] width 110 height 15
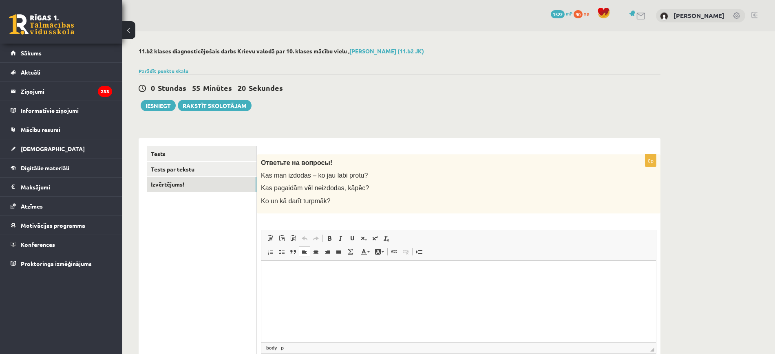
click at [324, 285] on html at bounding box center [458, 272] width 395 height 25
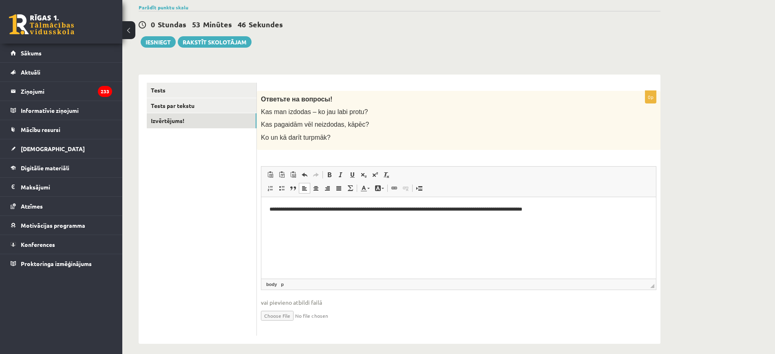
scroll to position [20, 0]
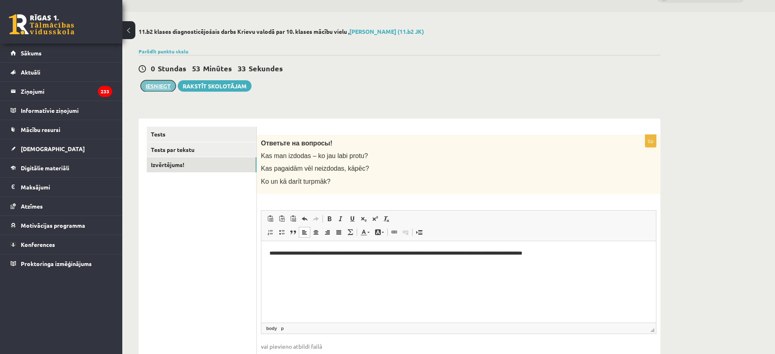
click at [148, 83] on button "Iesniegt" at bounding box center [158, 85] width 35 height 11
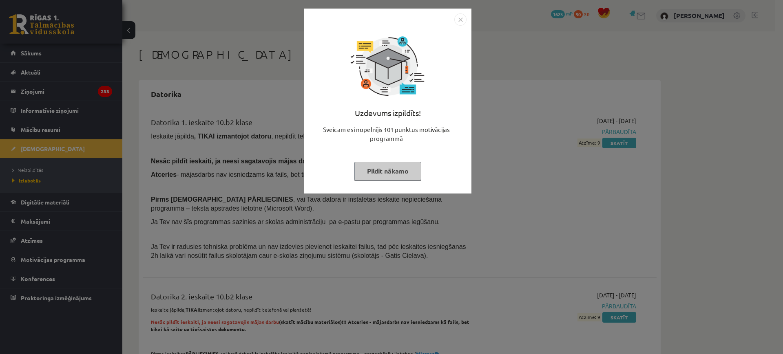
click at [372, 174] on button "Pildīt nākamo" at bounding box center [387, 171] width 67 height 19
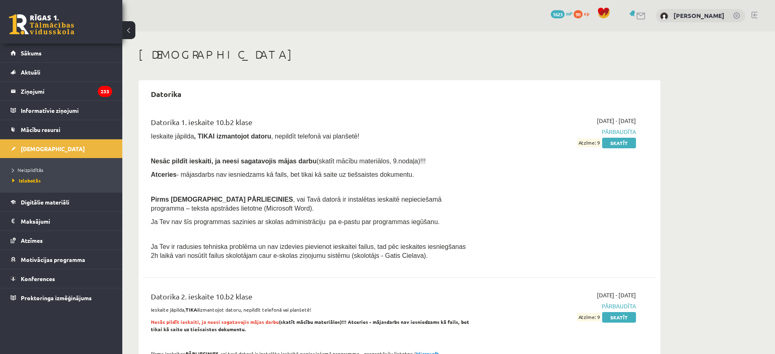
click at [34, 25] on link at bounding box center [41, 24] width 65 height 20
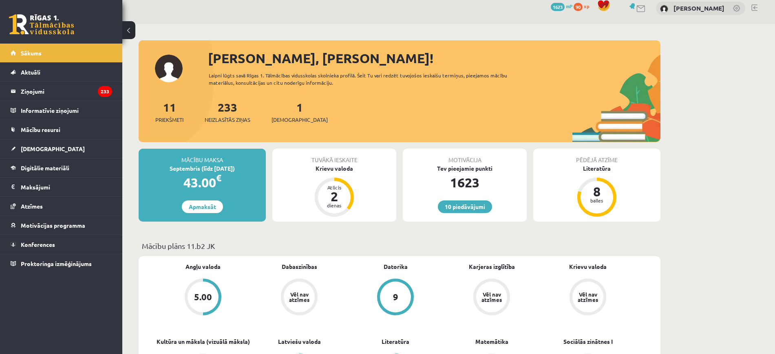
scroll to position [102, 0]
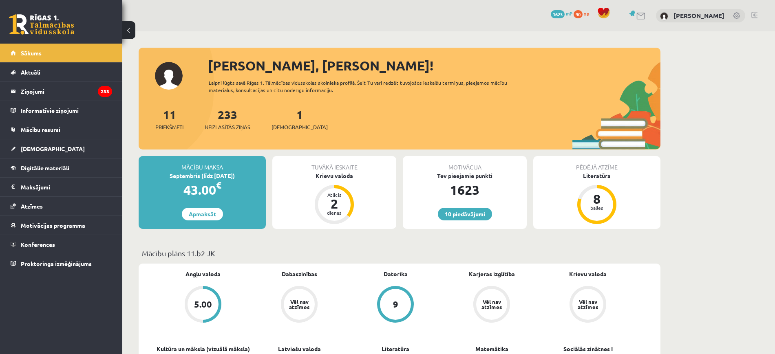
scroll to position [102, 0]
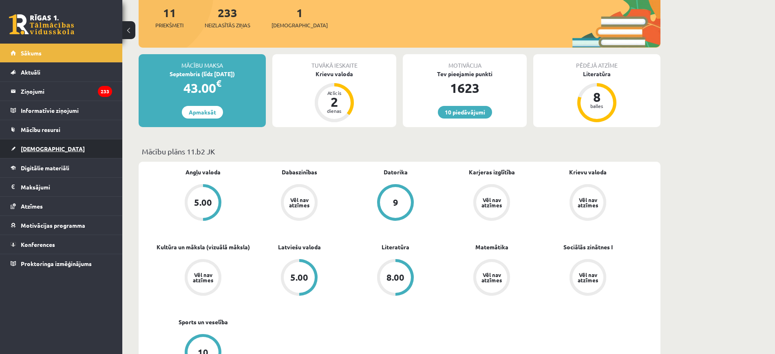
click at [47, 147] on link "[DEMOGRAPHIC_DATA]" at bounding box center [61, 148] width 101 height 19
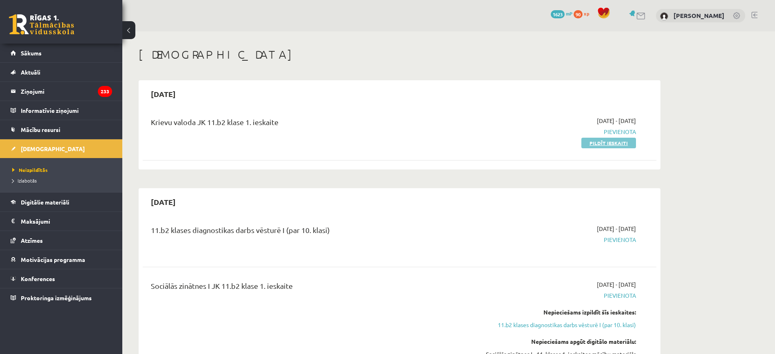
click at [598, 146] on link "Pildīt ieskaiti" at bounding box center [608, 143] width 55 height 11
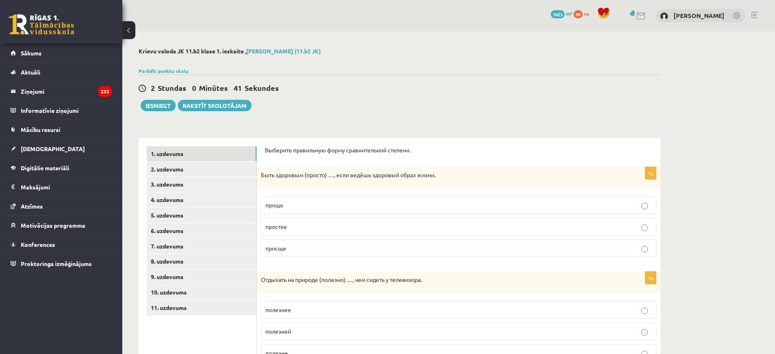
click at [340, 206] on p "проще" at bounding box center [458, 205] width 386 height 9
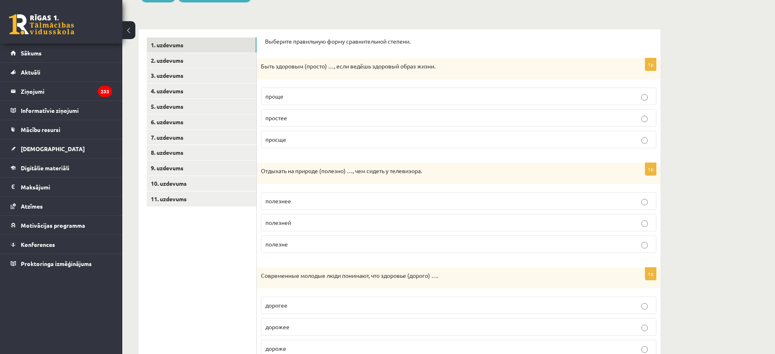
scroll to position [153, 0]
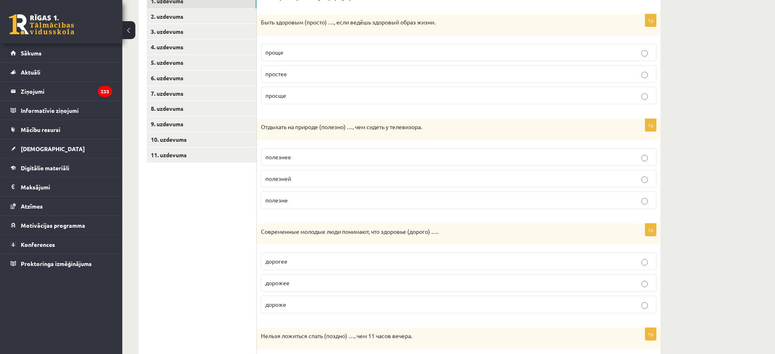
click at [335, 157] on p "полезнее" at bounding box center [458, 157] width 386 height 9
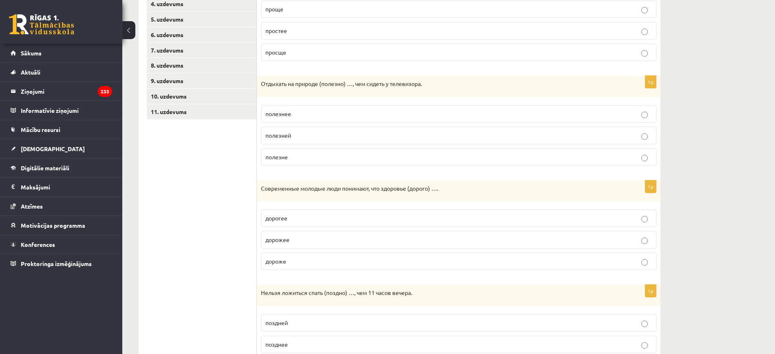
scroll to position [255, 0]
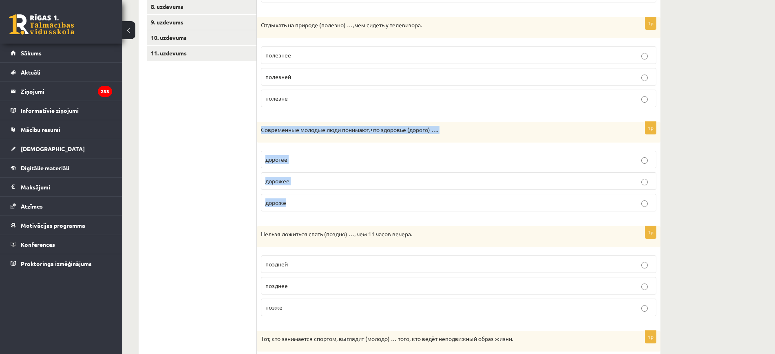
drag, startPoint x: 259, startPoint y: 127, endPoint x: 331, endPoint y: 201, distance: 103.8
click at [331, 201] on div "1p Современные молодые люди понимают, что здоровье (дорого) …. дорогее дорожее …" at bounding box center [459, 170] width 404 height 97
copy div "Современные молодые люди понимают, что здоровье (дорого) …. дорогее дорожее дор…"
click at [313, 183] on p "дорожее" at bounding box center [458, 181] width 386 height 9
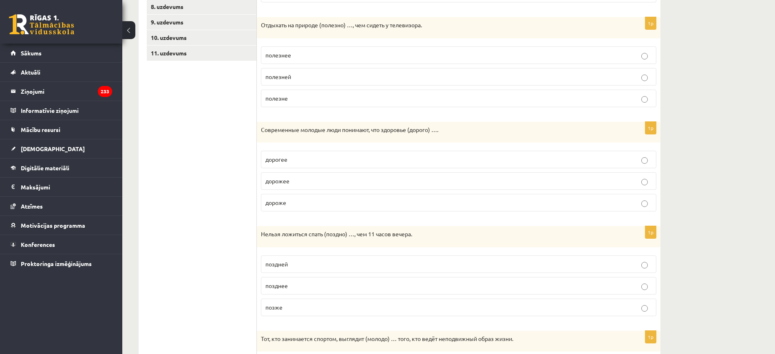
click at [331, 202] on p "дороже" at bounding box center [458, 203] width 386 height 9
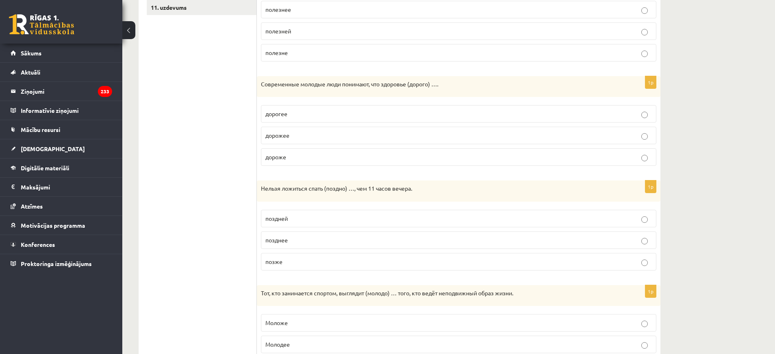
scroll to position [353, 0]
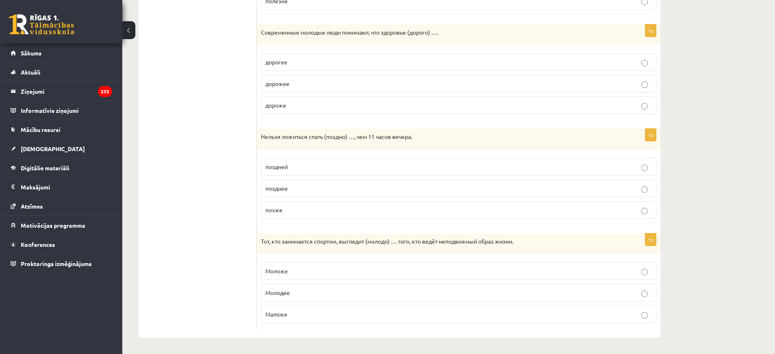
click at [301, 188] on p "позднее" at bounding box center [458, 188] width 386 height 9
click at [304, 269] on p "Моложе" at bounding box center [458, 271] width 386 height 9
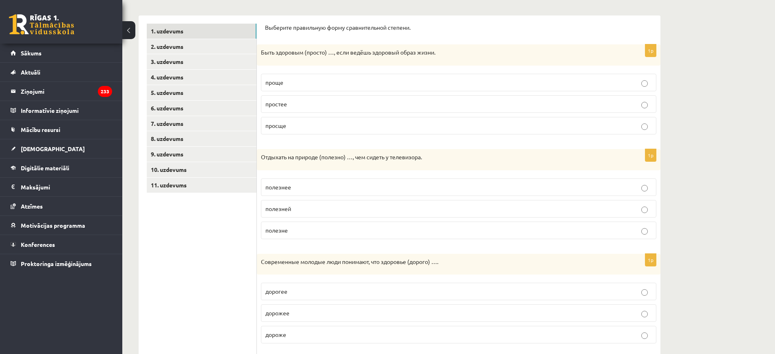
scroll to position [47, 0]
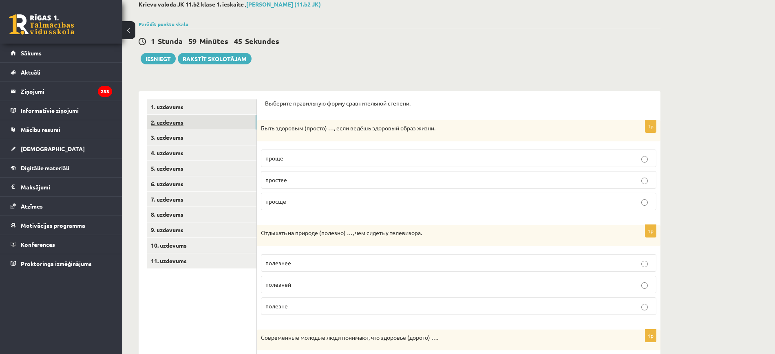
click at [173, 117] on link "2. uzdevums" at bounding box center [202, 122] width 110 height 15
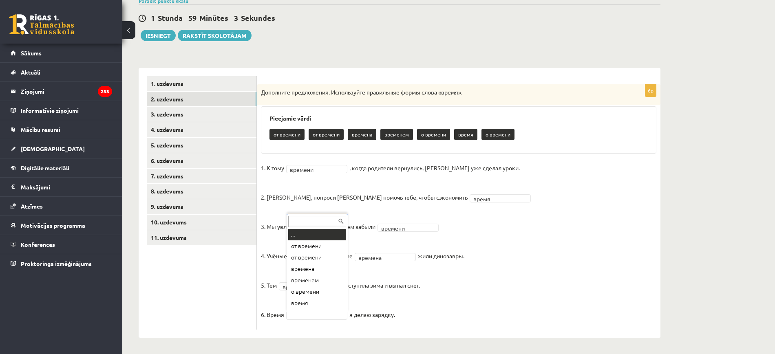
scroll to position [10, 0]
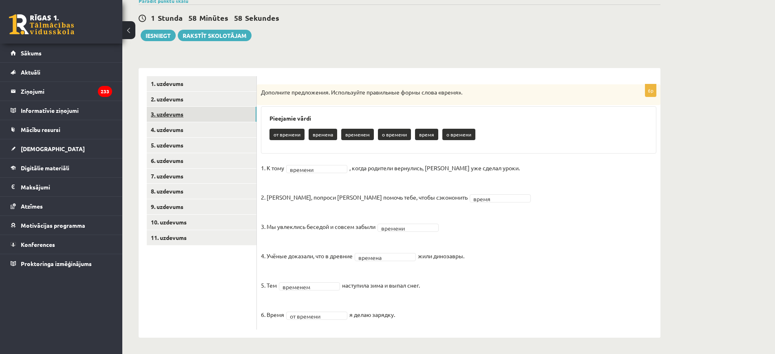
click at [195, 113] on link "3. uzdevums" at bounding box center [202, 114] width 110 height 15
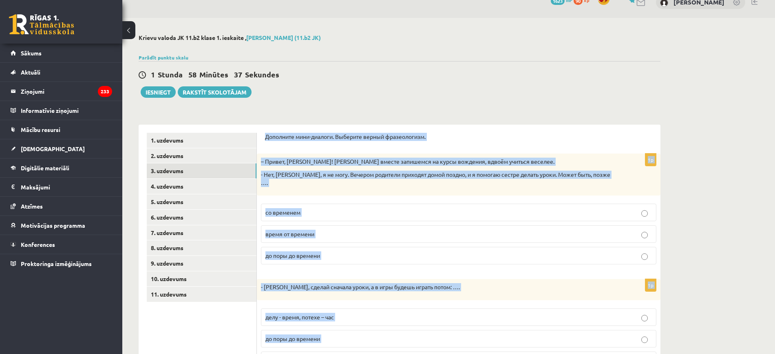
scroll to position [287, 0]
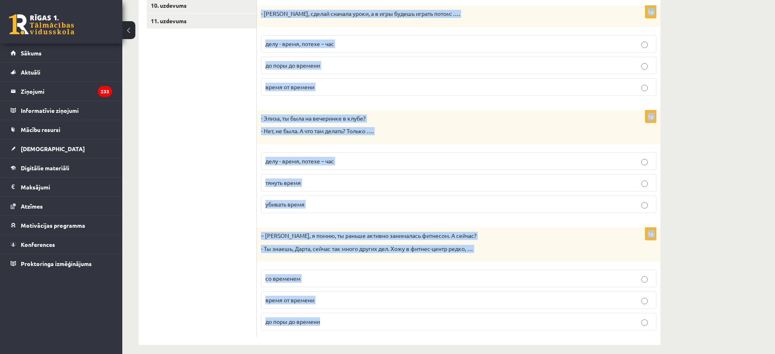
drag, startPoint x: 271, startPoint y: 151, endPoint x: 445, endPoint y: 337, distance: 254.6
click at [445, 337] on div "Krievu valoda JK 11.b2 klase 1. ieskaite , [PERSON_NAME] (11.b2 JK) Parādīt pun…" at bounding box center [399, 52] width 554 height 617
copy form "Дополните мини-диалоги. Выберите верный фразеологизм. 1p – Привет, Янис! Давай …"
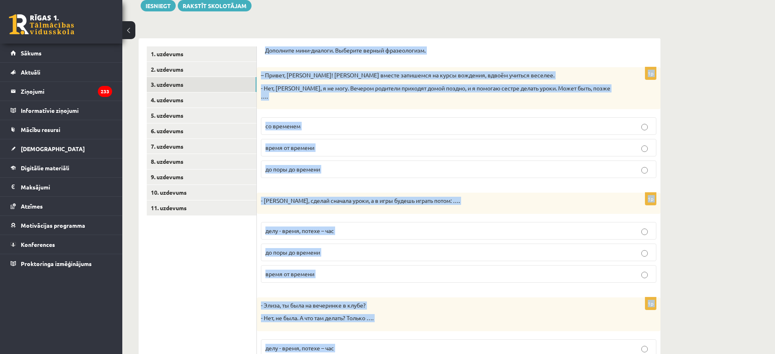
scroll to position [32, 0]
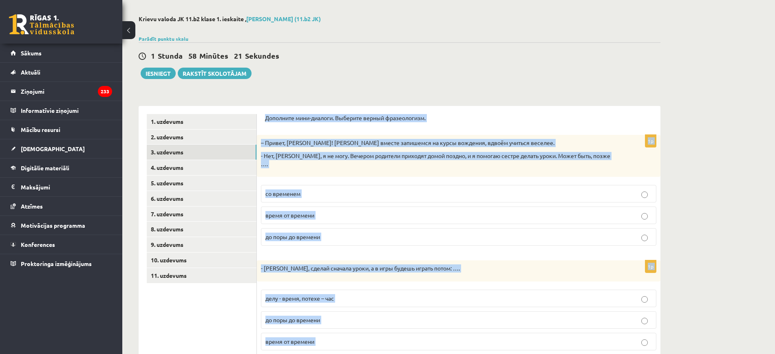
click at [362, 220] on fieldset "со временем время от времени до поры до времени" at bounding box center [458, 214] width 395 height 67
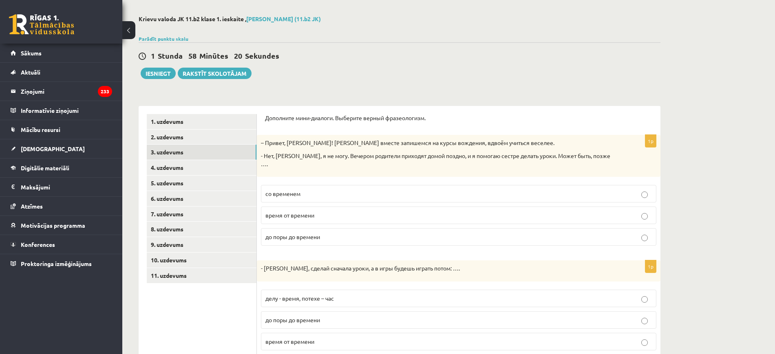
click at [361, 233] on p "до поры до времени" at bounding box center [458, 237] width 386 height 9
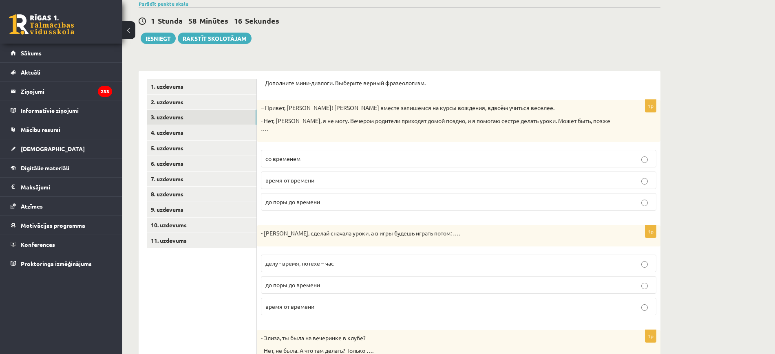
scroll to position [83, 0]
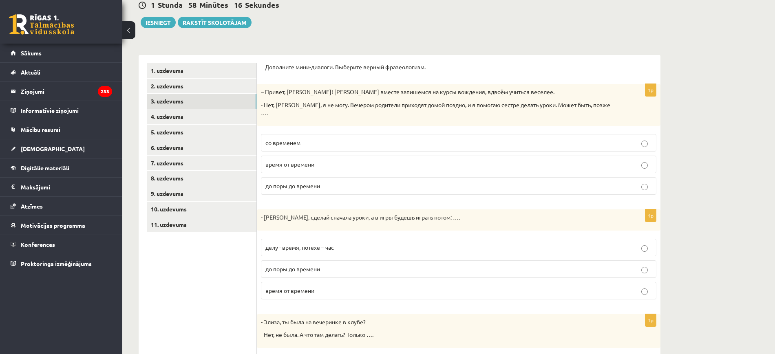
click at [353, 243] on p "делу - время, потехе – час" at bounding box center [458, 247] width 386 height 9
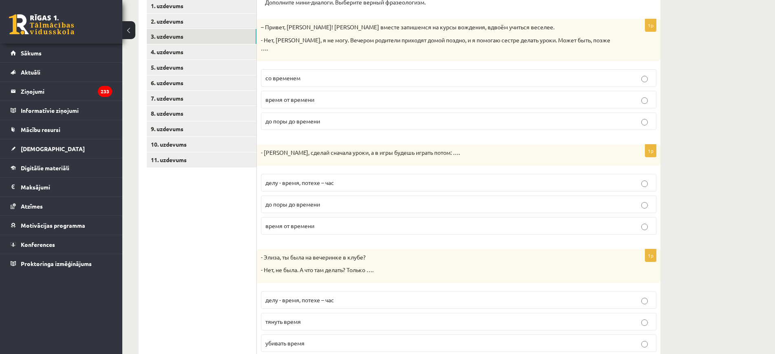
scroll to position [236, 0]
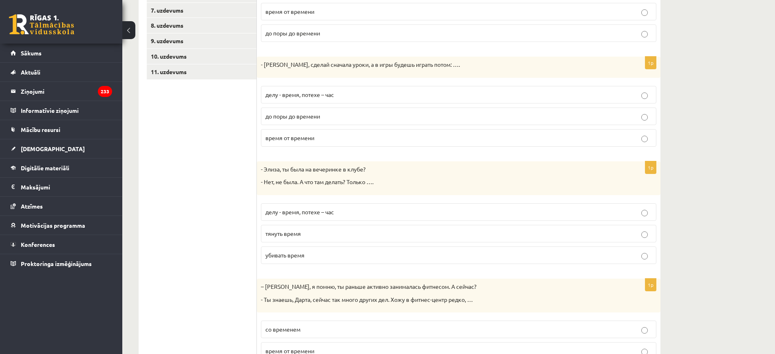
click at [318, 251] on p "убивать время" at bounding box center [458, 255] width 386 height 9
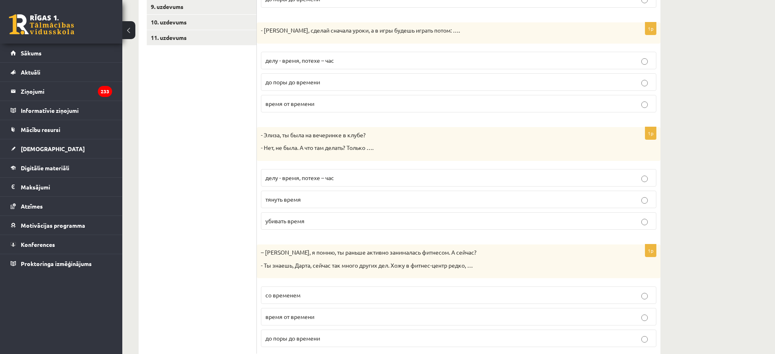
scroll to position [287, 0]
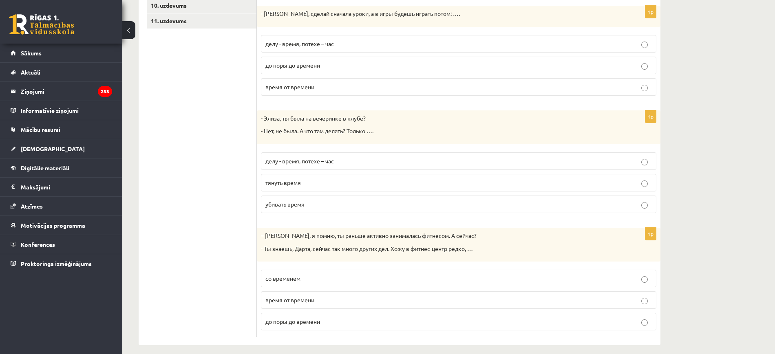
click at [333, 296] on p "время от времени" at bounding box center [458, 300] width 386 height 9
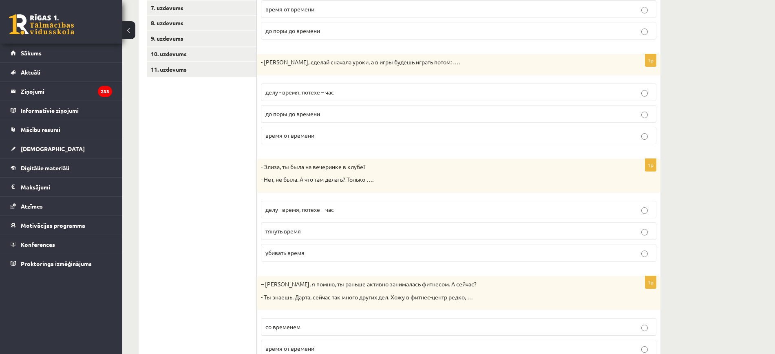
scroll to position [134, 0]
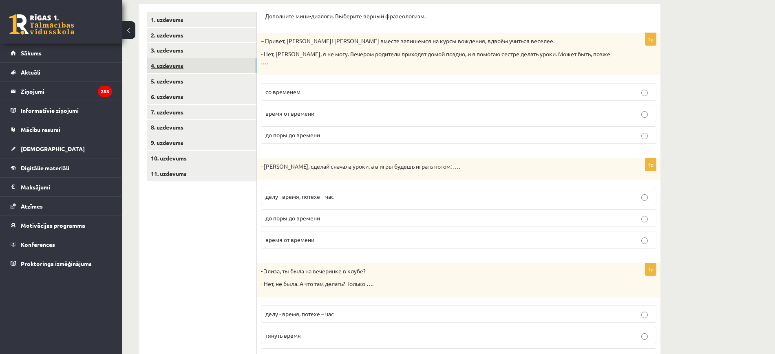
click at [165, 64] on link "4. uzdevums" at bounding box center [202, 65] width 110 height 15
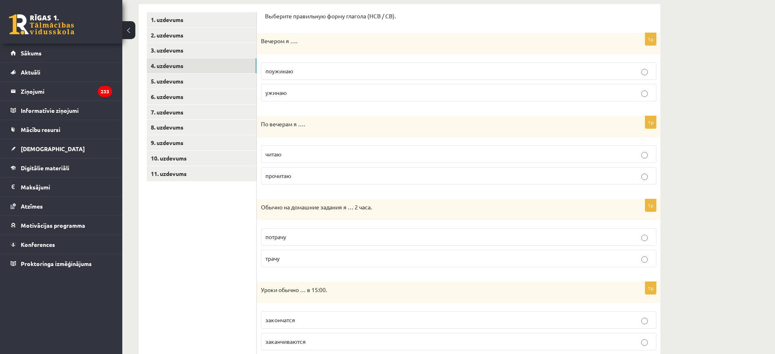
click at [269, 151] on span "читаю" at bounding box center [273, 153] width 16 height 7
click at [303, 259] on p "трачу" at bounding box center [458, 258] width 386 height 9
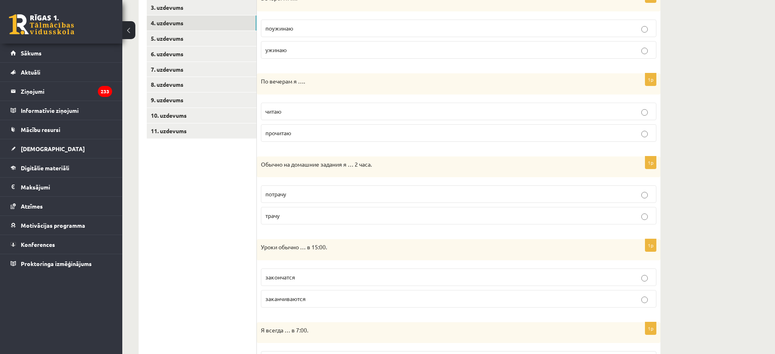
scroll to position [236, 0]
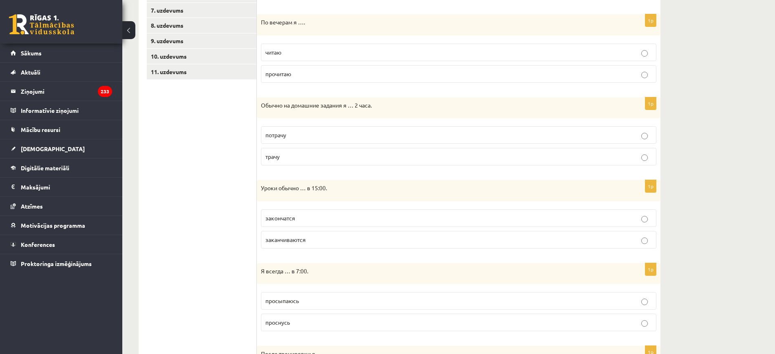
click at [312, 243] on p "заканчиваются" at bounding box center [458, 240] width 386 height 9
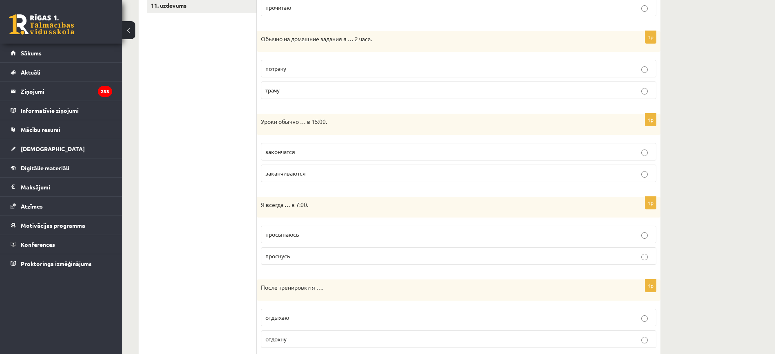
scroll to position [389, 0]
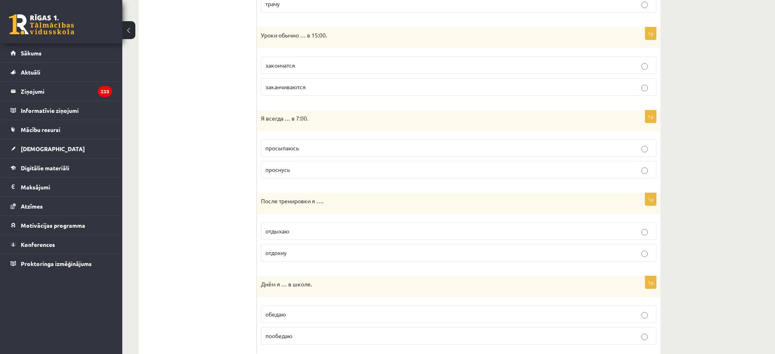
click at [311, 151] on p "просыпаюсь" at bounding box center [458, 148] width 386 height 9
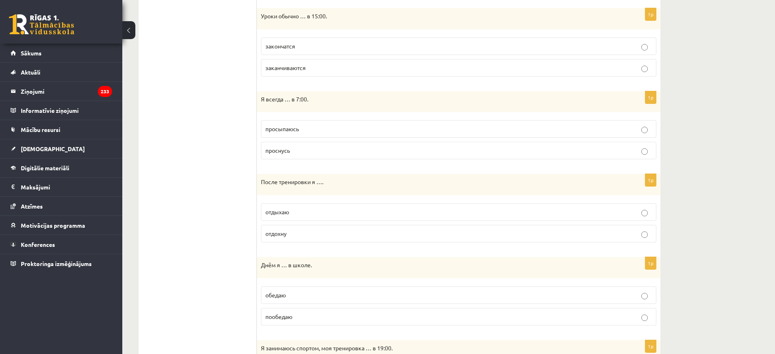
scroll to position [440, 0]
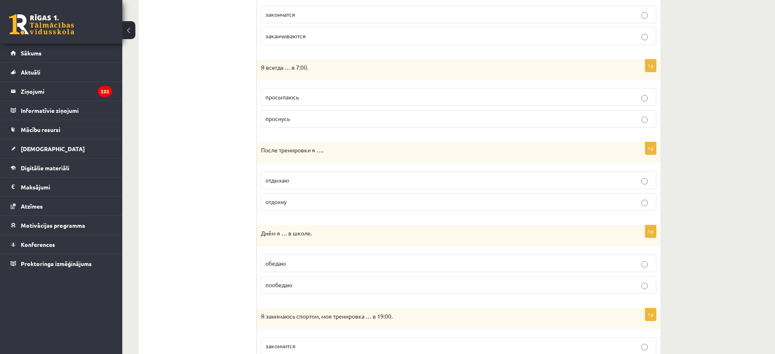
click at [304, 180] on p "отдыхаю" at bounding box center [458, 180] width 386 height 9
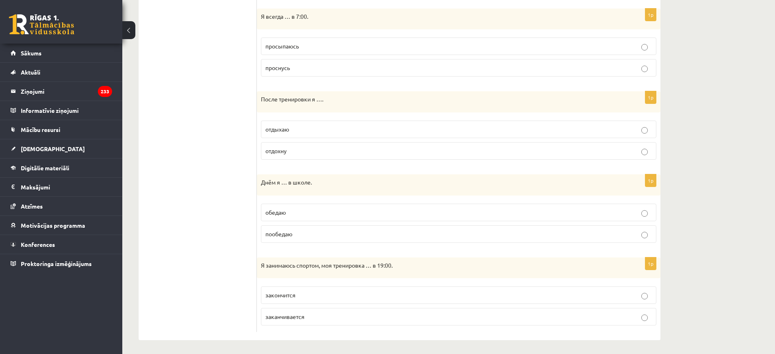
scroll to position [494, 0]
click at [308, 209] on p "обедаю" at bounding box center [458, 210] width 386 height 9
click at [307, 312] on p "заканчивается" at bounding box center [458, 314] width 386 height 9
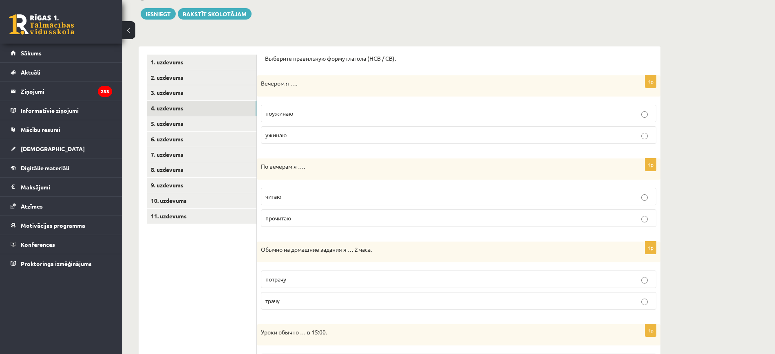
scroll to position [0, 0]
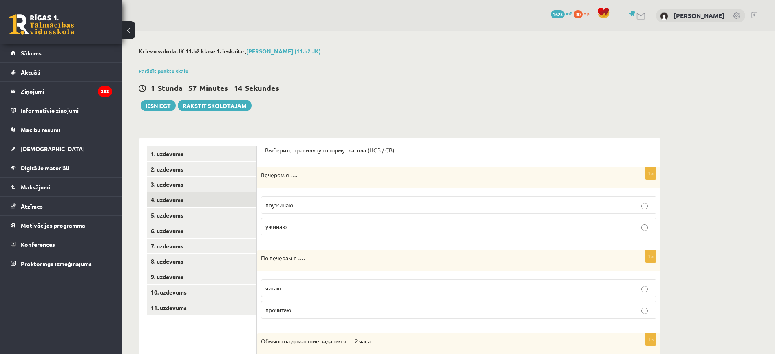
click at [290, 228] on p "ужинаю" at bounding box center [458, 227] width 386 height 9
click at [204, 210] on link "5. uzdevums" at bounding box center [202, 215] width 110 height 15
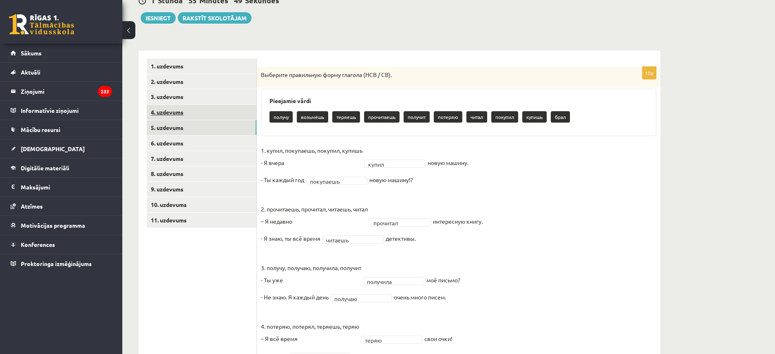
scroll to position [86, 0]
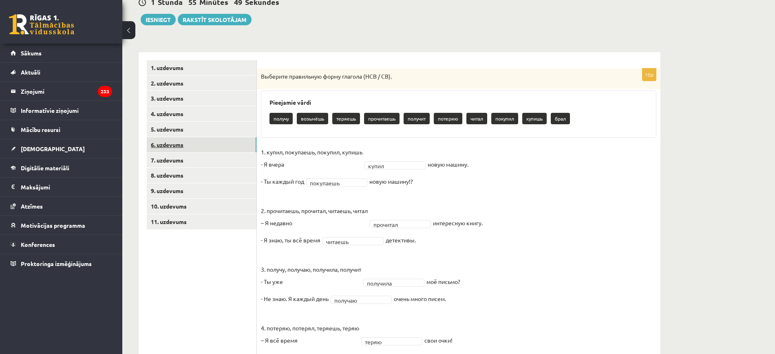
click at [178, 143] on link "6. uzdevums" at bounding box center [202, 144] width 110 height 15
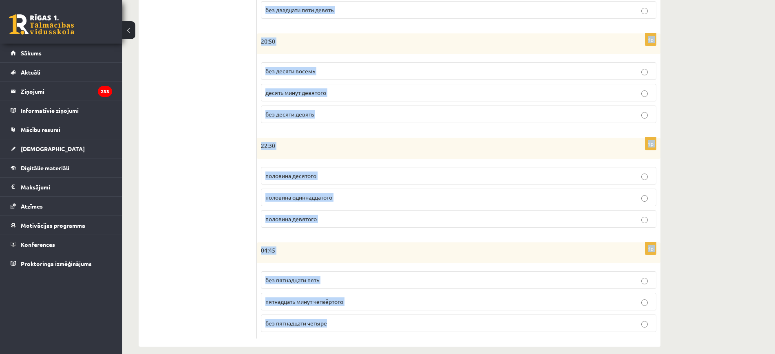
scroll to position [353, 0]
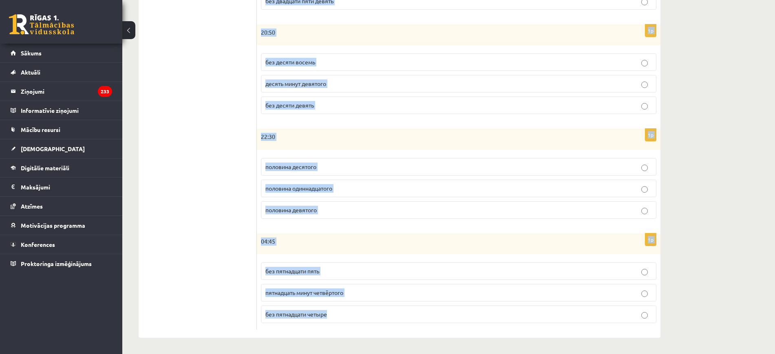
drag, startPoint x: 263, startPoint y: 62, endPoint x: 429, endPoint y: 375, distance: 354.1
copy form "Сколько времени? Выберите правильный вариант. 1p 15:25 двадцать пять минут трет…"
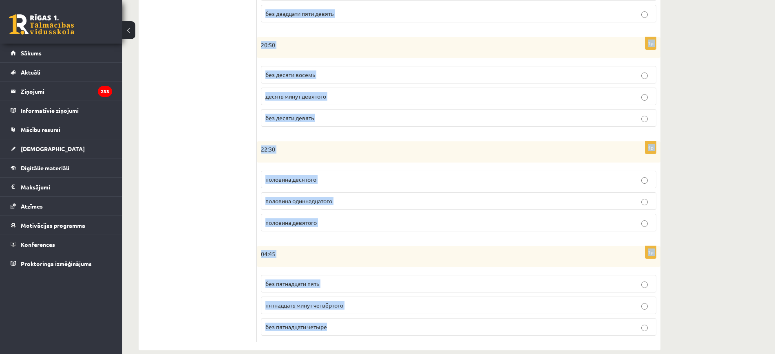
scroll to position [47, 0]
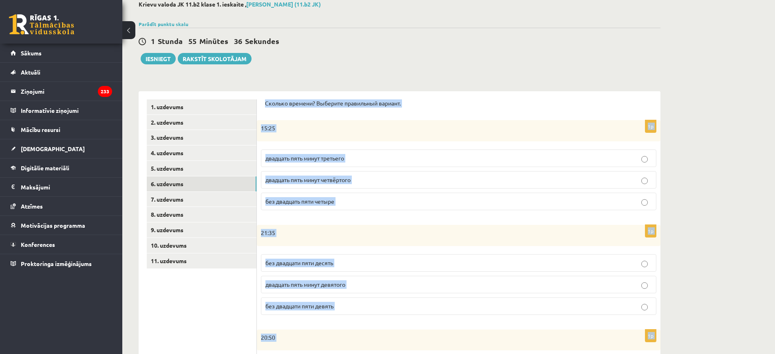
click at [389, 217] on div "1p 15:25 двадцать пять минут третьего двадцать пять минут четвёртого без двадца…" at bounding box center [459, 168] width 404 height 97
click at [368, 216] on div "1p 15:25 двадцать пять минут третьего двадцать пять минут четвёртого без двадца…" at bounding box center [459, 168] width 404 height 97
click at [361, 181] on p "двадцать пять минут четвёртого" at bounding box center [458, 180] width 386 height 9
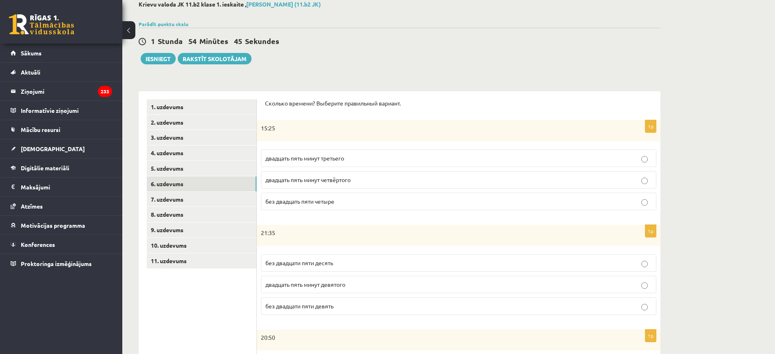
click at [352, 265] on p "без двадцати пяти десять" at bounding box center [458, 263] width 386 height 9
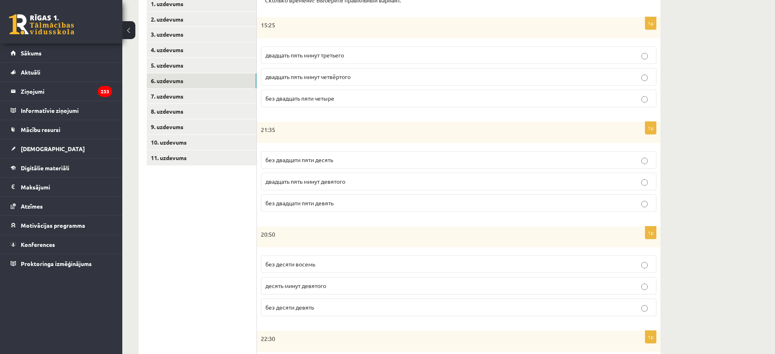
scroll to position [200, 0]
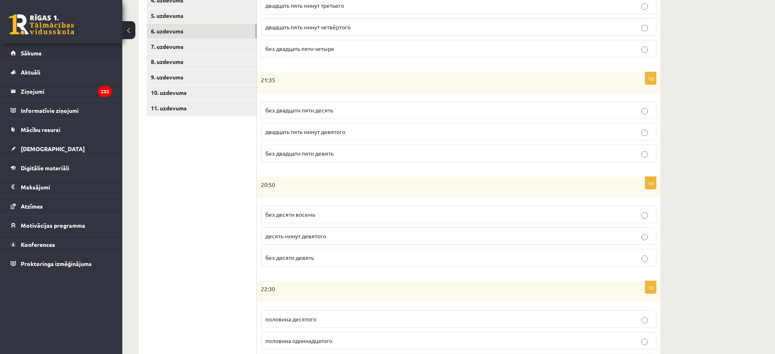
click at [332, 255] on p "без десяти девять" at bounding box center [458, 258] width 386 height 9
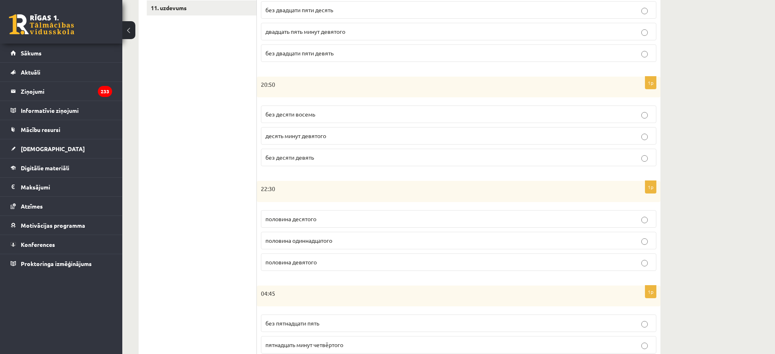
scroll to position [302, 0]
click at [332, 240] on span "половина одиннадцатого" at bounding box center [298, 238] width 67 height 7
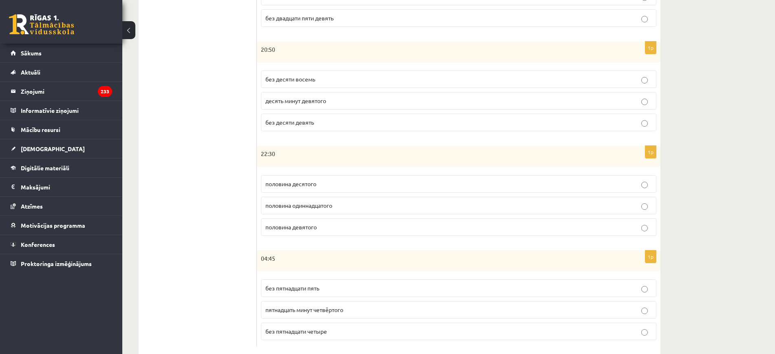
scroll to position [353, 0]
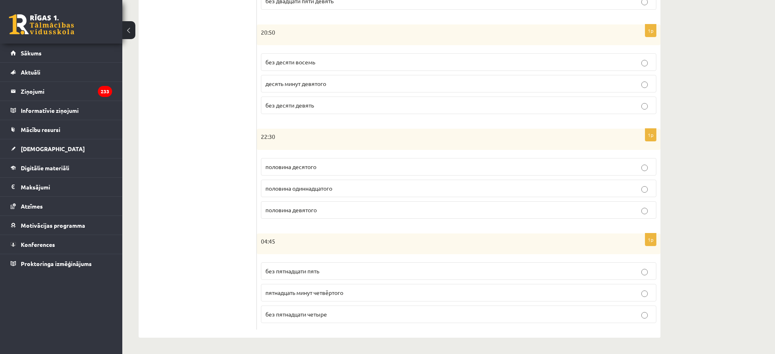
click at [360, 266] on label "без пятнадцати пять" at bounding box center [458, 271] width 395 height 18
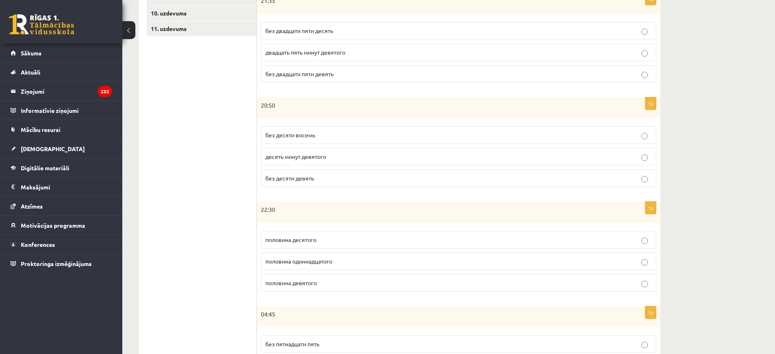
scroll to position [200, 0]
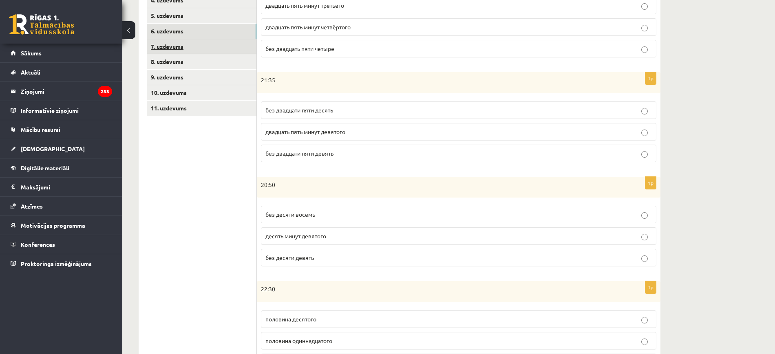
click at [203, 50] on link "7. uzdevums" at bounding box center [202, 46] width 110 height 15
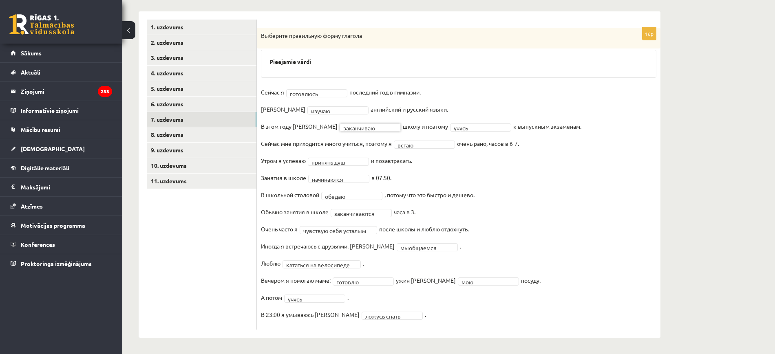
scroll to position [127, 0]
click at [210, 135] on link "8. uzdevums" at bounding box center [202, 134] width 110 height 15
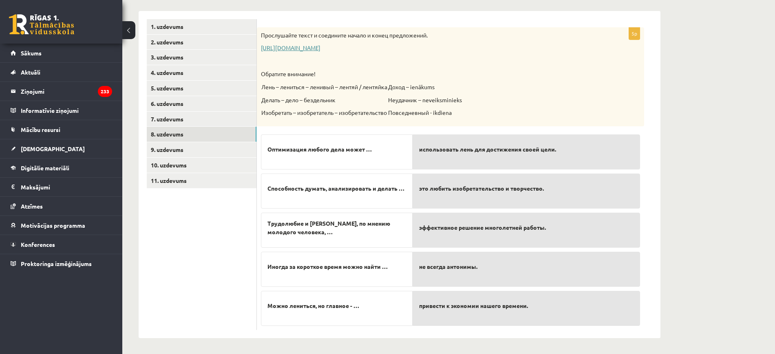
click at [282, 48] on link "https://www.zvaigzne.lv/upload/audio/100Urokov/2/49%202.mp3" at bounding box center [291, 47] width 60 height 7
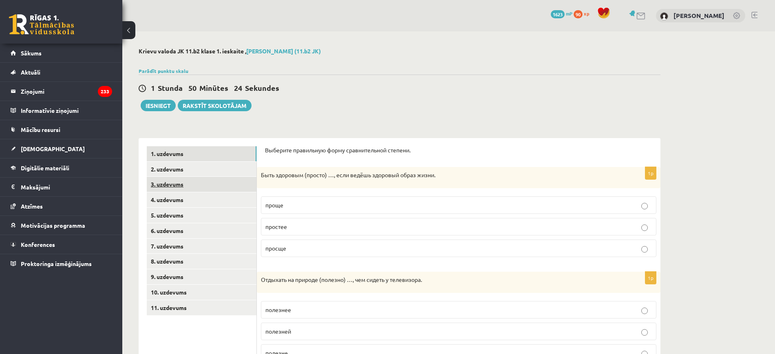
click at [199, 191] on link "3. uzdevums" at bounding box center [202, 184] width 110 height 15
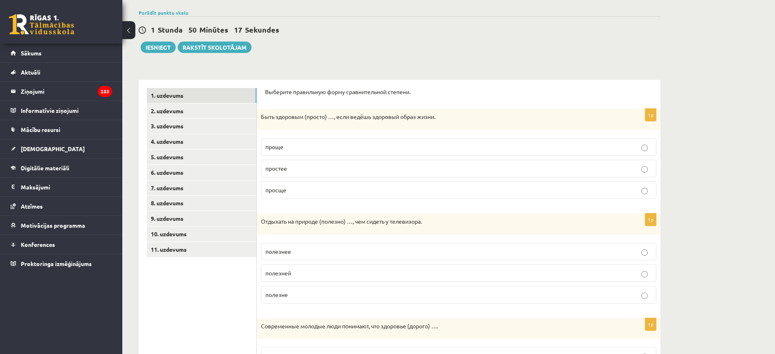
scroll to position [102, 0]
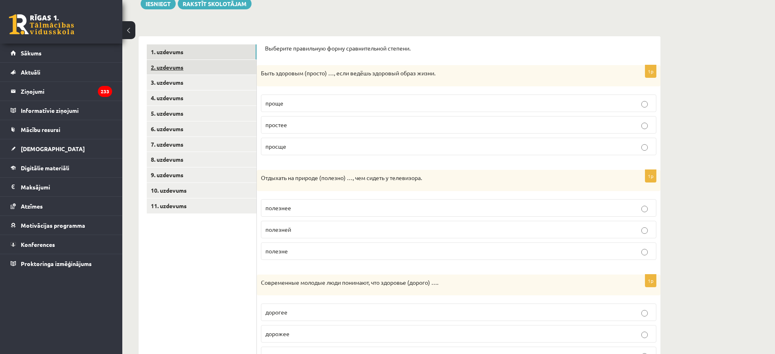
click at [194, 62] on link "2. uzdevums" at bounding box center [202, 67] width 110 height 15
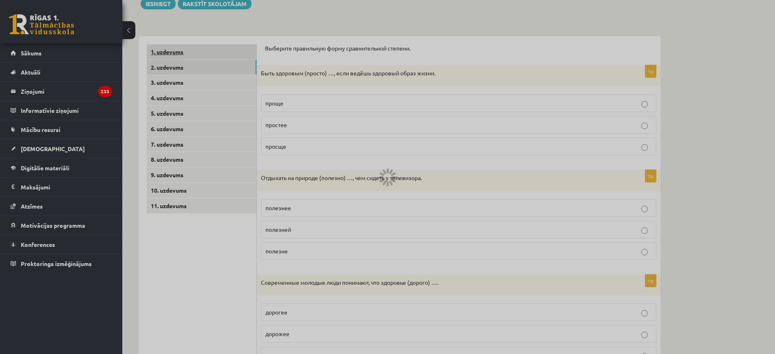
scroll to position [71, 0]
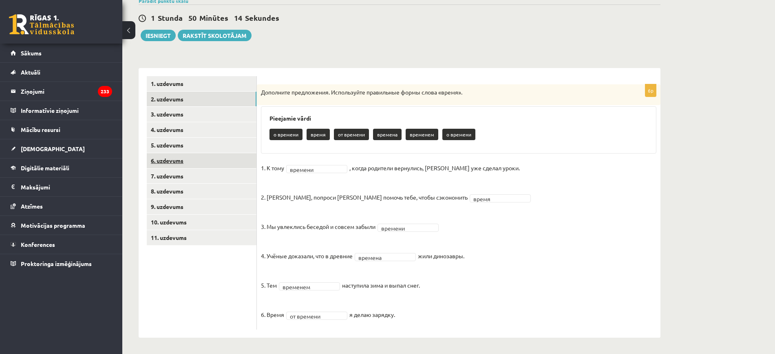
click at [181, 157] on link "6. uzdevums" at bounding box center [202, 160] width 110 height 15
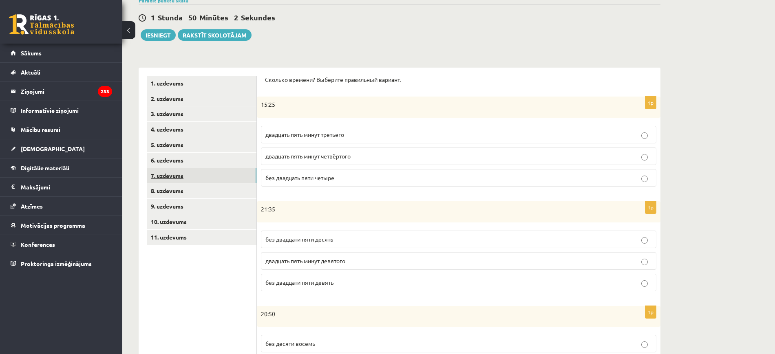
click at [191, 179] on link "7. uzdevums" at bounding box center [202, 175] width 110 height 15
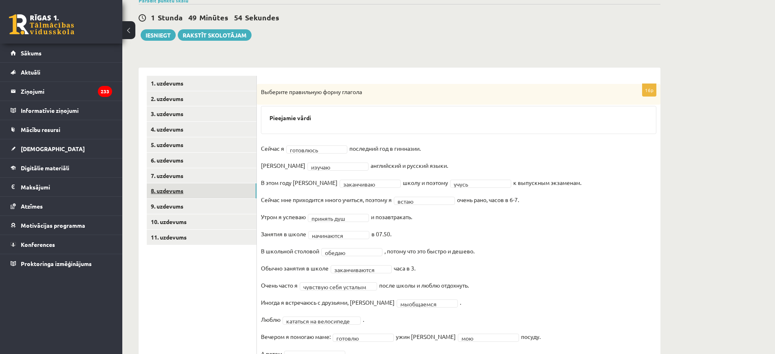
click at [179, 187] on link "8. uzdevums" at bounding box center [202, 190] width 110 height 15
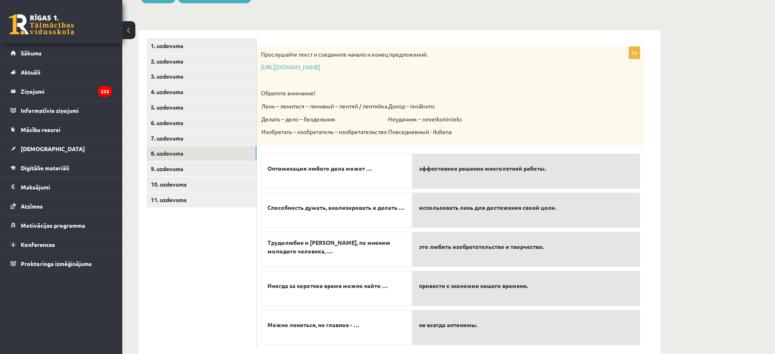
scroll to position [128, 0]
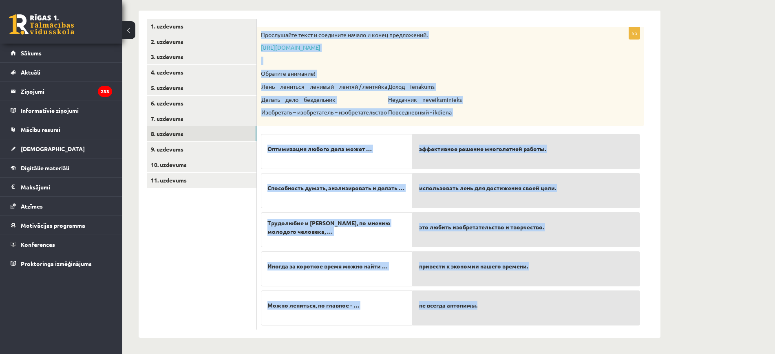
drag, startPoint x: 260, startPoint y: 29, endPoint x: 466, endPoint y: 187, distance: 259.3
click at [512, 322] on div "5p Прослушайте текст и соедините начало и конец предложений. [URL][DOMAIN_NAME]…" at bounding box center [450, 178] width 387 height 303
copy div "Прослушайте текст и соедините начало и конец предложений. https://www.zvaigzne.…"
click at [707, 231] on div "Krievu valoda JK 11.b2 klase 1. ieskaite , Elizabete Mazure (11.b2 JK) Parādīt …" at bounding box center [448, 129] width 653 height 450
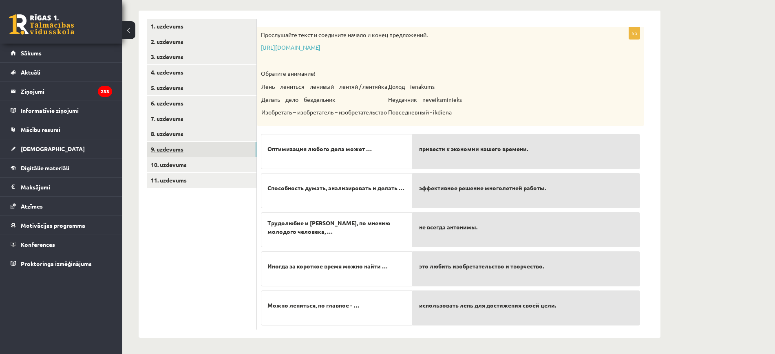
click at [222, 143] on link "9. uzdevums" at bounding box center [202, 149] width 110 height 15
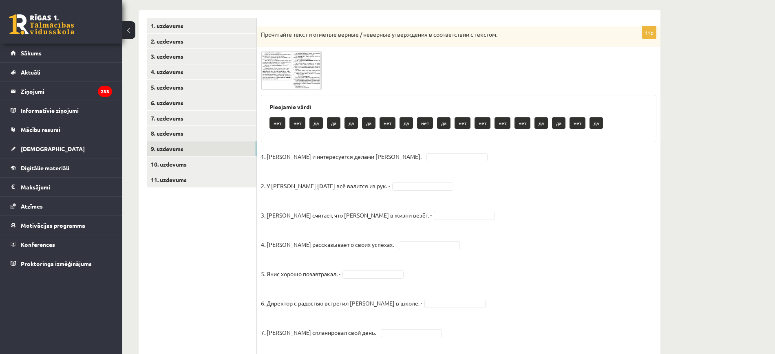
click at [295, 71] on span at bounding box center [291, 70] width 13 height 13
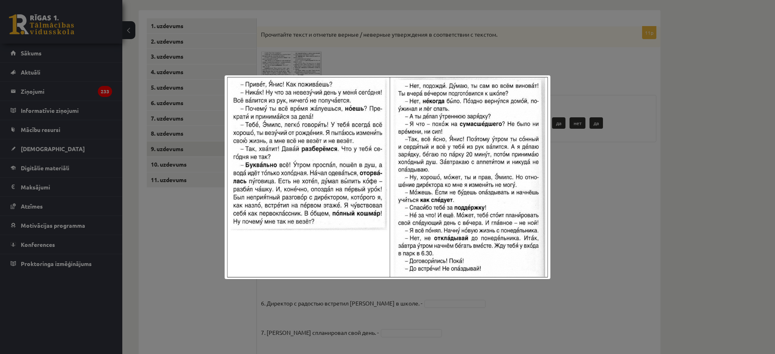
click at [653, 237] on div at bounding box center [387, 177] width 775 height 354
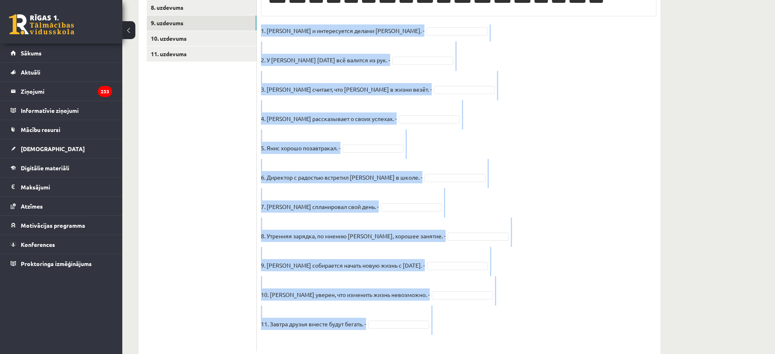
scroll to position [276, 0]
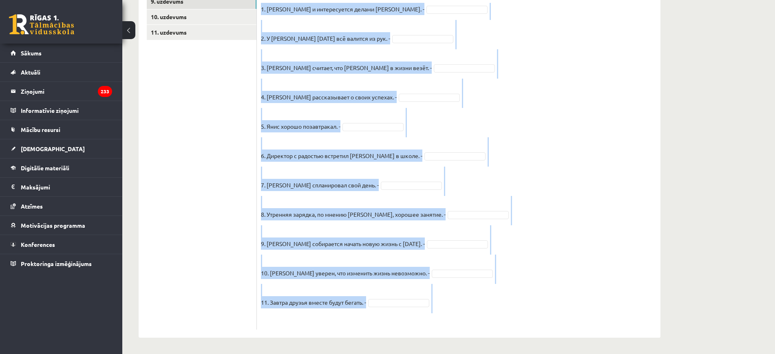
drag, startPoint x: 258, startPoint y: 156, endPoint x: 404, endPoint y: 338, distance: 233.2
drag, startPoint x: 347, startPoint y: 216, endPoint x: 592, endPoint y: 256, distance: 248.1
click at [597, 266] on fieldset "1. Эмилс и интересуется делами Яниса. - 2. У Яниса сегодня всё валится из рук. …" at bounding box center [458, 164] width 395 height 323
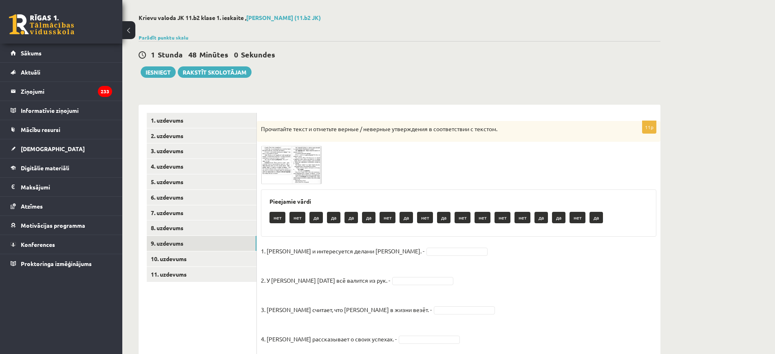
scroll to position [51, 0]
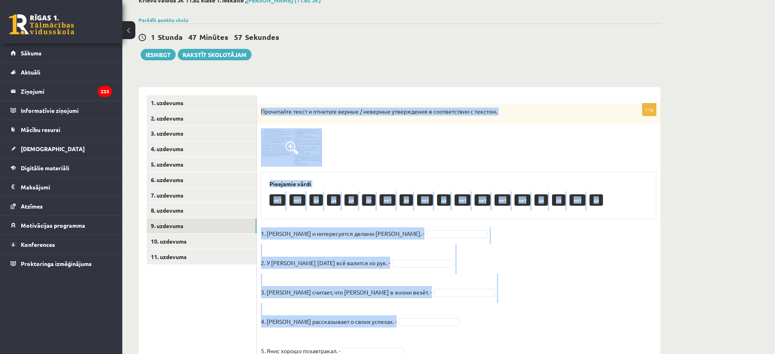
drag, startPoint x: 259, startPoint y: 106, endPoint x: 416, endPoint y: 326, distance: 269.8
click at [416, 327] on div "11p Прочитайте текст и отметьте верные / неверные утверждения в соответствии с …" at bounding box center [459, 329] width 404 height 451
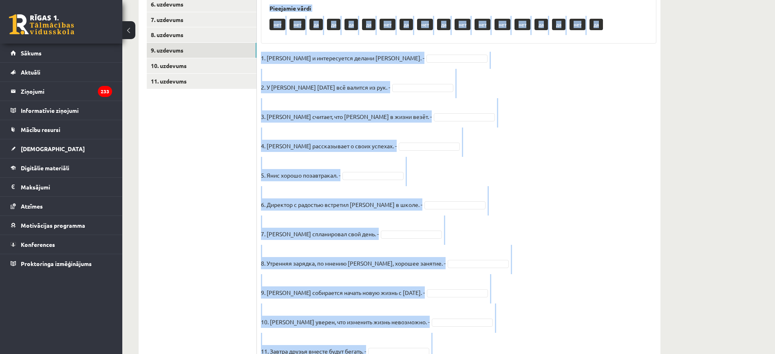
scroll to position [276, 0]
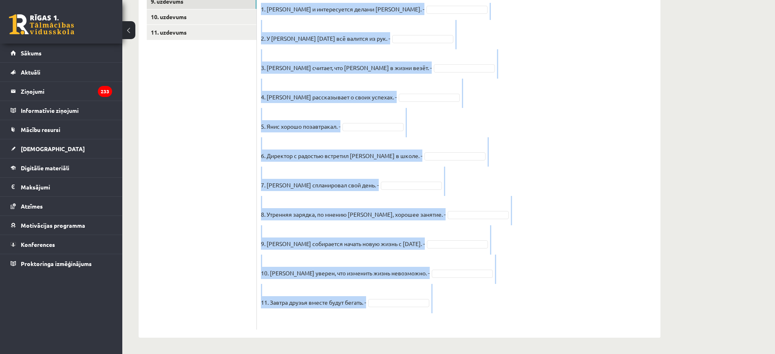
drag, startPoint x: 265, startPoint y: 182, endPoint x: 409, endPoint y: 377, distance: 242.0
copy div "Pieejamie vārdi нет нет да да да да нет да нет да нет нет нет нет да да нет да …"
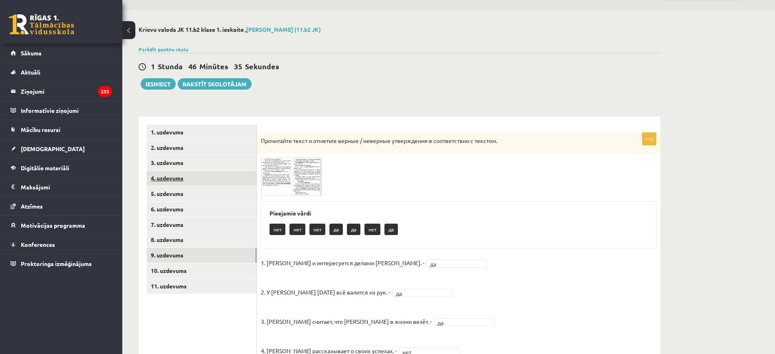
scroll to position [21, 0]
click at [198, 268] on link "10. uzdevums" at bounding box center [202, 271] width 110 height 15
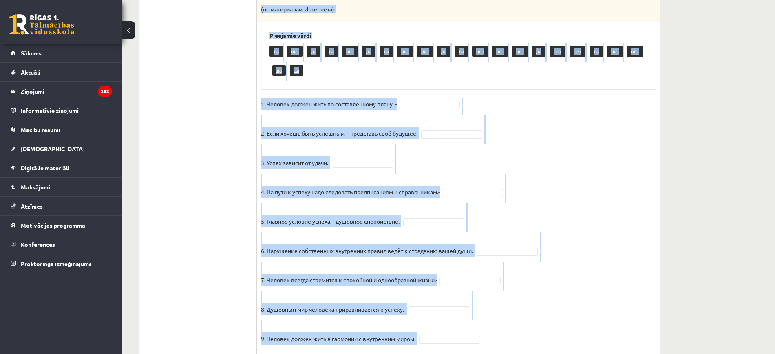
scroll to position [617, 0]
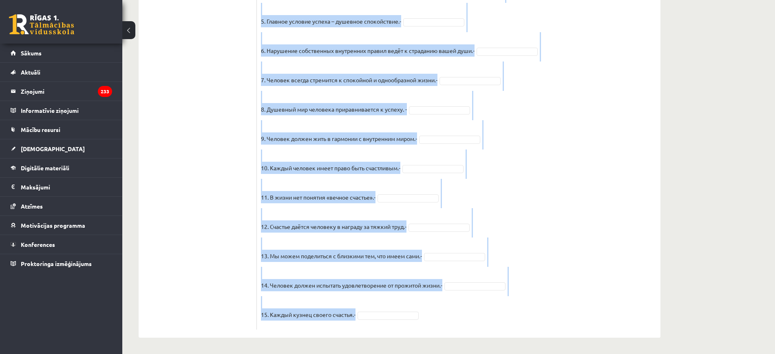
drag, startPoint x: 260, startPoint y: 102, endPoint x: 479, endPoint y: 378, distance: 351.6
copy div "Прочитайте текст и отметьте верные / неверные утверждения в соответствии с текс…"
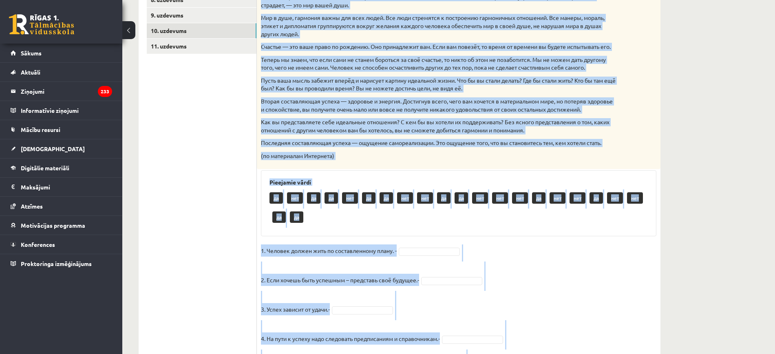
scroll to position [260, 0]
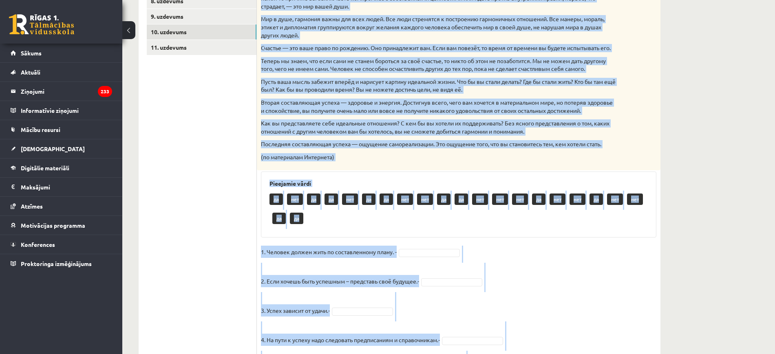
click at [491, 229] on div "да нет да да нет да да нет нет да да нет нет нет да нет нет да нет нет да да" at bounding box center [458, 210] width 378 height 38
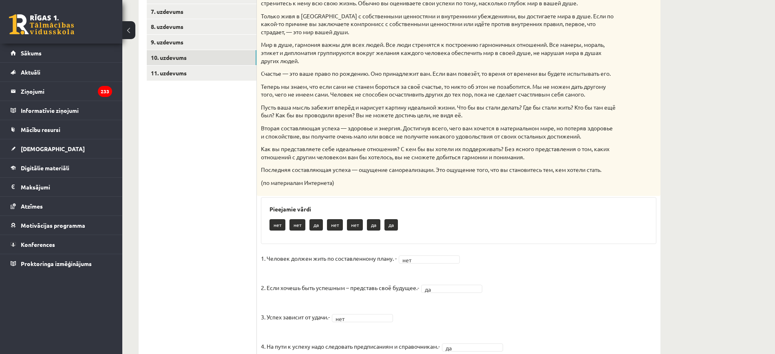
scroll to position [139, 0]
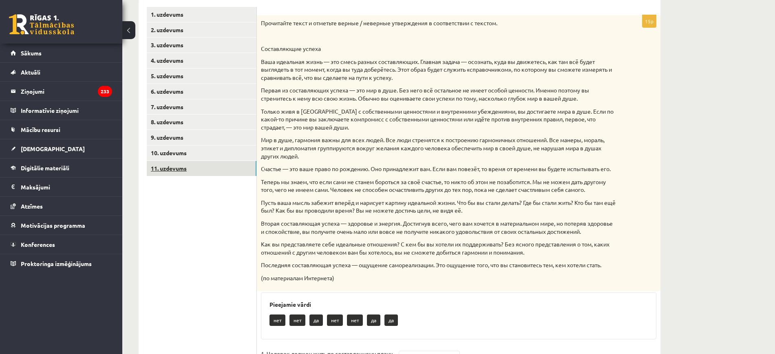
click at [216, 167] on link "11. uzdevums" at bounding box center [202, 168] width 110 height 15
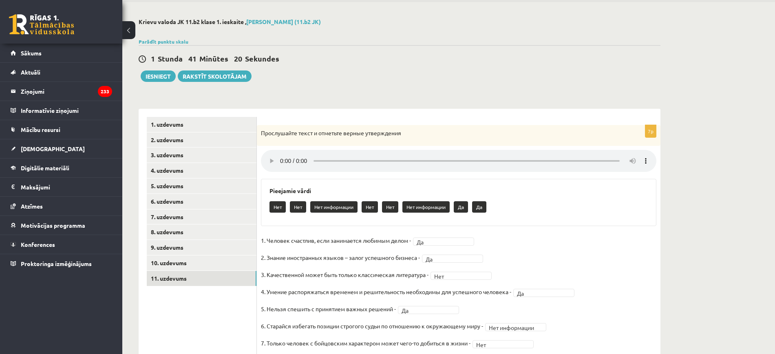
scroll to position [0, 0]
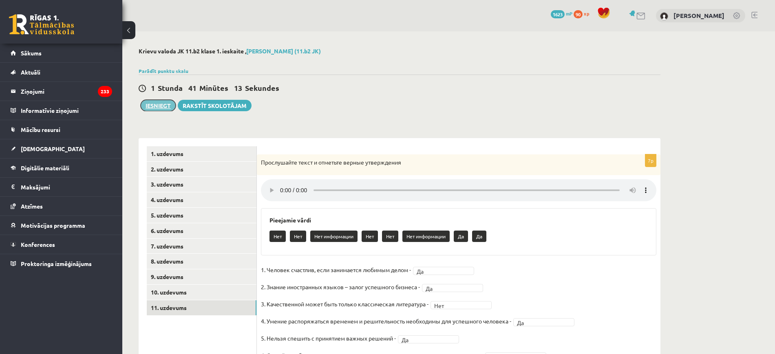
click at [162, 107] on button "Iesniegt" at bounding box center [158, 105] width 35 height 11
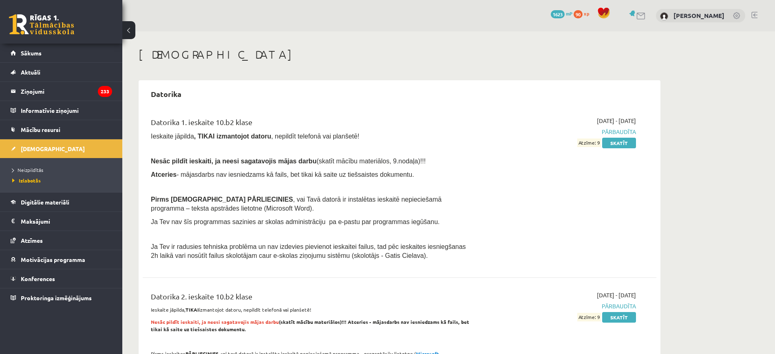
click at [28, 22] on link at bounding box center [41, 24] width 65 height 20
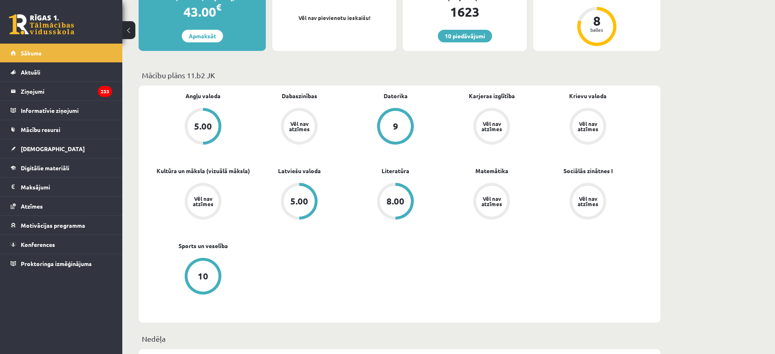
scroll to position [68, 0]
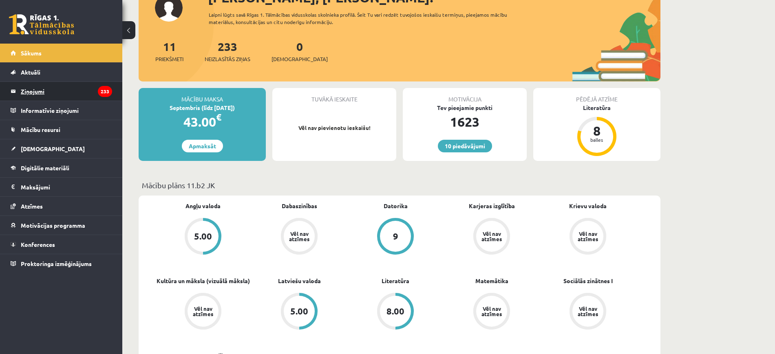
click at [70, 91] on legend "Ziņojumi 233" at bounding box center [66, 91] width 91 height 19
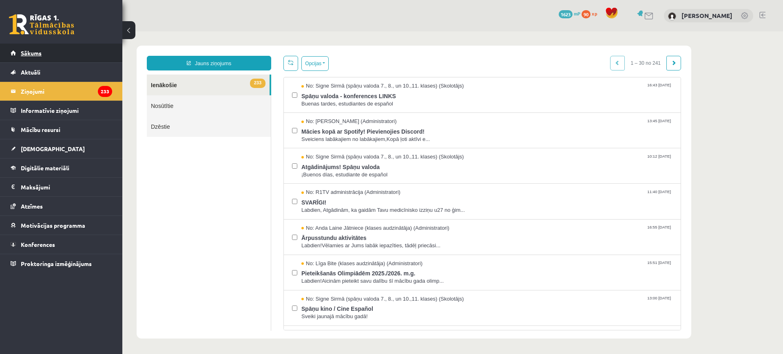
click at [62, 50] on link "Sākums" at bounding box center [61, 53] width 101 height 19
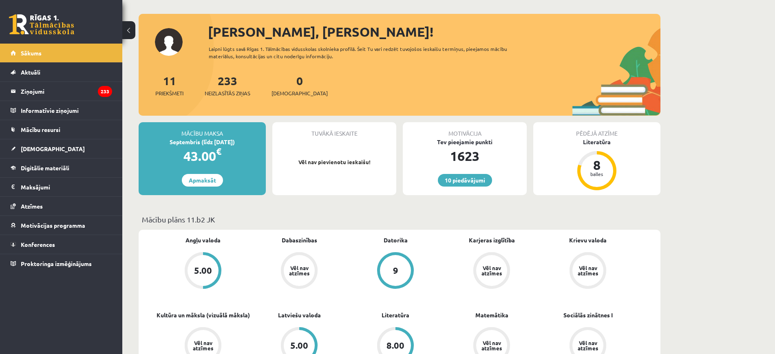
scroll to position [51, 0]
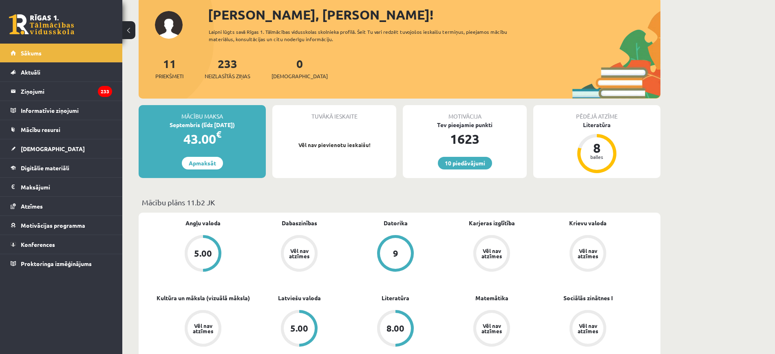
click at [341, 117] on div "Tuvākā ieskaite" at bounding box center [334, 112] width 124 height 15
click at [333, 141] on p "Vēl nav pievienotu ieskaišu!" at bounding box center [334, 145] width 116 height 8
click at [332, 146] on p "Vēl nav pievienotu ieskaišu!" at bounding box center [334, 145] width 116 height 8
click at [54, 145] on link "[DEMOGRAPHIC_DATA]" at bounding box center [61, 148] width 101 height 19
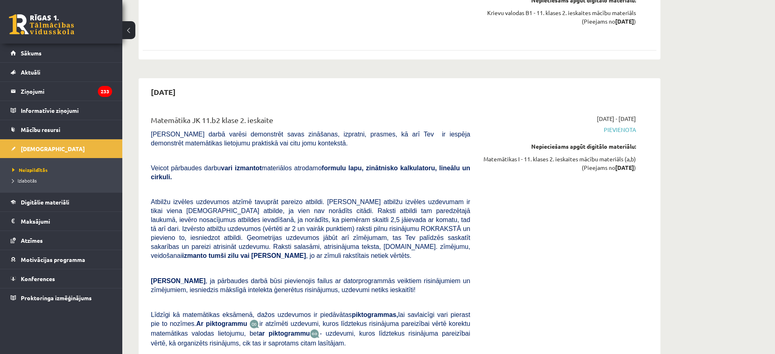
scroll to position [1325, 0]
